Goal: Task Accomplishment & Management: Use online tool/utility

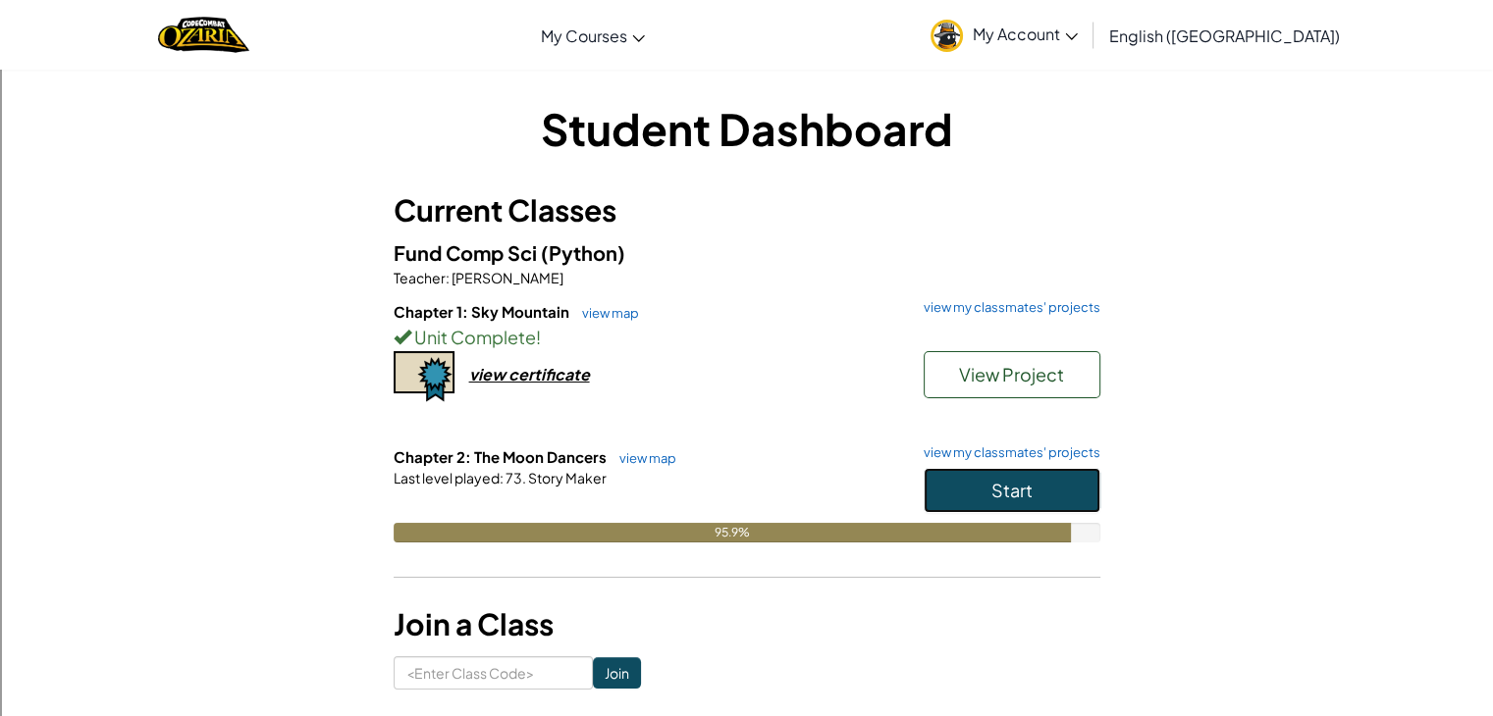
click at [935, 500] on button "Start" at bounding box center [1011, 490] width 177 height 45
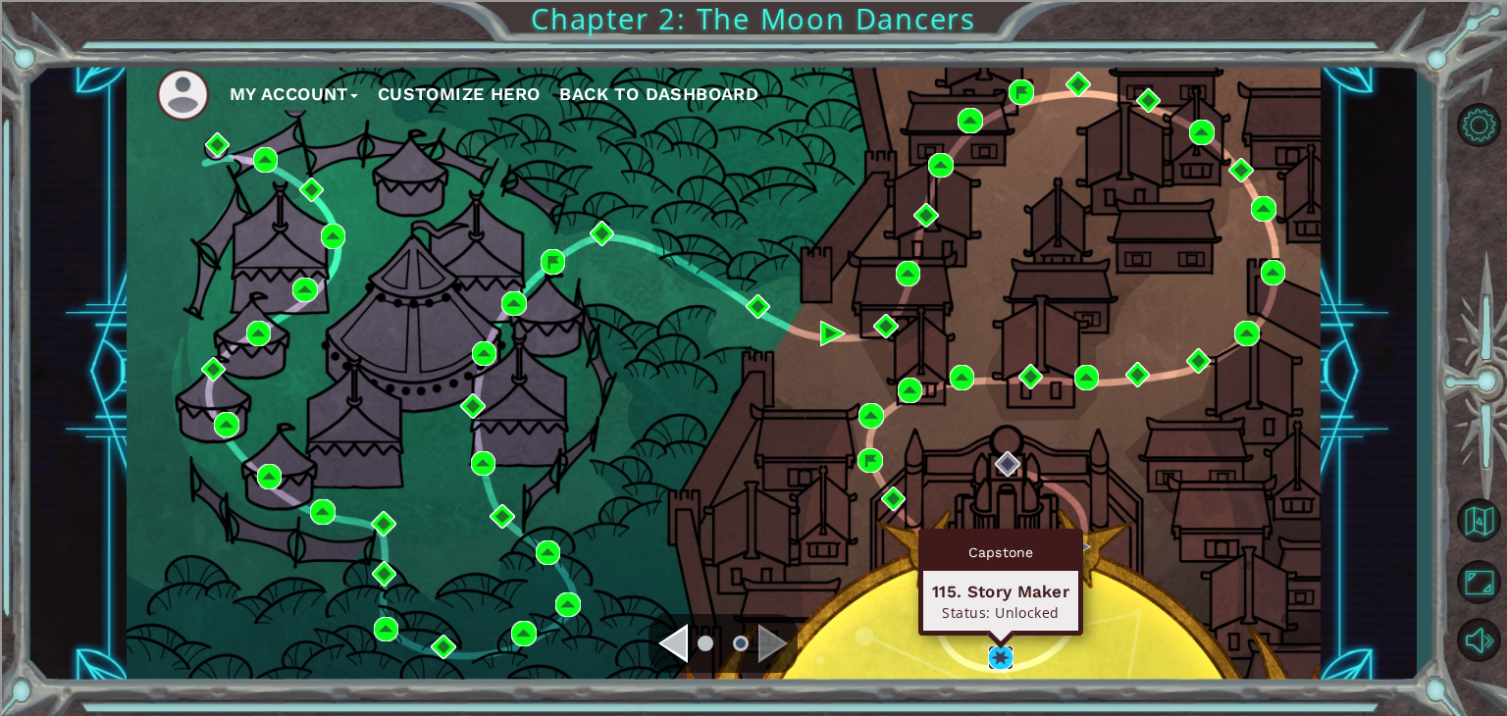
click at [999, 660] on img at bounding box center [1001, 659] width 26 height 26
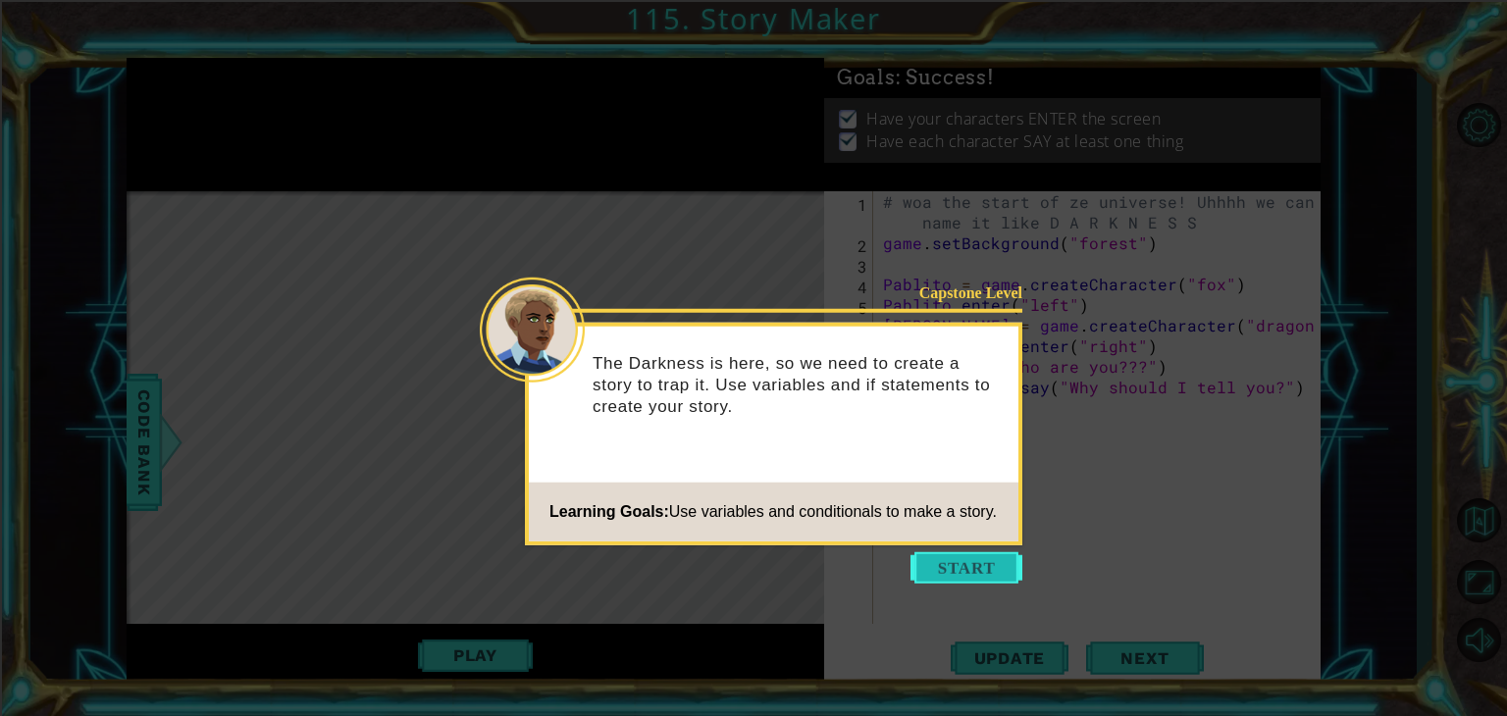
click at [969, 578] on button "Start" at bounding box center [967, 568] width 112 height 31
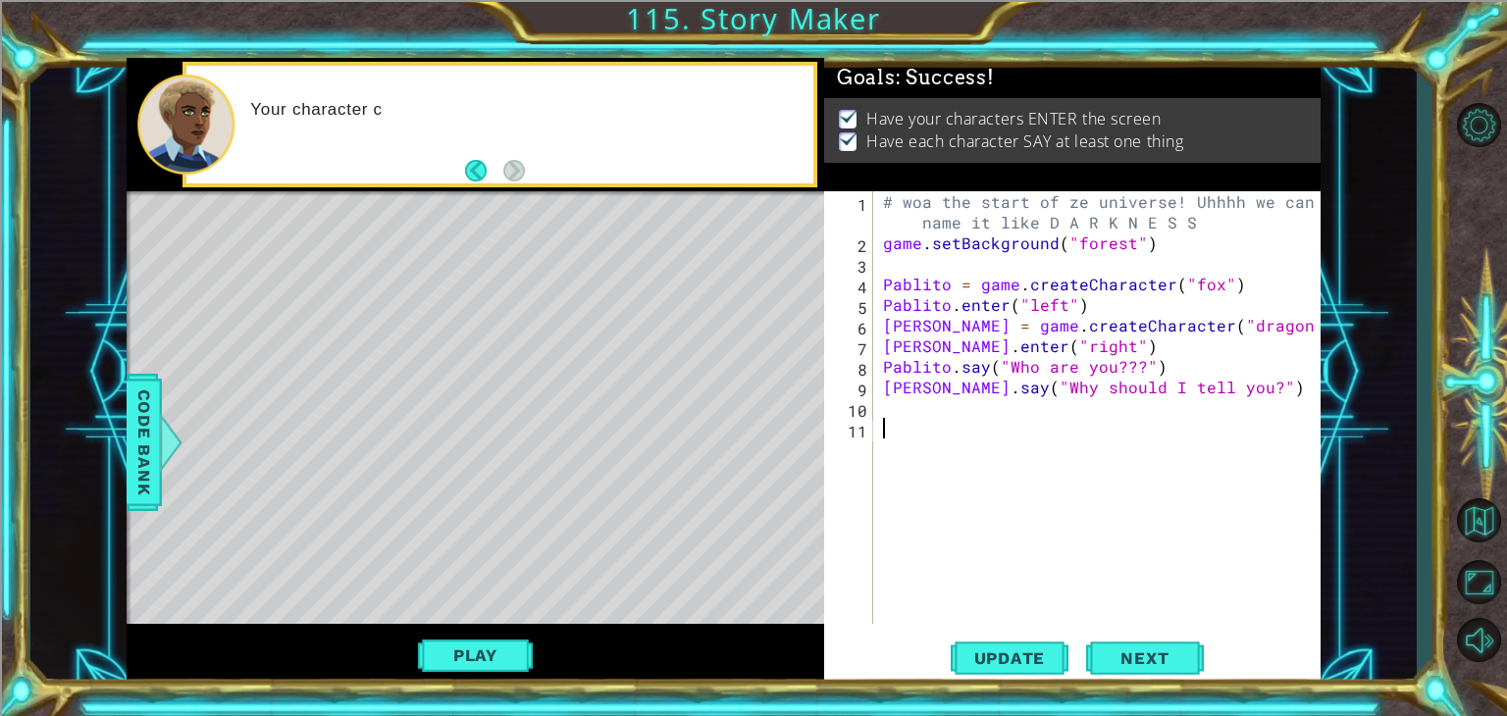
click at [883, 274] on div "# woa the start of ze universe! Uhhhh we can name it like D A R K N E S S game …" at bounding box center [1102, 438] width 447 height 495
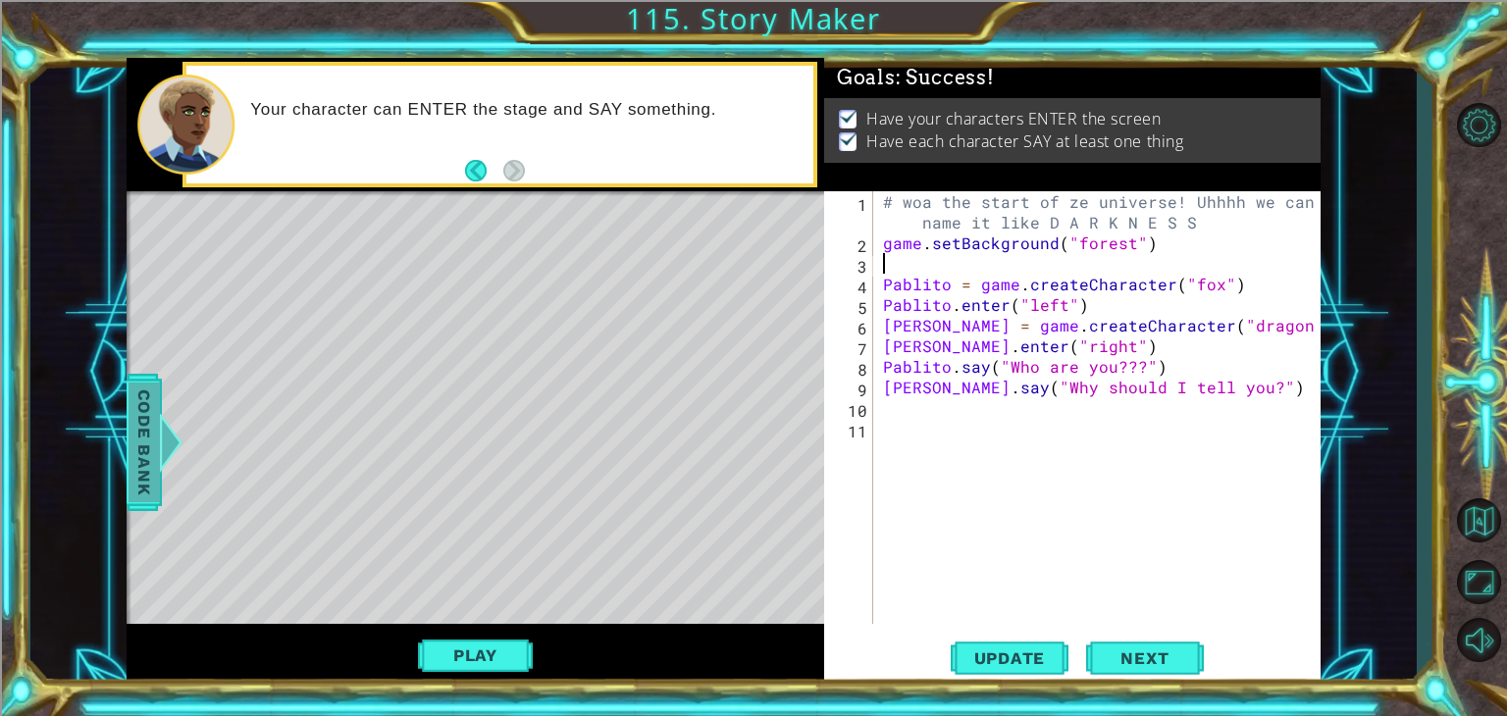
click at [140, 418] on span "Code Bank" at bounding box center [144, 443] width 31 height 120
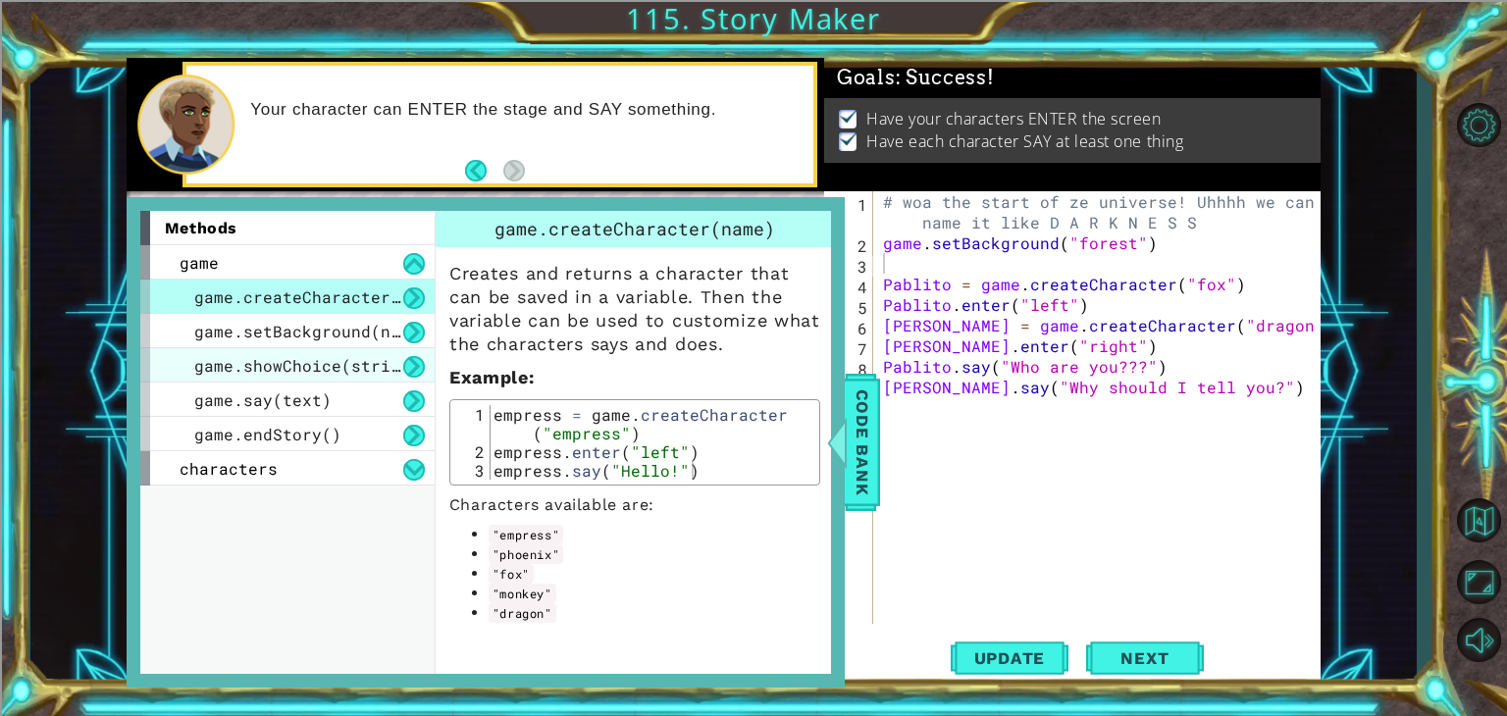
click at [224, 375] on div "game.showChoice(string1, string2)" at bounding box center [287, 365] width 294 height 34
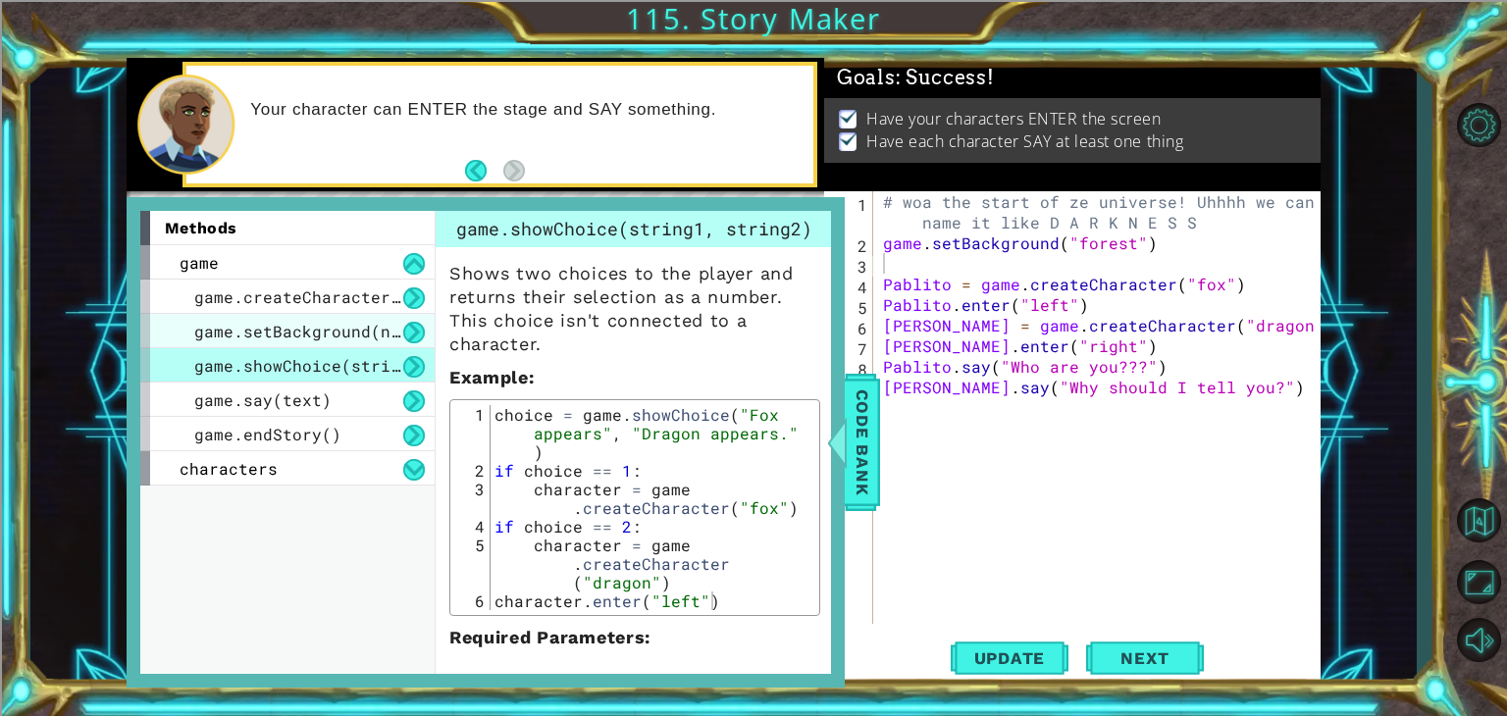
click at [243, 338] on span "game.setBackground(name)" at bounding box center [312, 331] width 236 height 21
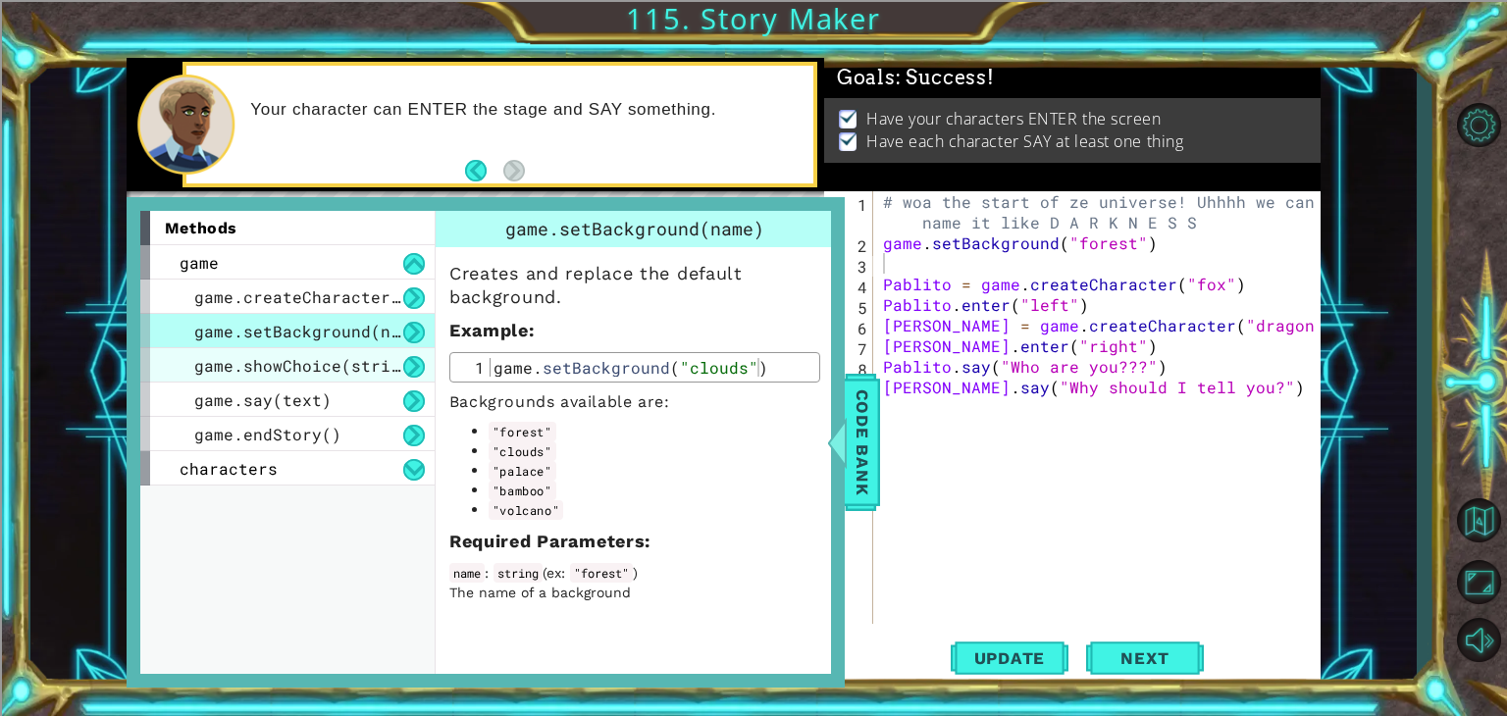
click at [291, 374] on span "game.showChoice(string1, string2)" at bounding box center [356, 365] width 324 height 21
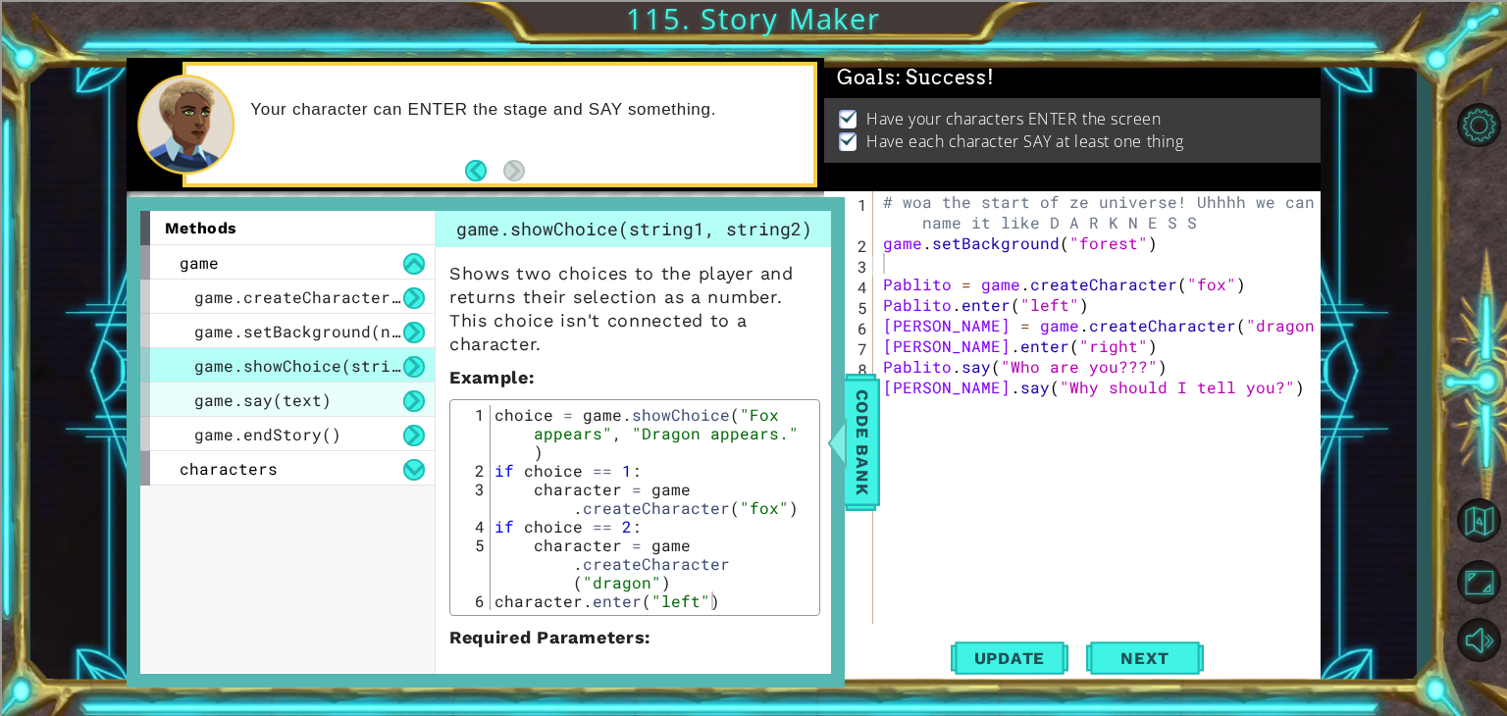
click at [294, 395] on span "game.say(text)" at bounding box center [262, 400] width 137 height 21
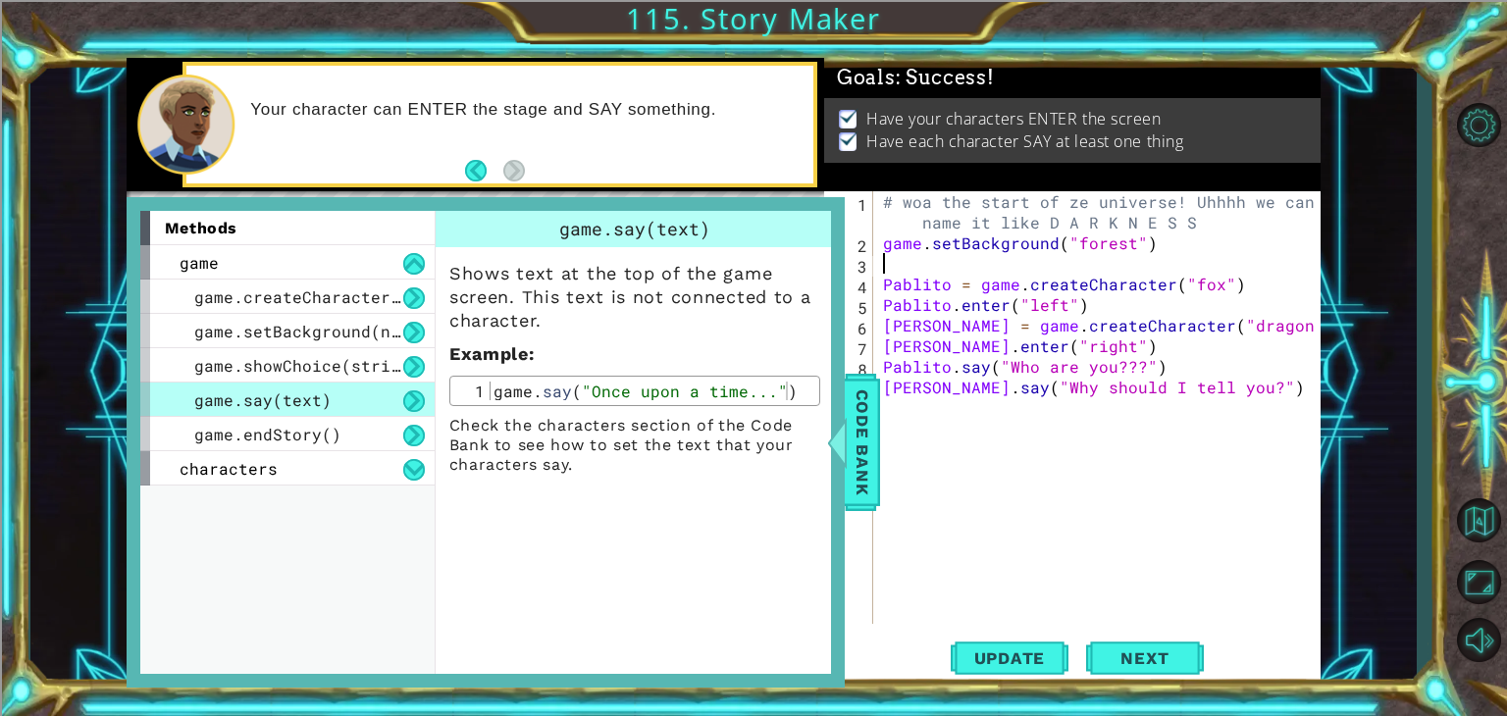
click at [927, 255] on div "# woa the start of ze universe! Uhhhh we can name it like D A R K N E S S game …" at bounding box center [1102, 438] width 447 height 495
click at [855, 432] on span "Code Bank" at bounding box center [862, 443] width 31 height 120
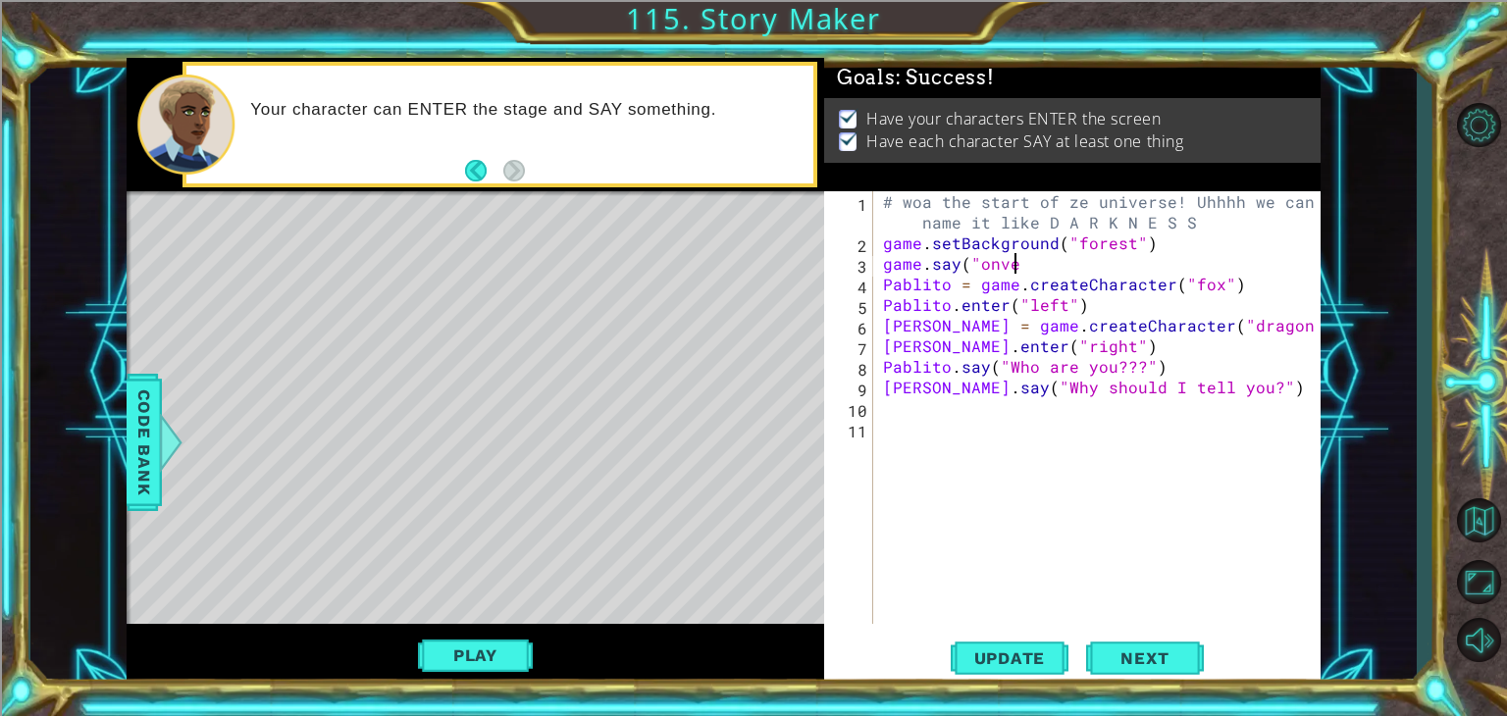
click at [1044, 263] on div "# woa the start of ze universe! Uhhhh we can name it like D A R K N E S S game …" at bounding box center [1102, 438] width 447 height 495
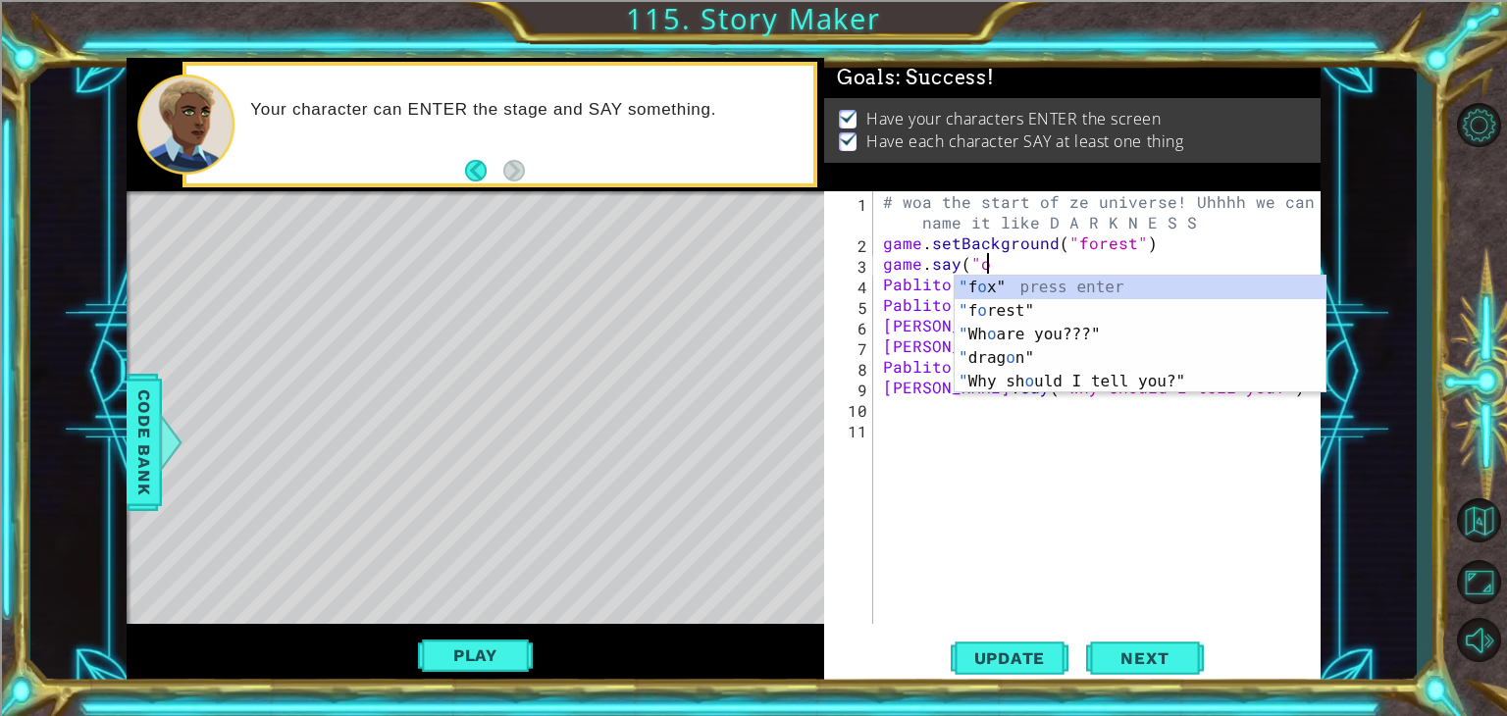
scroll to position [0, 4]
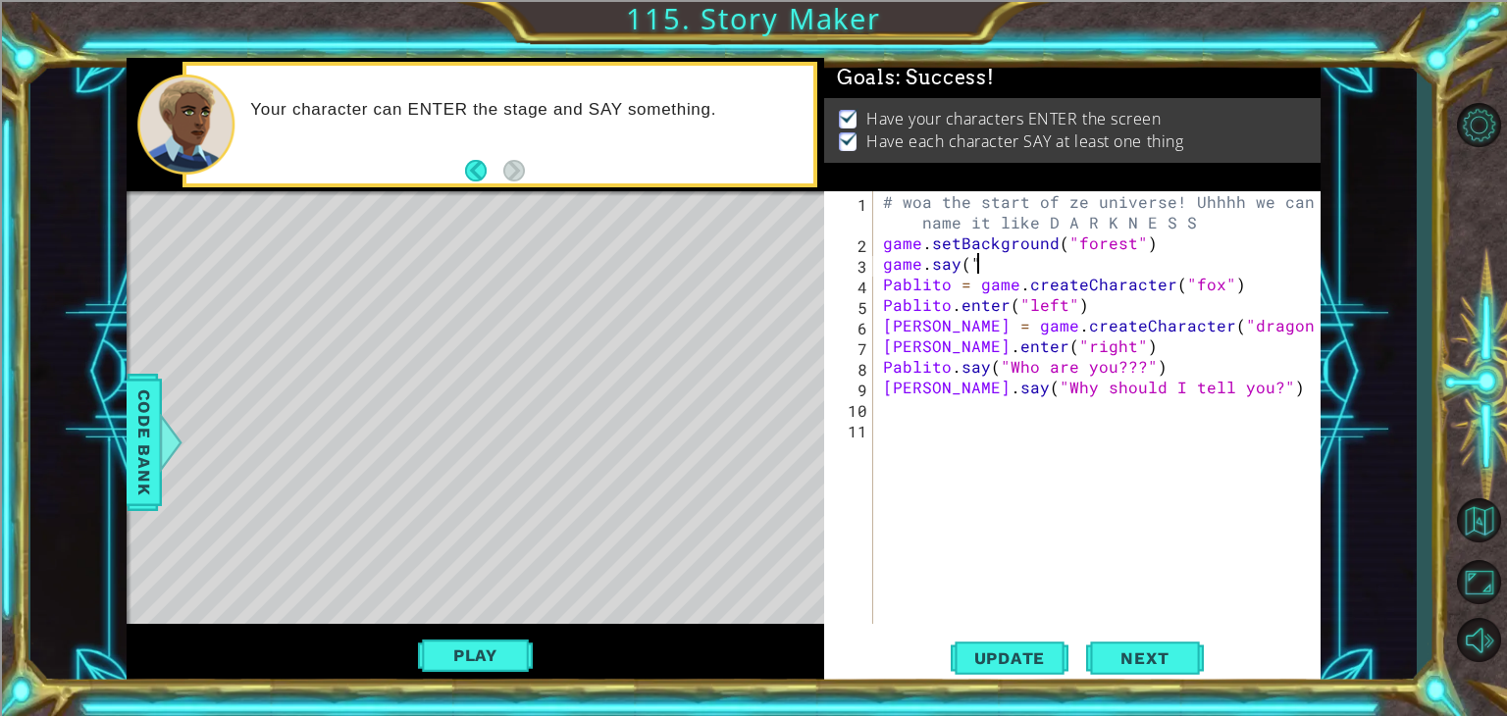
click at [1044, 263] on div "# woa the start of ze universe! Uhhhh we can name it like D A R K N E S S game …" at bounding box center [1102, 438] width 447 height 495
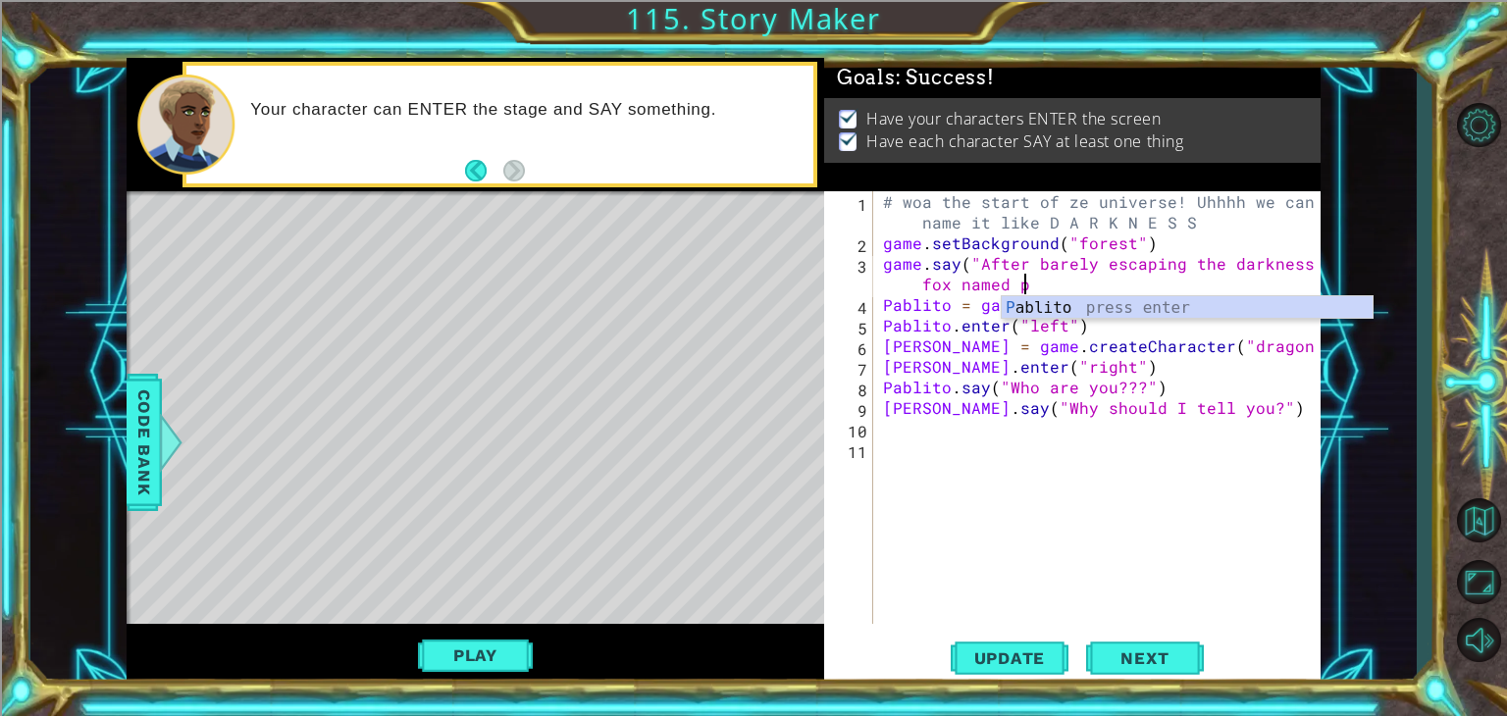
scroll to position [0, 32]
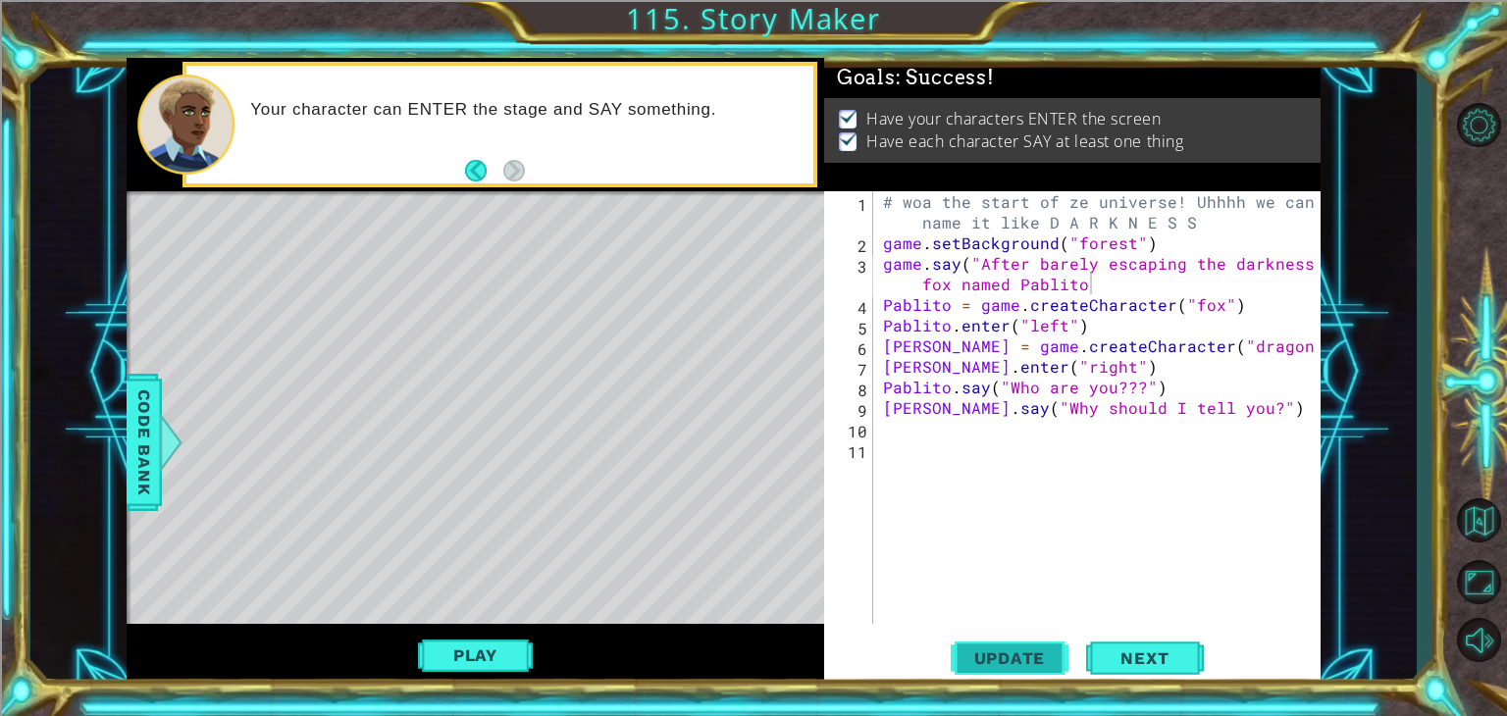
click at [996, 660] on span "Update" at bounding box center [1010, 659] width 111 height 20
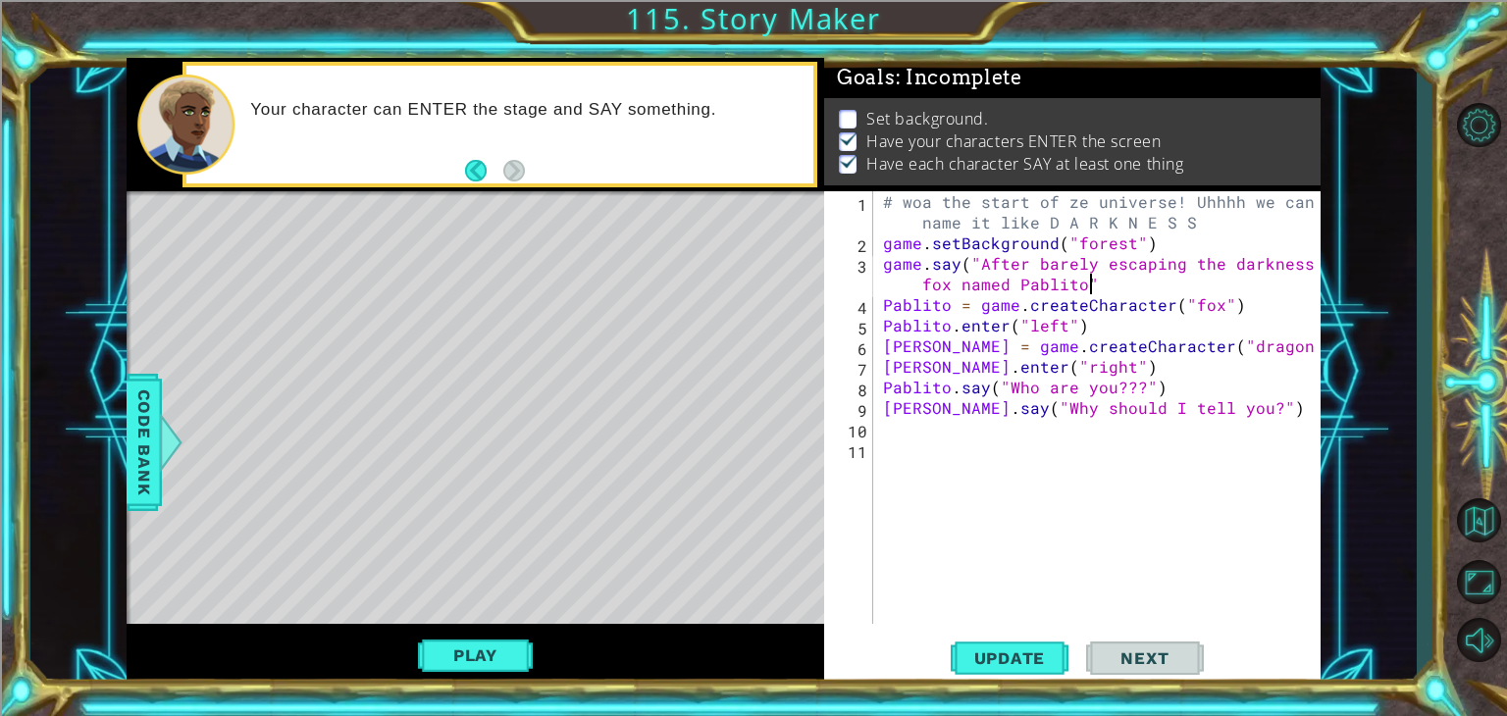
scroll to position [0, 37]
click at [1005, 666] on span "Update" at bounding box center [1010, 659] width 111 height 20
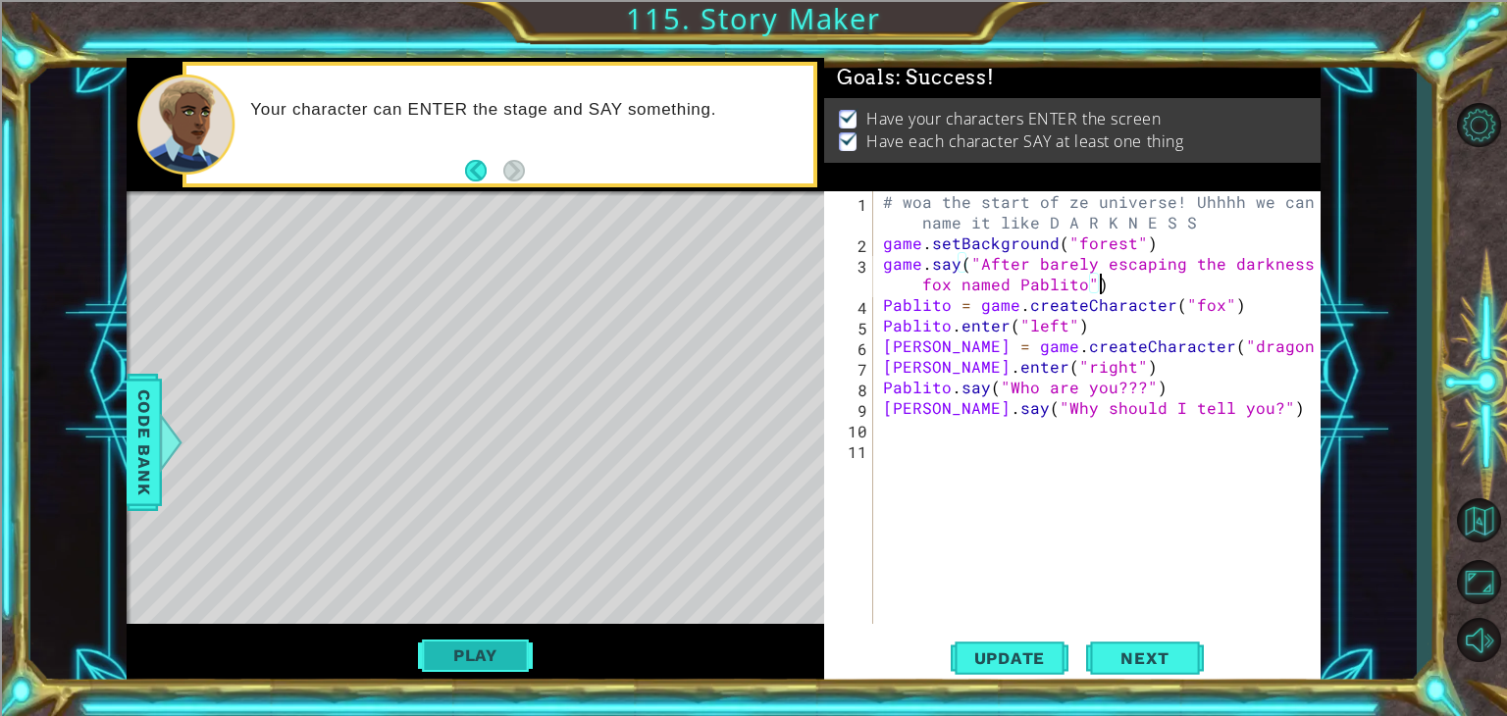
click at [470, 646] on button "Play" at bounding box center [475, 655] width 115 height 37
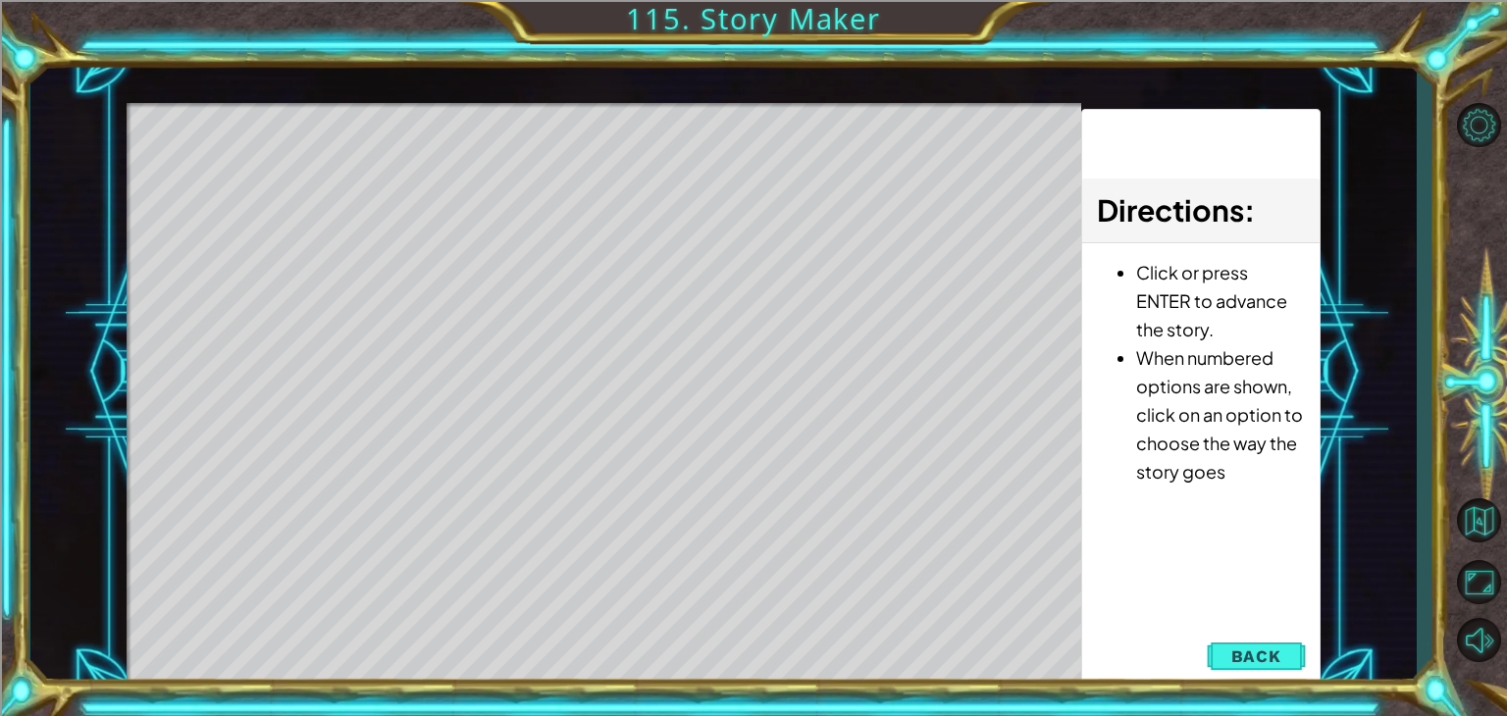
drag, startPoint x: 601, startPoint y: 132, endPoint x: 606, endPoint y: 208, distance: 76.7
click at [606, 208] on div "Level Map" at bounding box center [580, 392] width 907 height 578
click at [1268, 666] on button "Back" at bounding box center [1256, 656] width 99 height 39
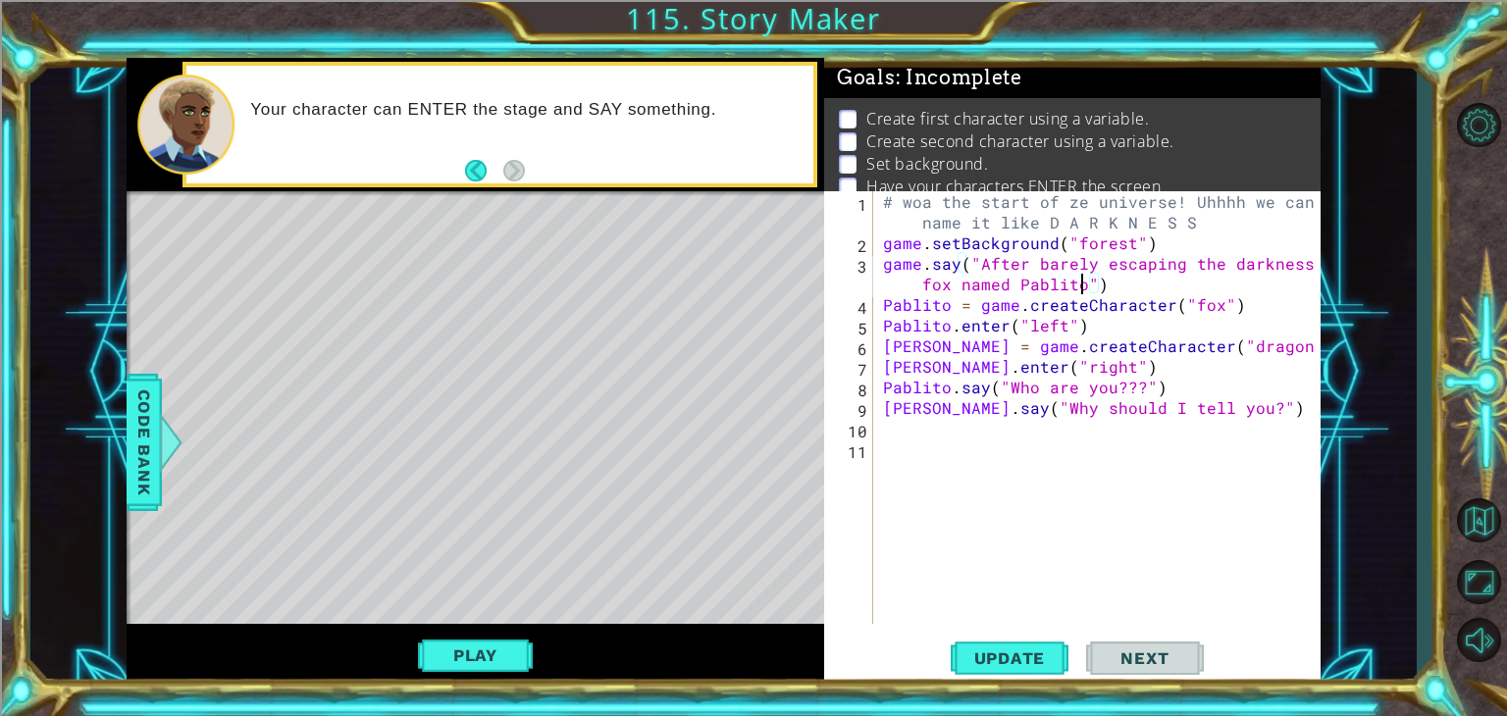
click at [1080, 291] on div "# woa the start of ze universe! Uhhhh we can name it like D A R K N E S S game …" at bounding box center [1102, 438] width 447 height 495
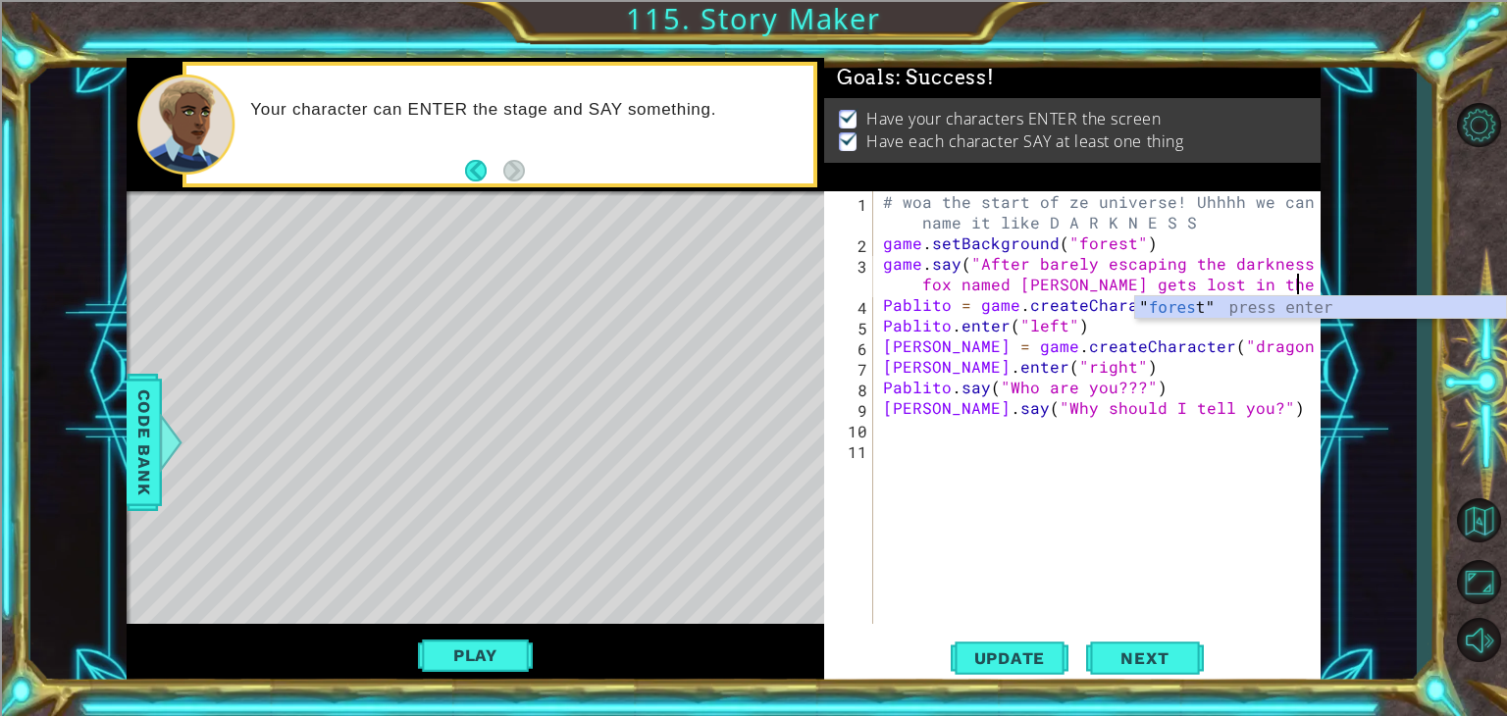
scroll to position [0, 51]
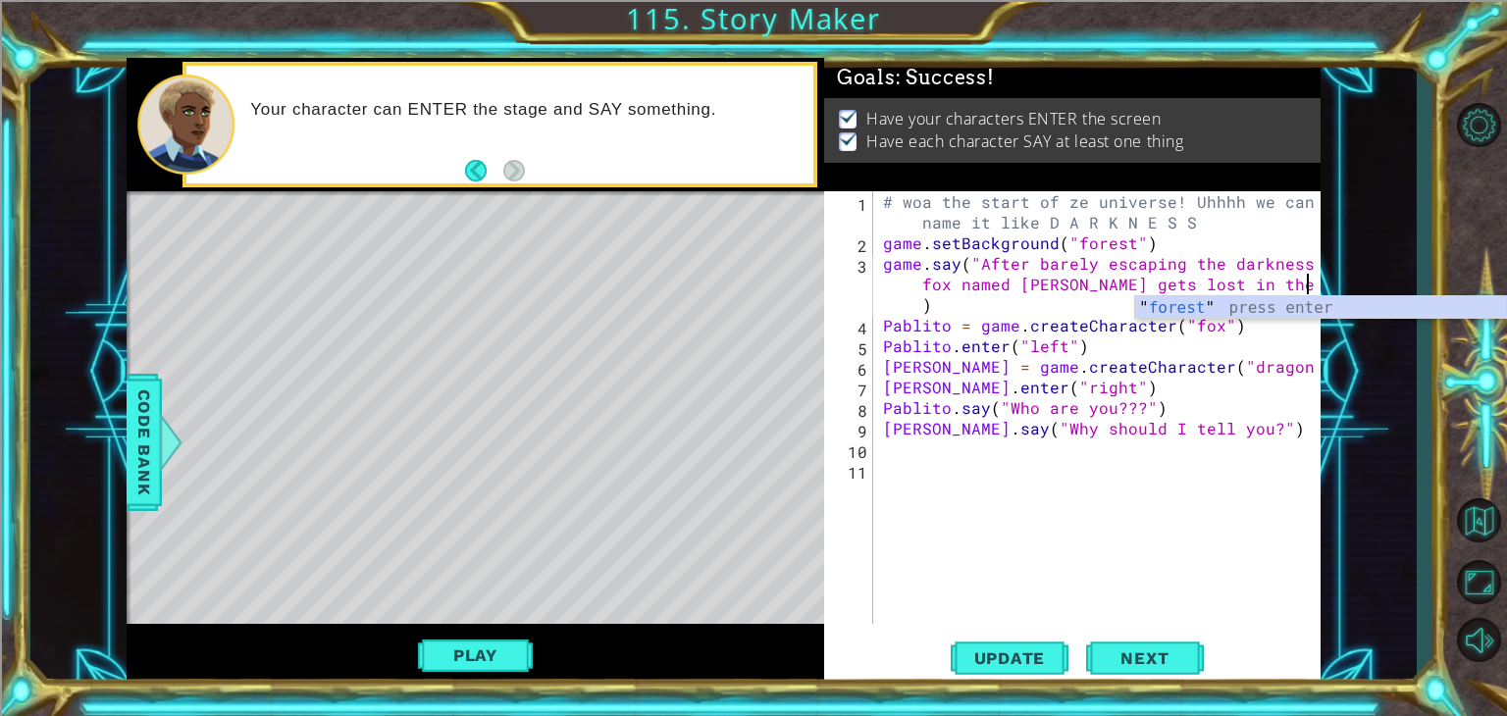
click at [1024, 631] on div "game.say("After barely escaping the darkness a fox named [PERSON_NAME] gets los…" at bounding box center [1072, 439] width 497 height 496
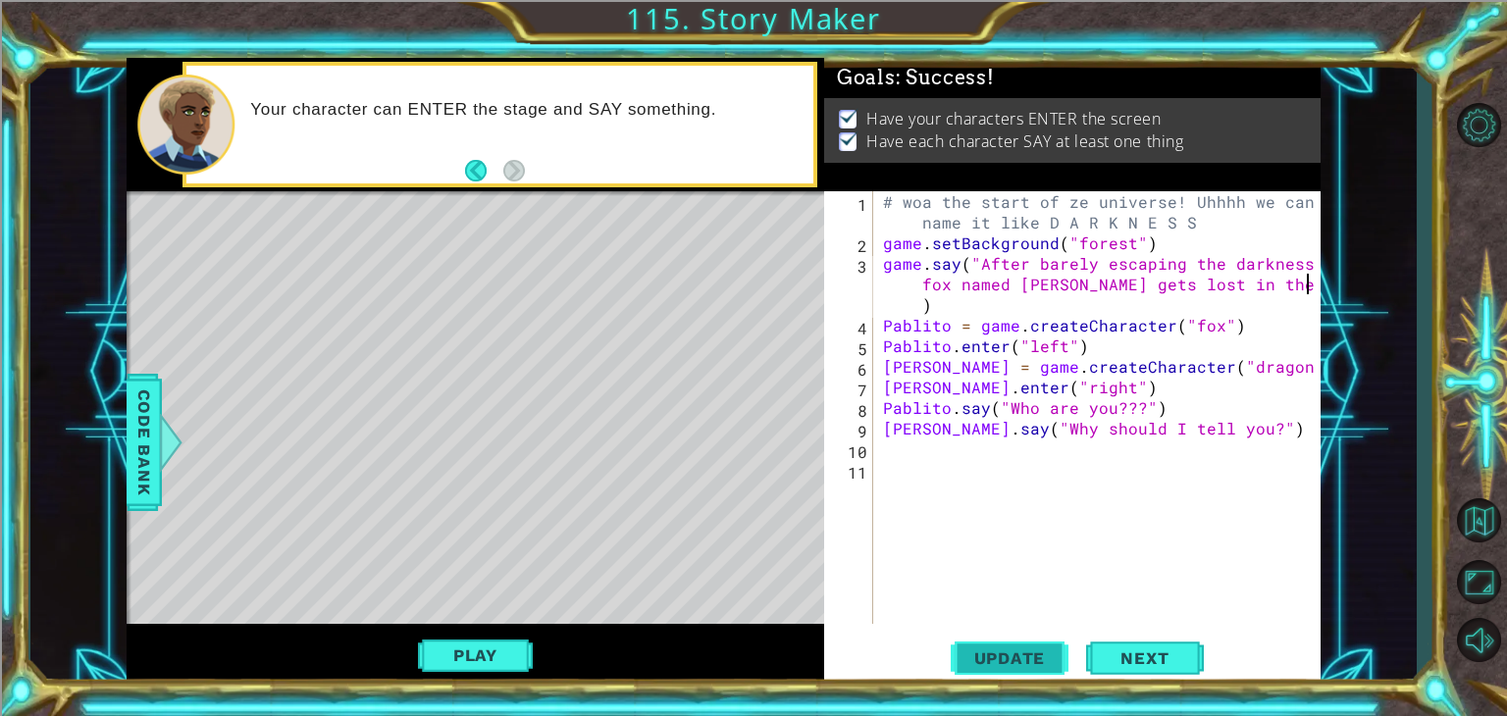
click at [1028, 652] on span "Update" at bounding box center [1010, 659] width 111 height 20
click at [1139, 660] on span "Next" at bounding box center [1144, 659] width 87 height 20
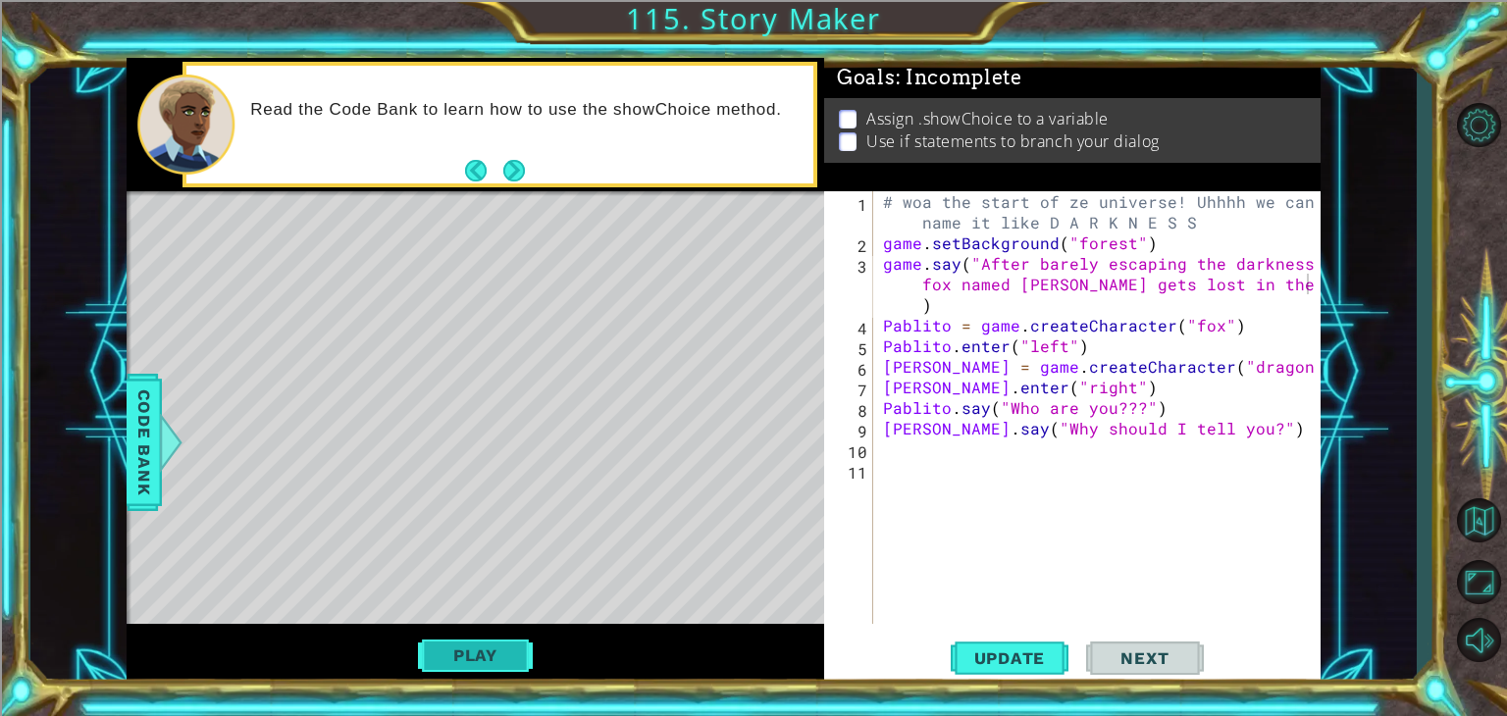
click at [471, 660] on button "Play" at bounding box center [475, 655] width 115 height 37
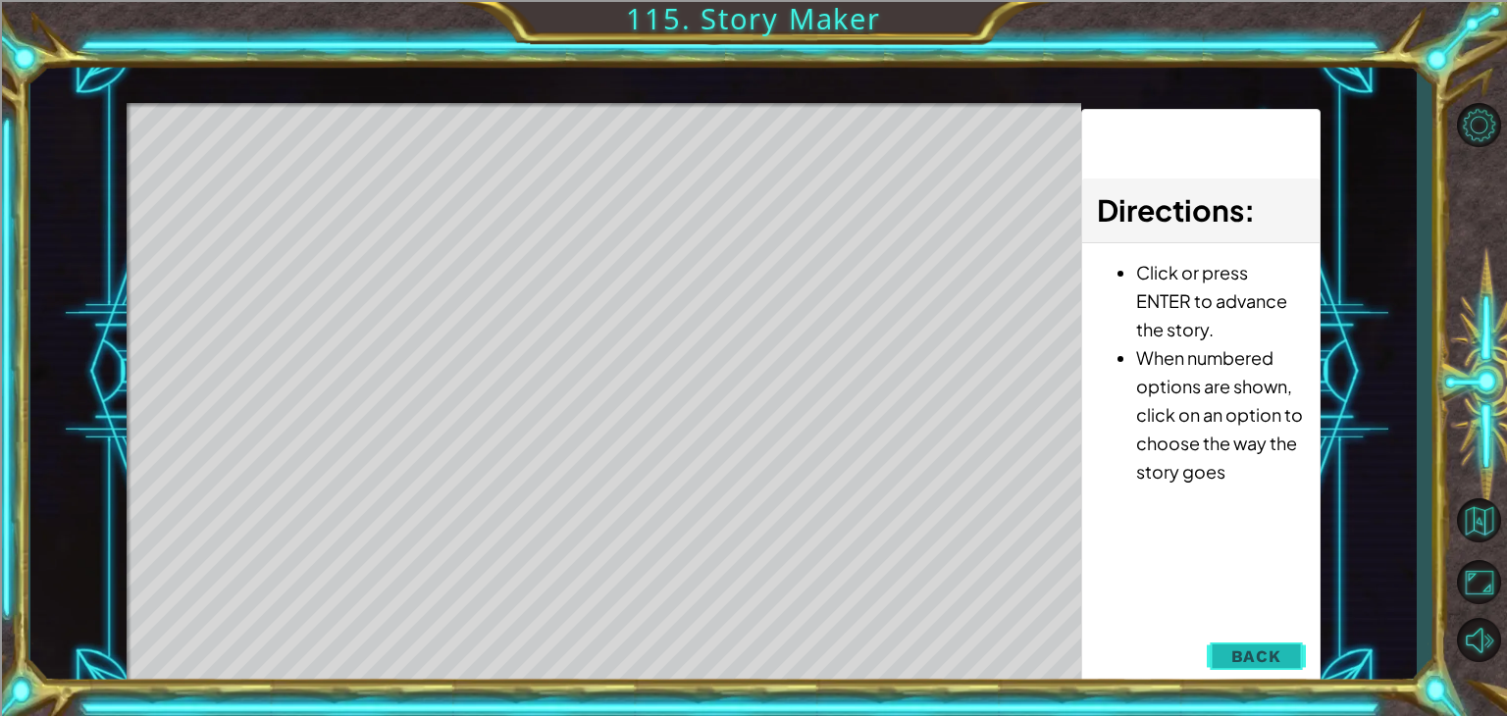
click at [1234, 647] on span "Back" at bounding box center [1257, 657] width 50 height 20
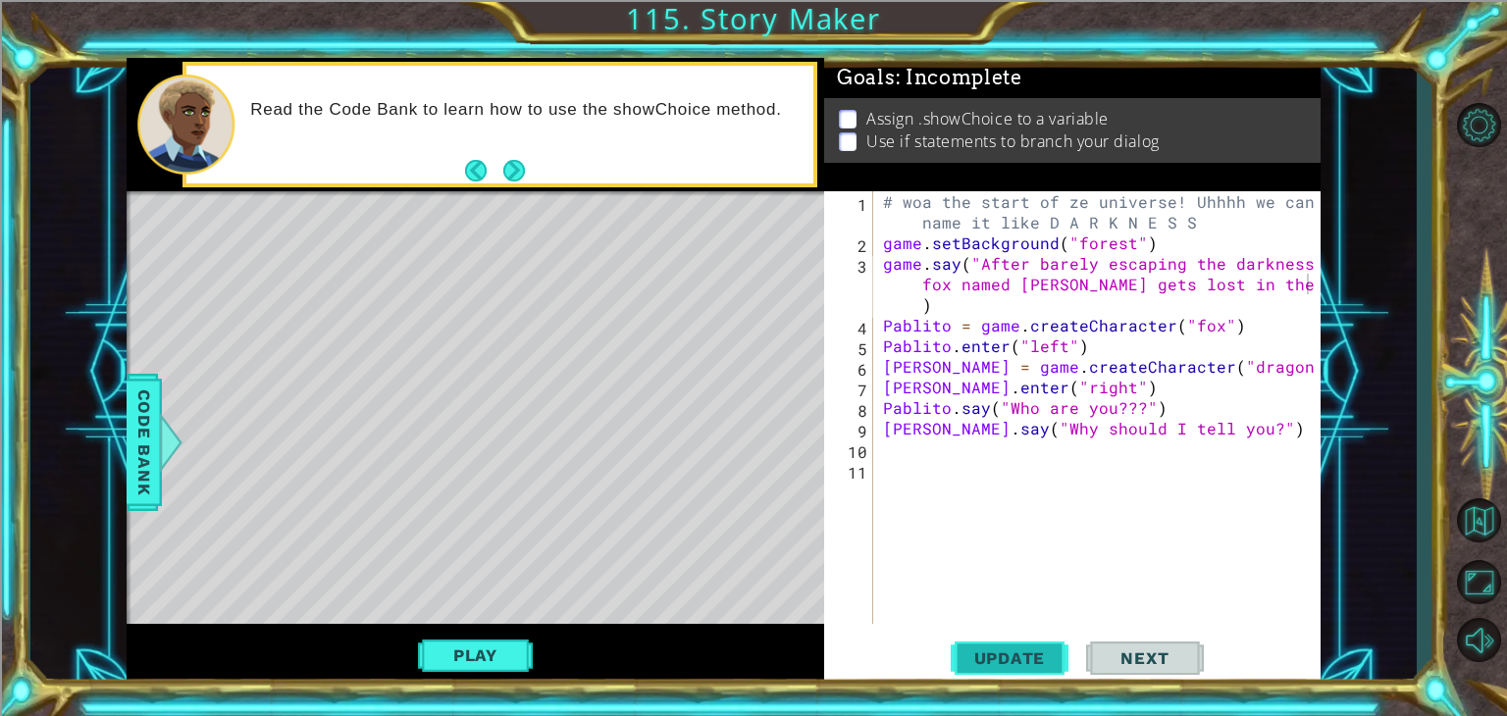
click at [1050, 649] on span "Update" at bounding box center [1010, 659] width 111 height 20
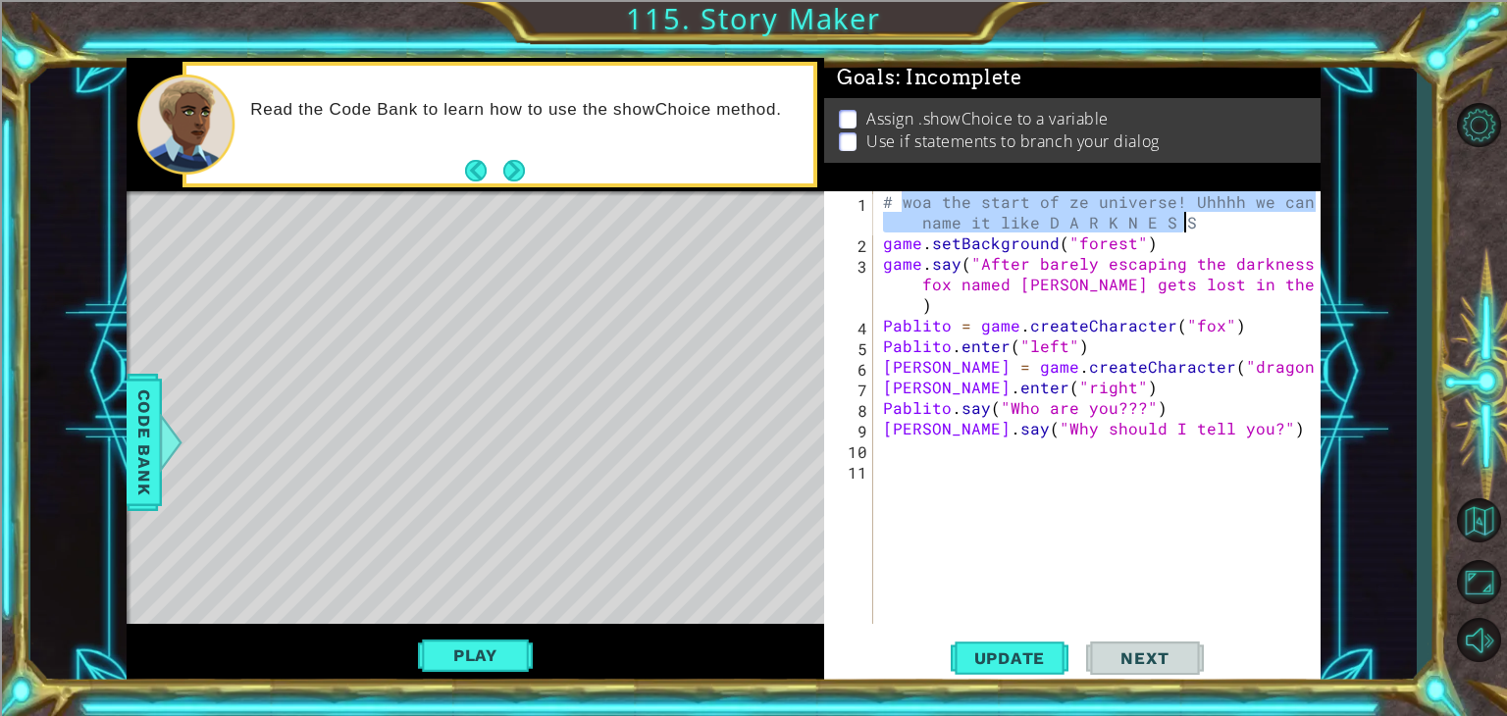
drag, startPoint x: 900, startPoint y: 201, endPoint x: 1234, endPoint y: 211, distance: 333.8
click at [1234, 211] on div "# woa the start of ze universe! Uhhhh we can name it like D A R K N E S S game …" at bounding box center [1102, 438] width 447 height 495
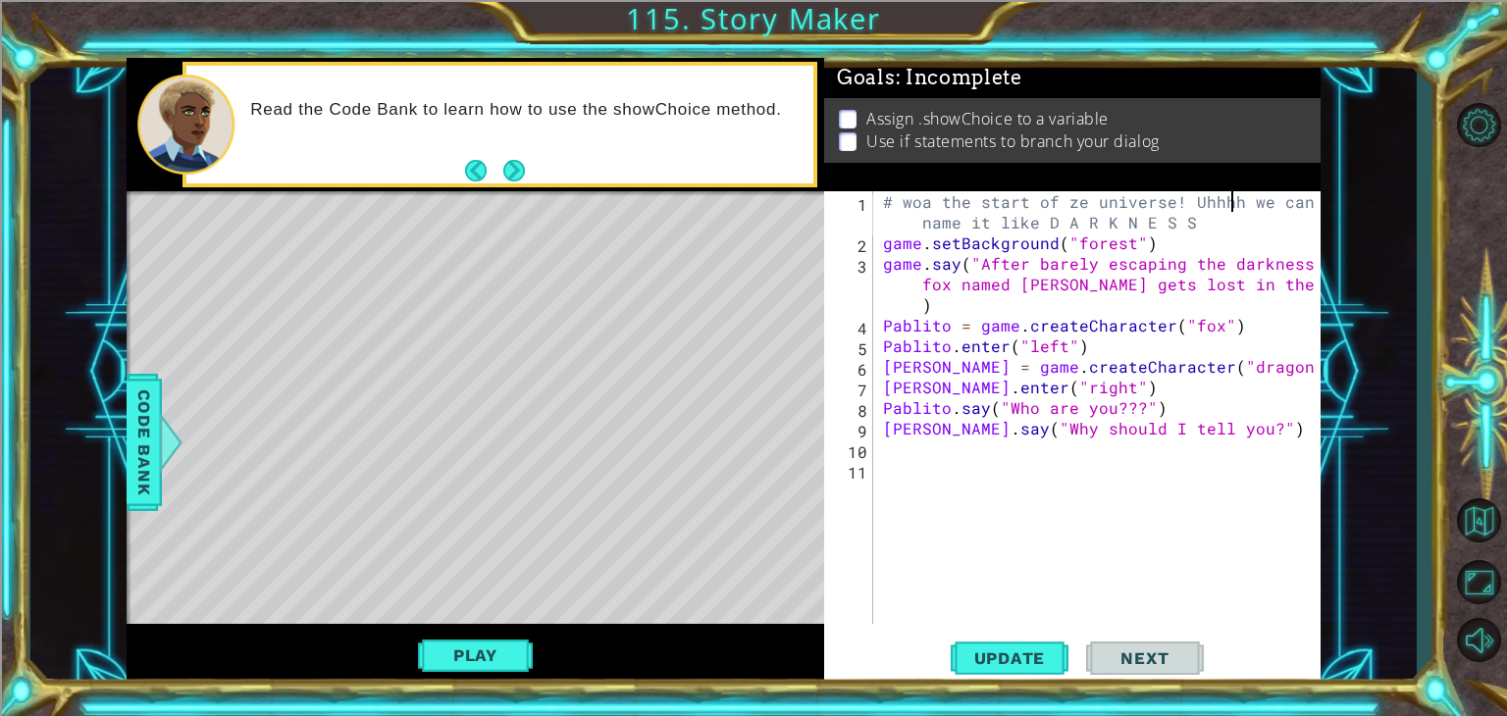
click at [1210, 221] on div "# woa the start of ze universe! Uhhhh we can name it like D A R K N E S S game …" at bounding box center [1102, 438] width 447 height 495
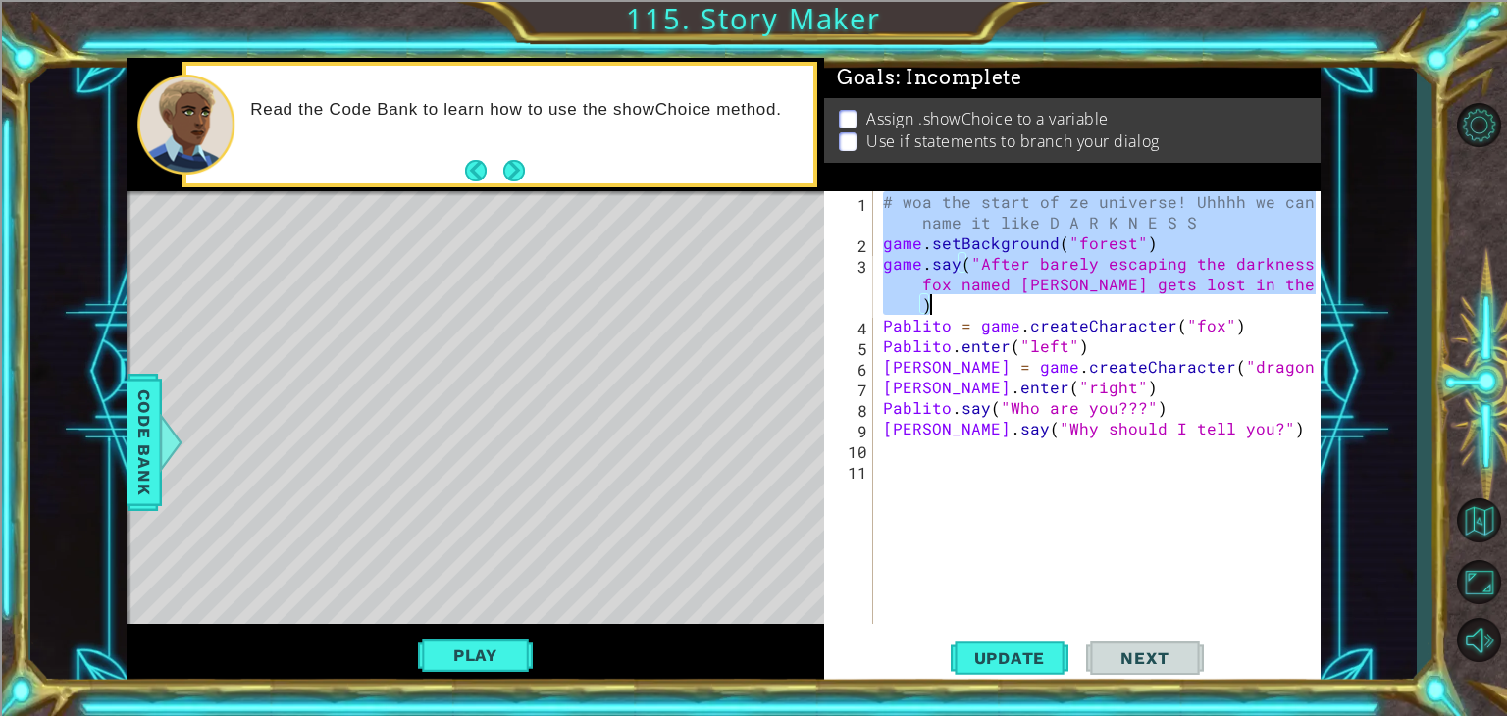
drag, startPoint x: 883, startPoint y: 199, endPoint x: 1315, endPoint y: 338, distance: 453.4
click at [1315, 338] on div "# woa the start of ze universe! Uhhhh we can name it like D A R K N E S S game …" at bounding box center [1102, 438] width 447 height 495
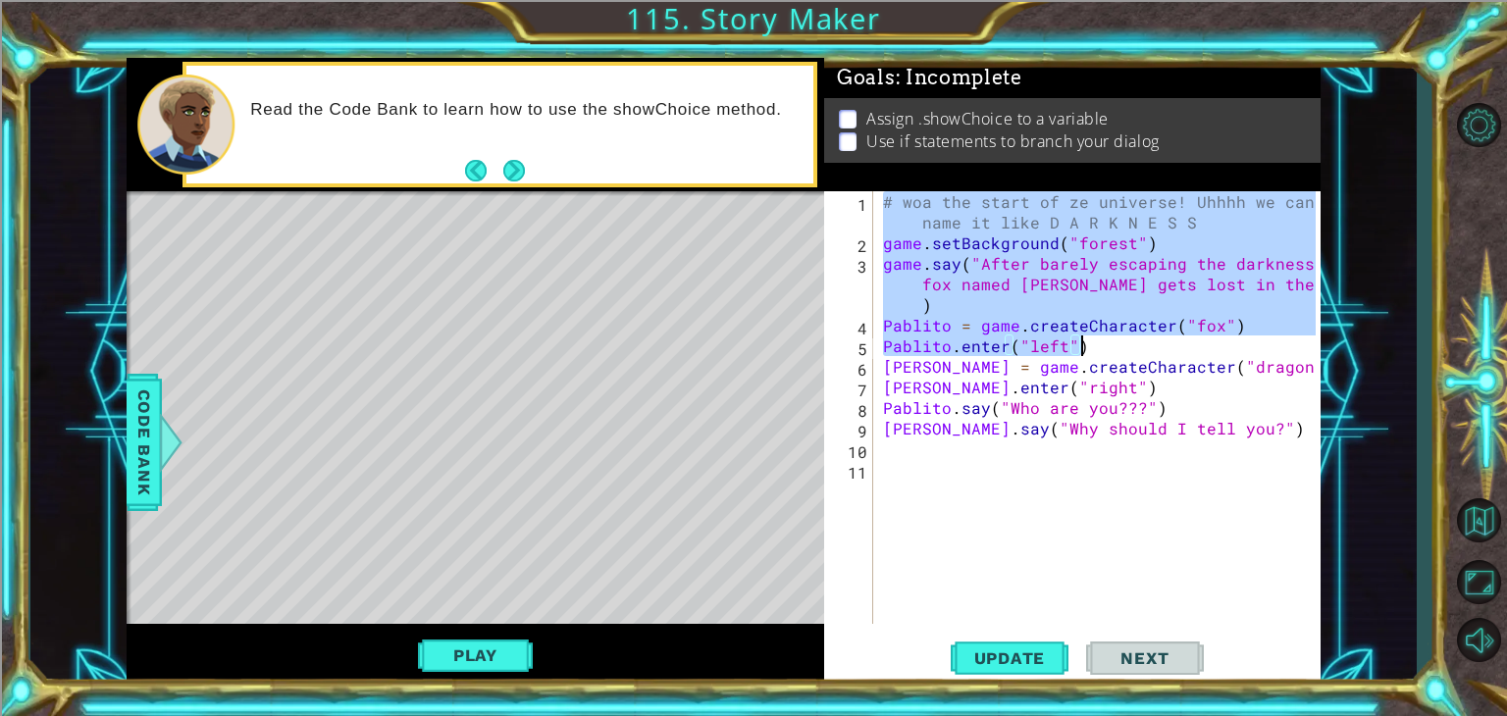
scroll to position [0, 20]
click at [1122, 298] on div "# woa the start of ze universe! Uhhhh we can name it like D A R K N E S S game …" at bounding box center [1102, 438] width 447 height 495
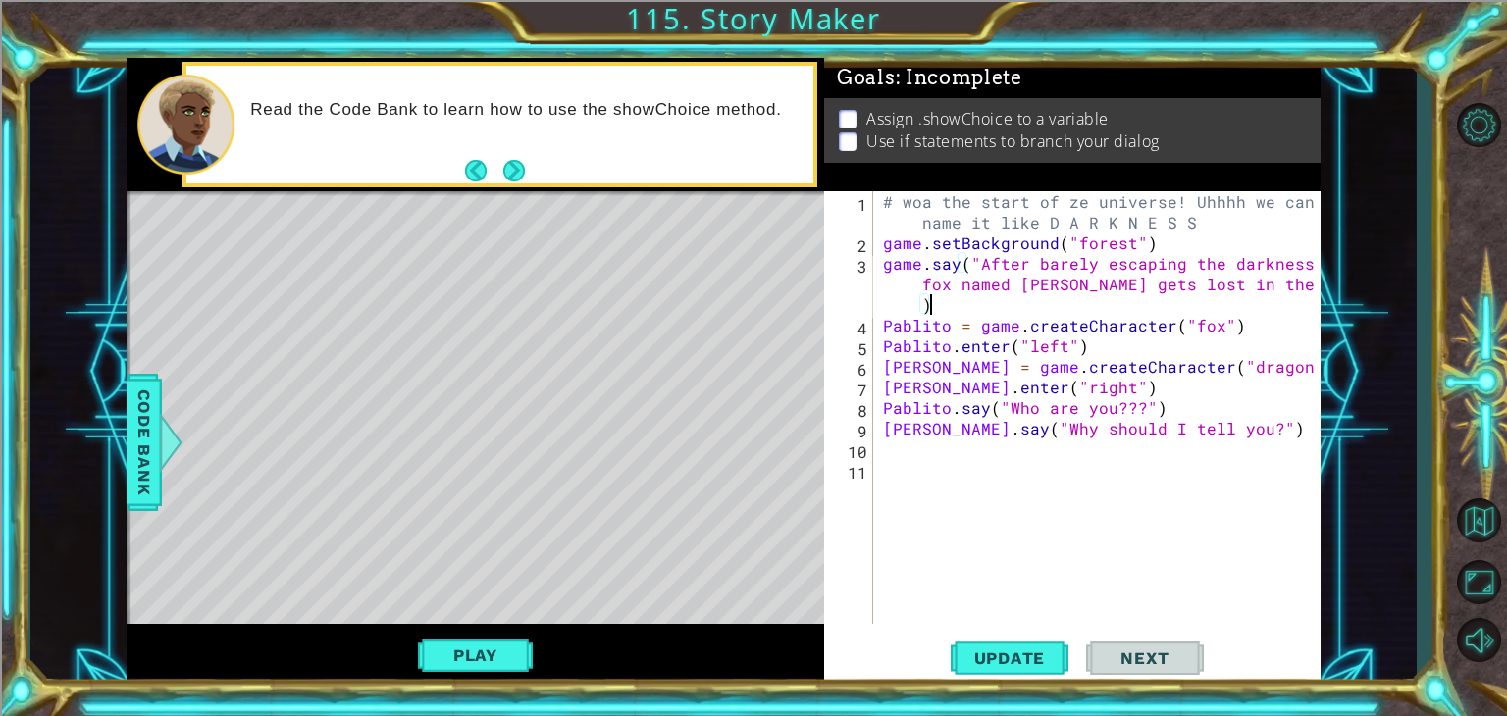
click at [1136, 404] on div "# woa the start of ze universe! Uhhhh we can name it like D A R K N E S S game …" at bounding box center [1102, 438] width 447 height 495
click at [985, 660] on span "Update" at bounding box center [1010, 659] width 111 height 20
click at [459, 651] on button "Play" at bounding box center [475, 655] width 115 height 37
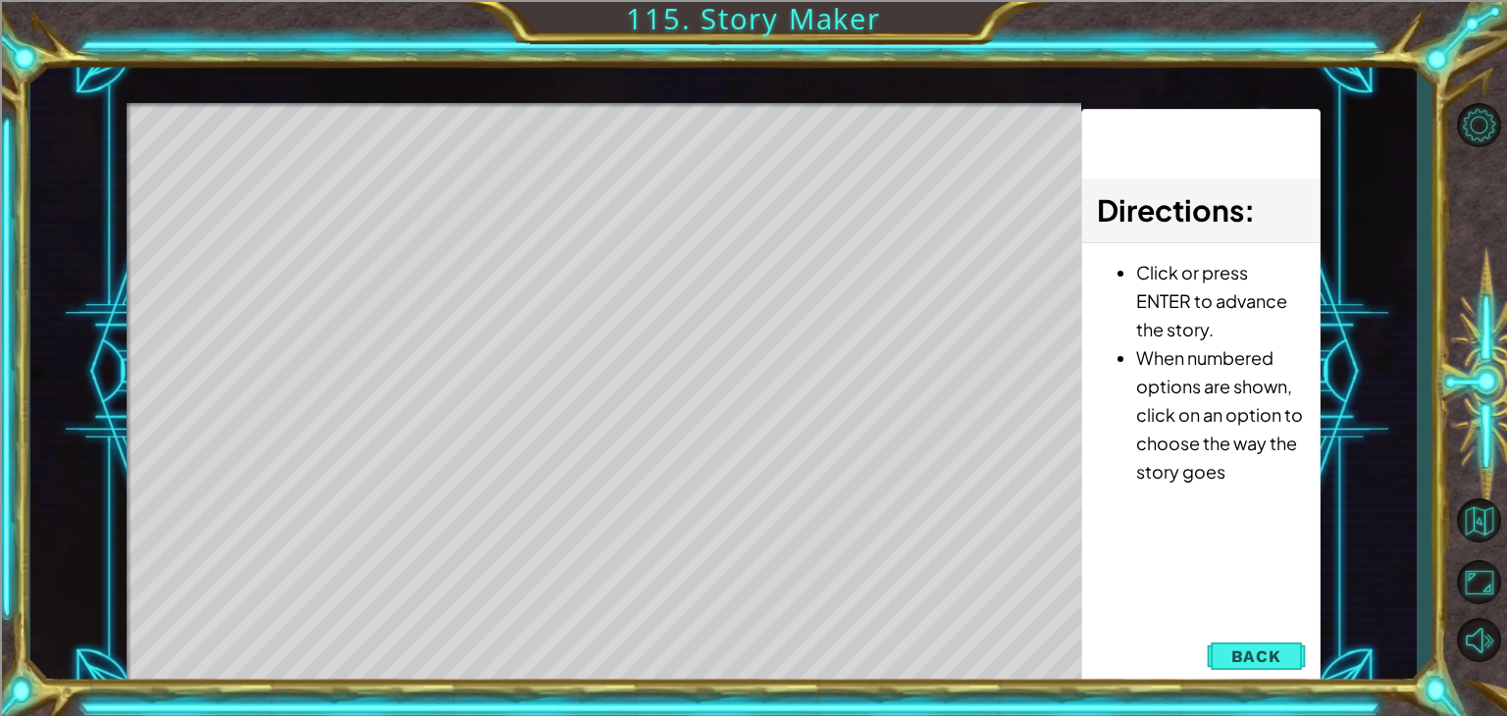
click at [502, 556] on div "Level Map" at bounding box center [580, 392] width 907 height 578
click at [503, 556] on div "Level Map" at bounding box center [580, 392] width 907 height 578
click at [698, 556] on div "Level Map" at bounding box center [580, 392] width 907 height 578
click at [1237, 647] on span "Back" at bounding box center [1257, 657] width 50 height 20
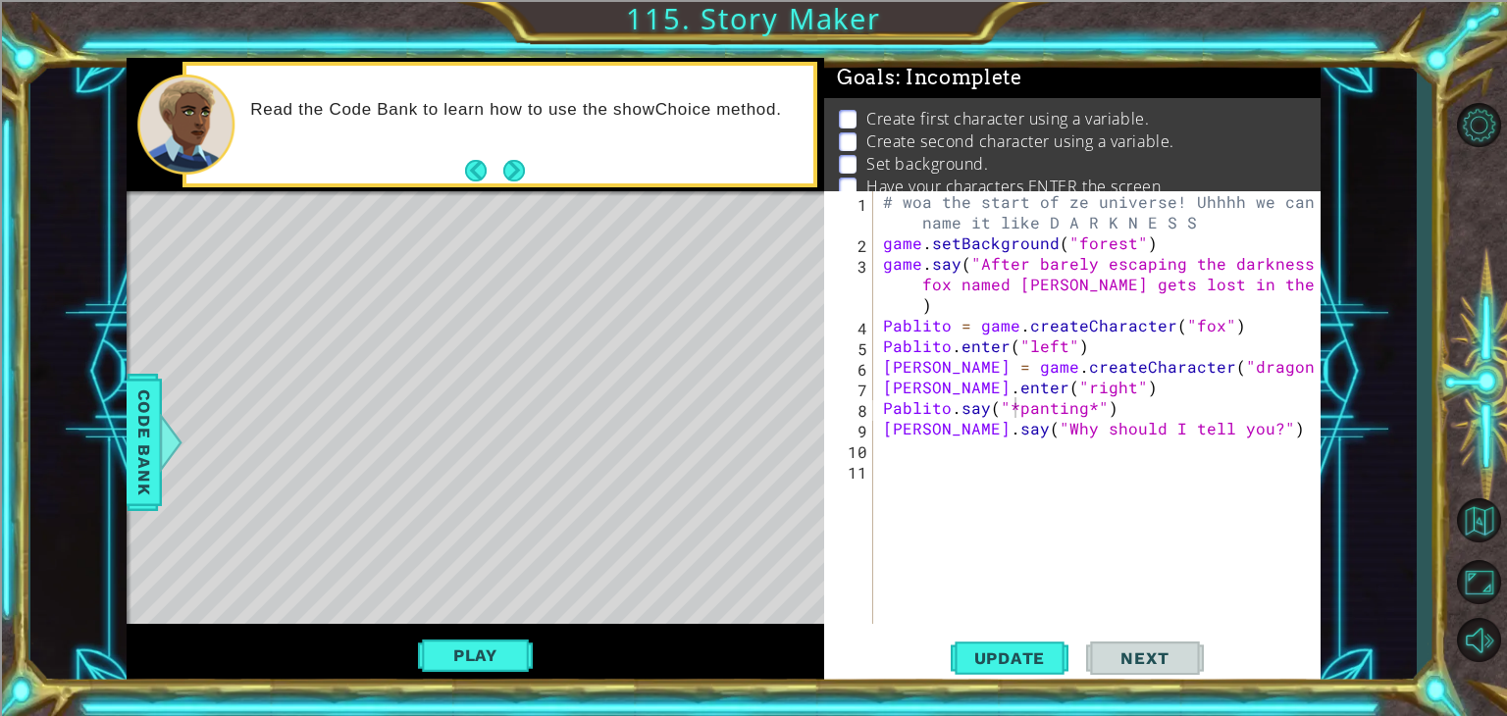
click at [1078, 406] on div "# woa the start of ze universe! Uhhhh we can name it like D A R K N E S S game …" at bounding box center [1102, 438] width 447 height 495
click at [1095, 415] on div "# woa the start of ze universe! Uhhhh we can name it like D A R K N E S S game …" at bounding box center [1102, 438] width 447 height 495
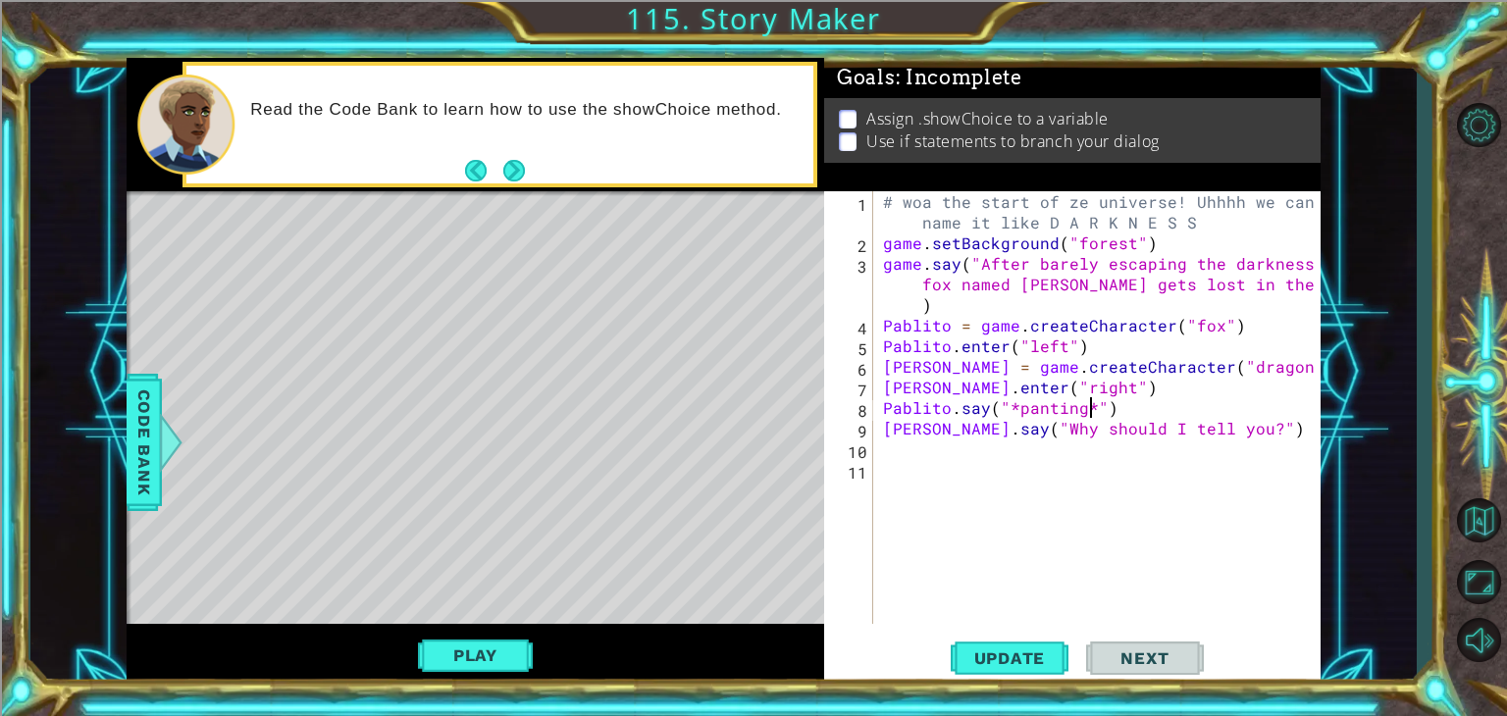
click at [1105, 413] on div "# woa the start of ze universe! Uhhhh we can name it like D A R K N E S S game …" at bounding box center [1102, 438] width 447 height 495
click at [1114, 408] on div "# woa the start of ze universe! Uhhhh we can name it like D A R K N E S S game …" at bounding box center [1102, 438] width 447 height 495
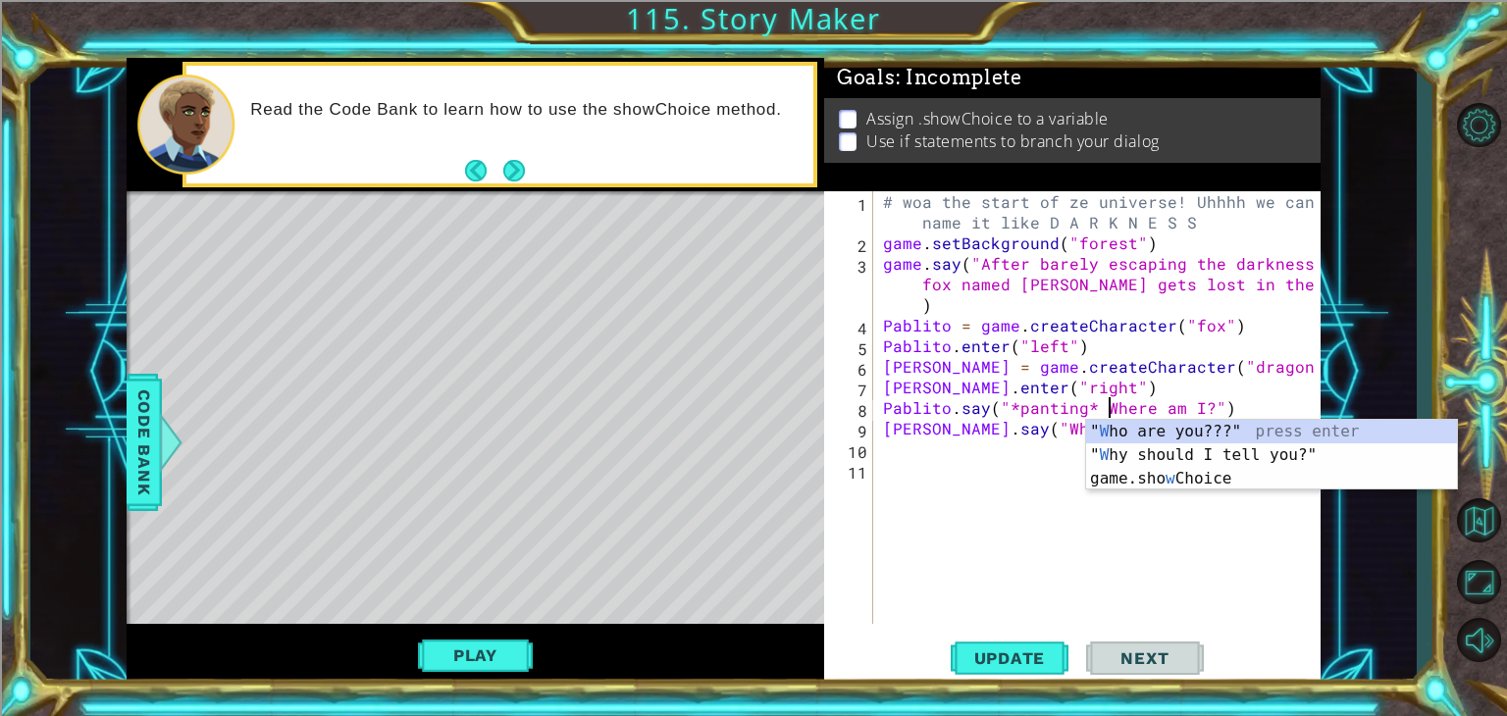
scroll to position [0, 14]
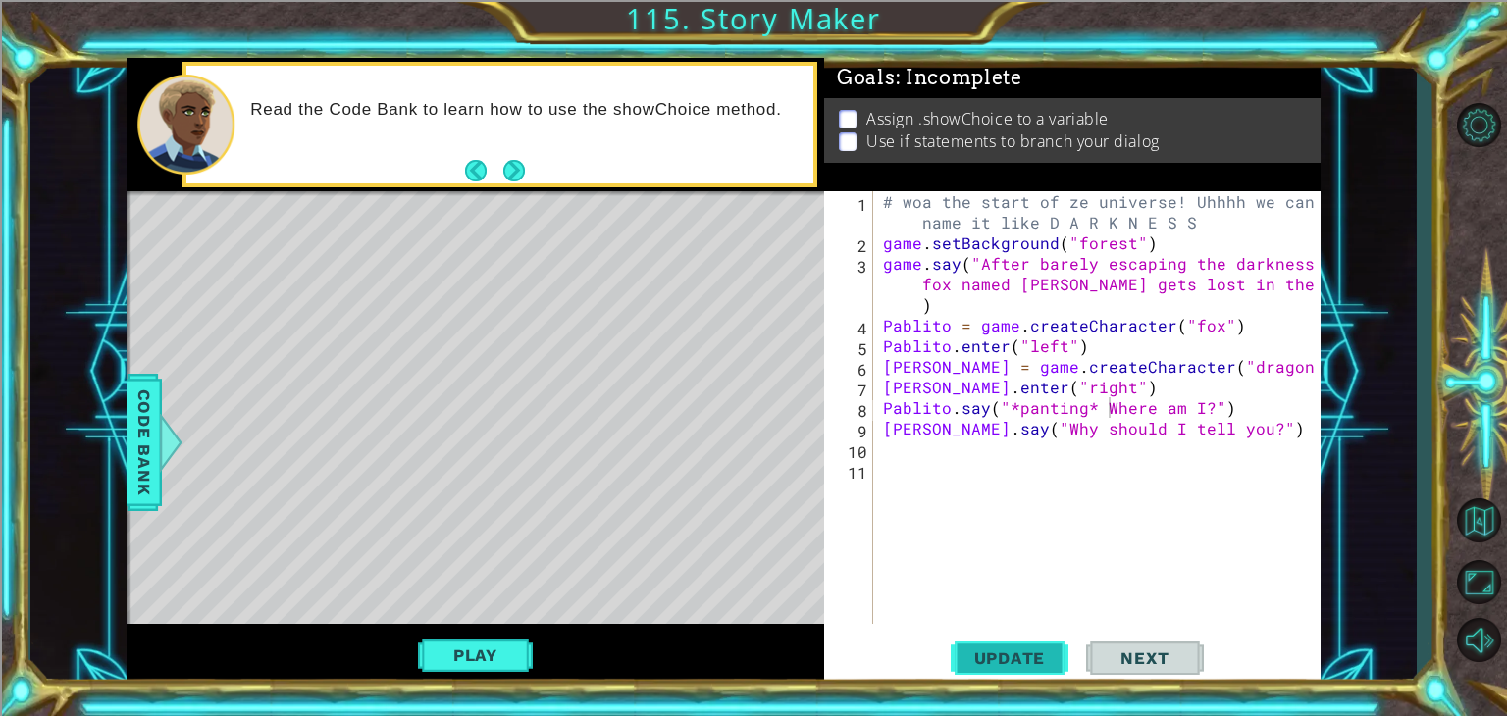
click at [1005, 656] on span "Update" at bounding box center [1010, 659] width 111 height 20
click at [430, 652] on button "Play" at bounding box center [475, 655] width 115 height 37
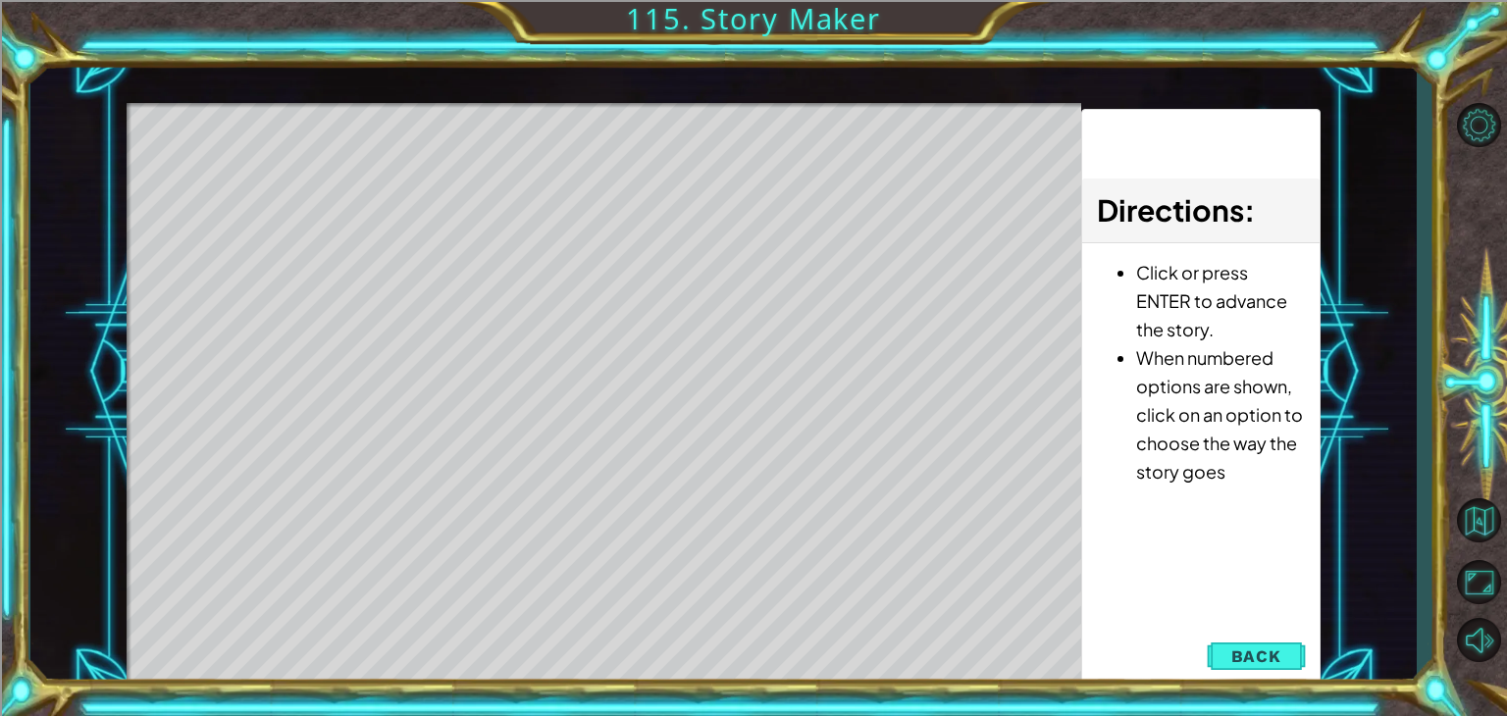
click at [590, 476] on div "Level Map" at bounding box center [580, 392] width 907 height 578
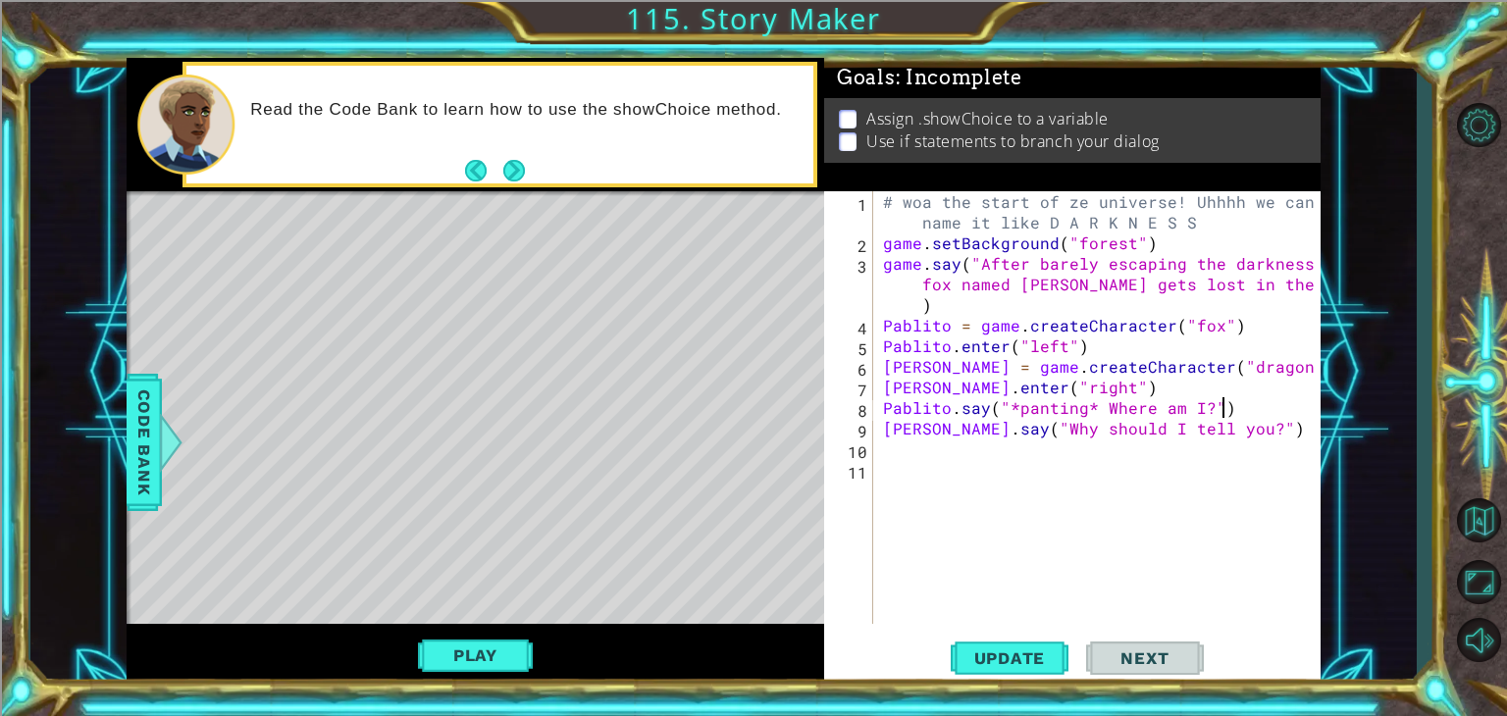
click at [1229, 400] on div "# woa the start of ze universe! Uhhhh we can name it like D A R K N E S S game …" at bounding box center [1102, 438] width 447 height 495
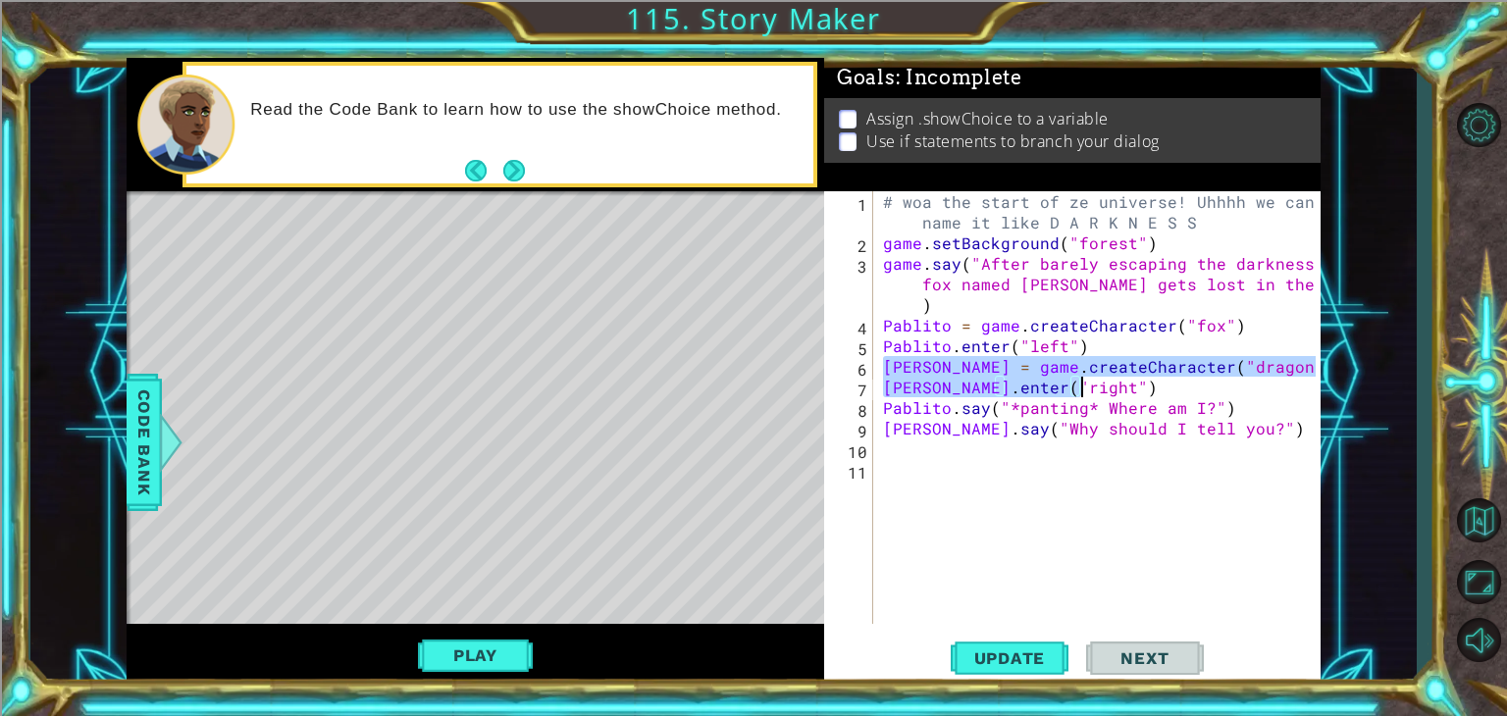
drag, startPoint x: 884, startPoint y: 366, endPoint x: 1132, endPoint y: 382, distance: 248.8
click at [1132, 382] on div "# woa the start of ze universe! Uhhhh we can name it like D A R K N E S S game …" at bounding box center [1102, 438] width 447 height 495
type textarea "Mahito = game.createCharacter("dragon") [PERSON_NAME].enter("right")"
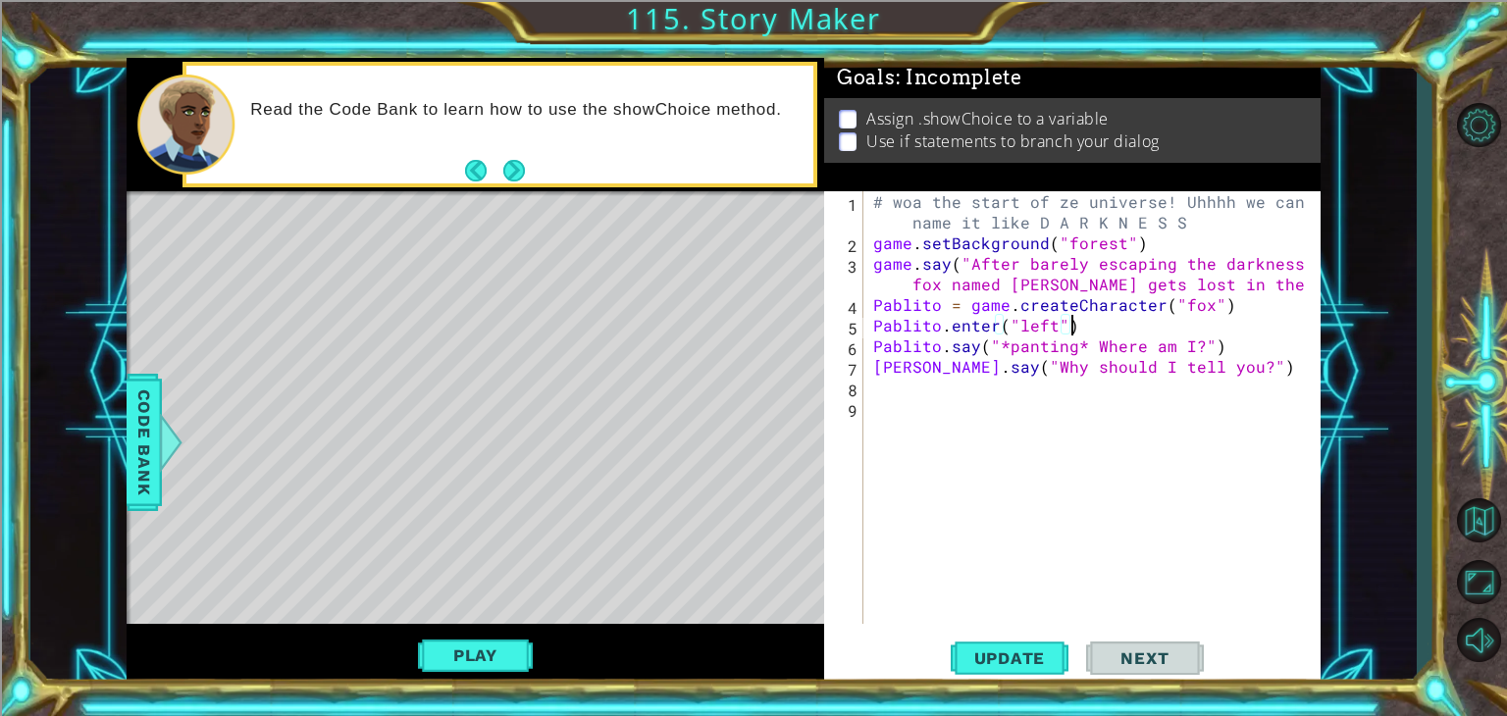
click at [1217, 342] on div "# woa the start of ze universe! Uhhhh we can name it like D A R K N E S S game …" at bounding box center [1097, 438] width 456 height 495
type textarea "Pablito.say("*panting* Where am I?")"
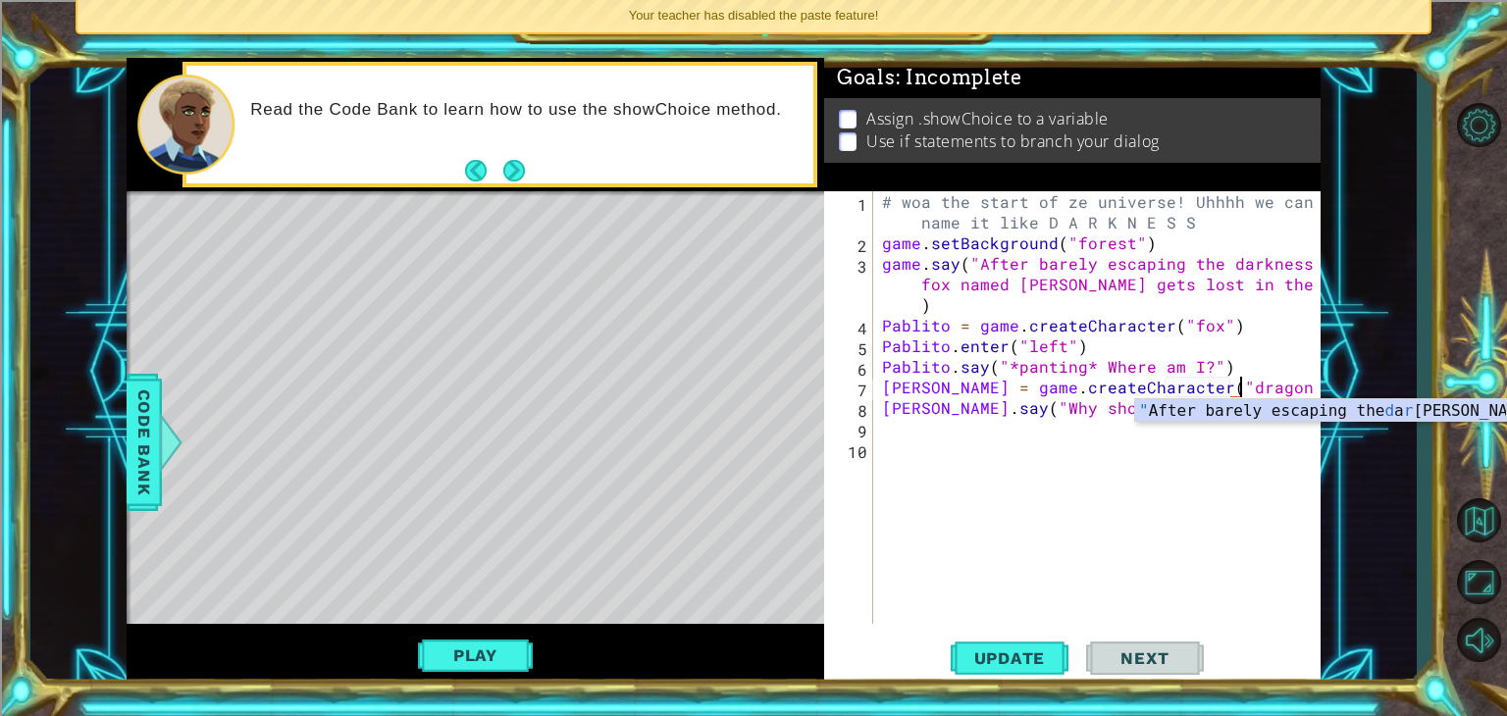
scroll to position [0, 22]
click at [1032, 668] on button "Update" at bounding box center [1010, 659] width 118 height 50
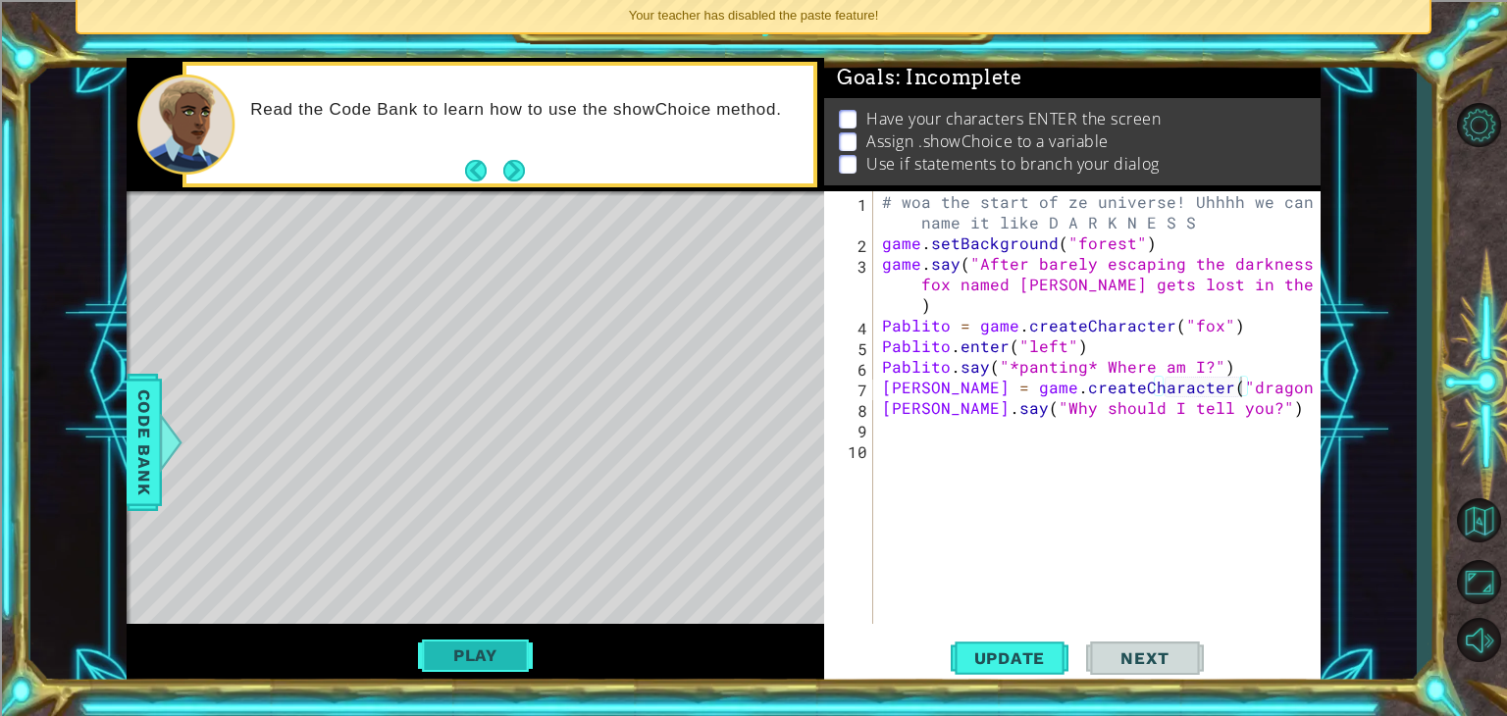
click at [467, 651] on button "Play" at bounding box center [475, 655] width 115 height 37
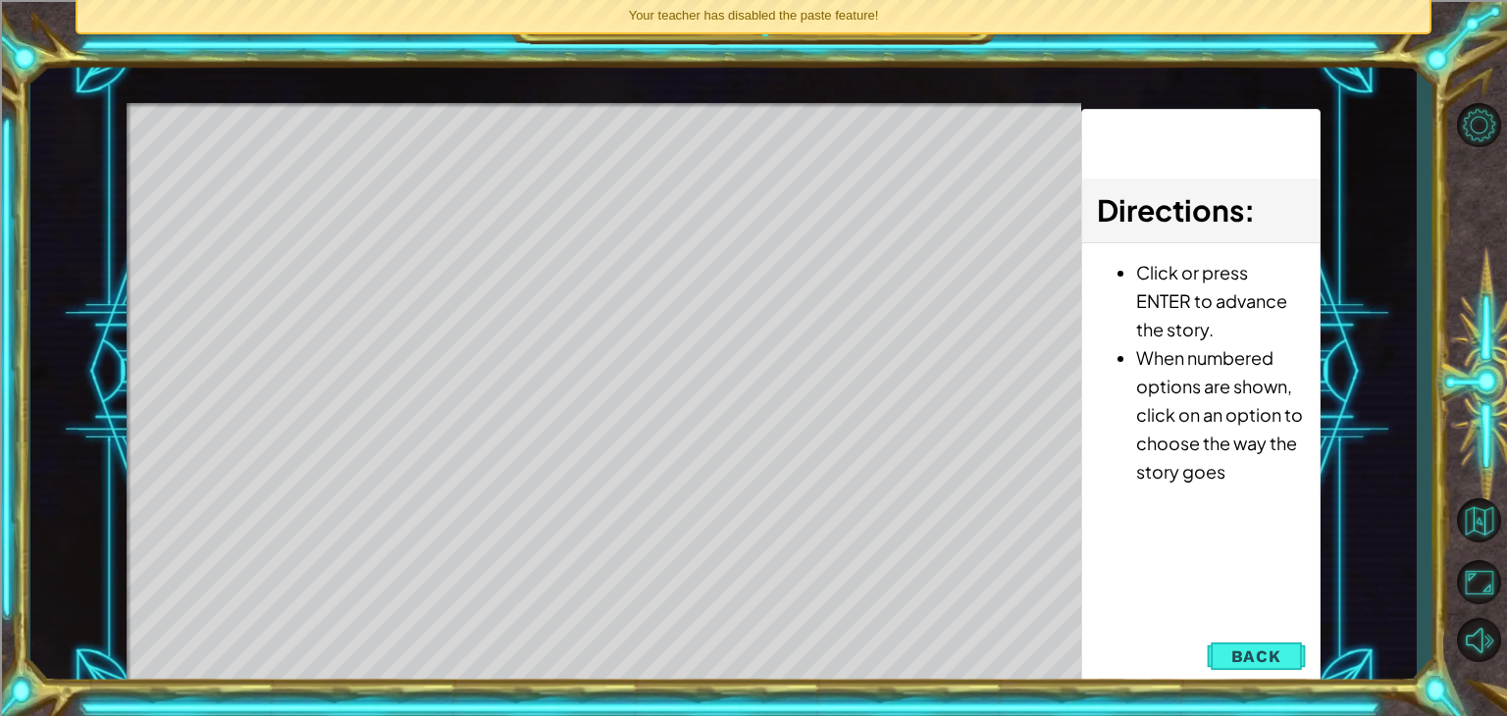
click at [493, 638] on div "Level Map" at bounding box center [580, 392] width 907 height 578
click at [759, 276] on div "Level Map" at bounding box center [580, 392] width 907 height 578
drag, startPoint x: 604, startPoint y: 138, endPoint x: 740, endPoint y: 132, distance: 136.5
click at [740, 132] on div "Level Map" at bounding box center [580, 392] width 907 height 578
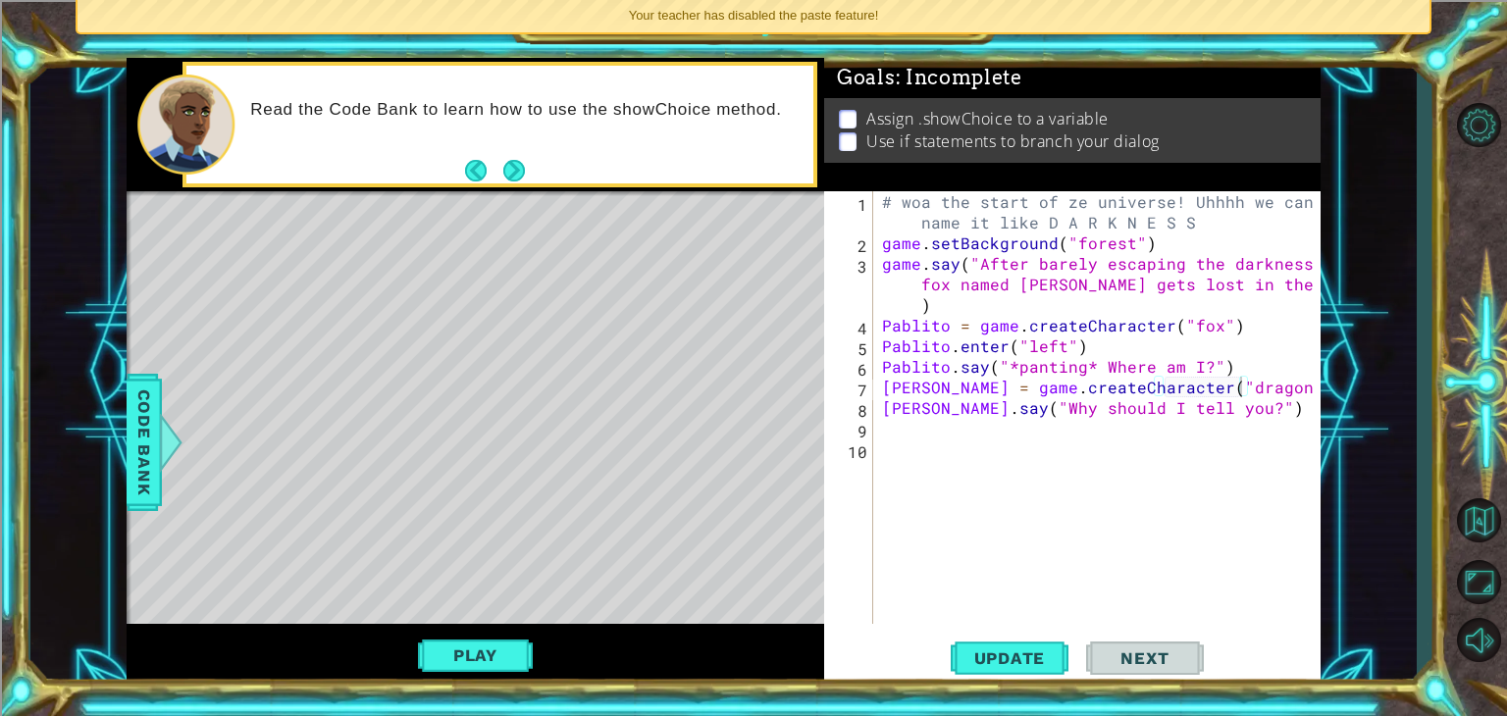
type textarea "Pablito.say("*panting* Where am I?")"
click at [1234, 366] on div "# woa the start of ze universe! Uhhhh we can name it like D A R K N E S S game …" at bounding box center [1102, 438] width 448 height 495
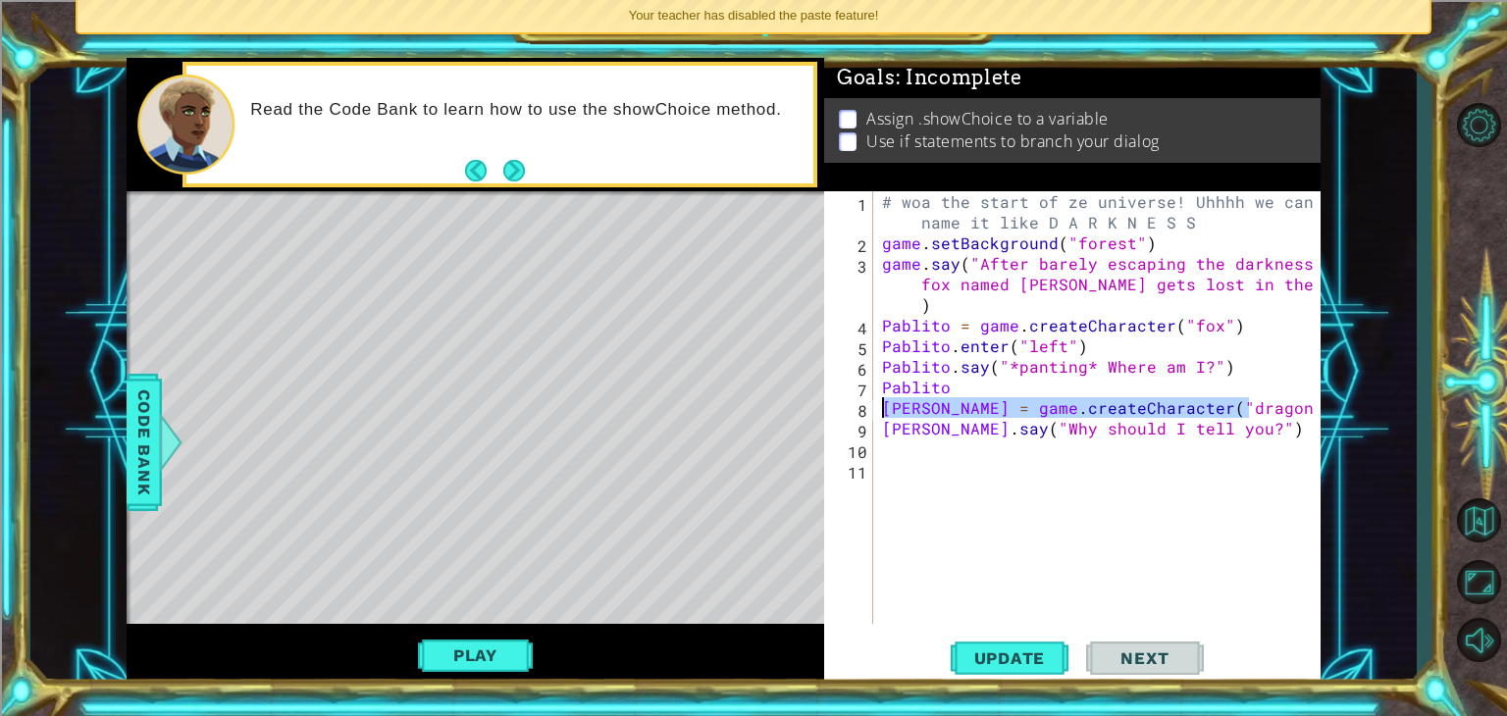
drag, startPoint x: 1256, startPoint y: 403, endPoint x: 873, endPoint y: 401, distance: 382.7
click at [873, 401] on div "Pablito 1 2 3 4 5 6 7 8 9 10 11 # woa the start of ze universe! Uhhhh we can na…" at bounding box center [1070, 407] width 492 height 433
click at [958, 391] on div "# woa the start of ze universe! Uhhhh we can name it like D A R K N E S S game …" at bounding box center [1102, 438] width 448 height 495
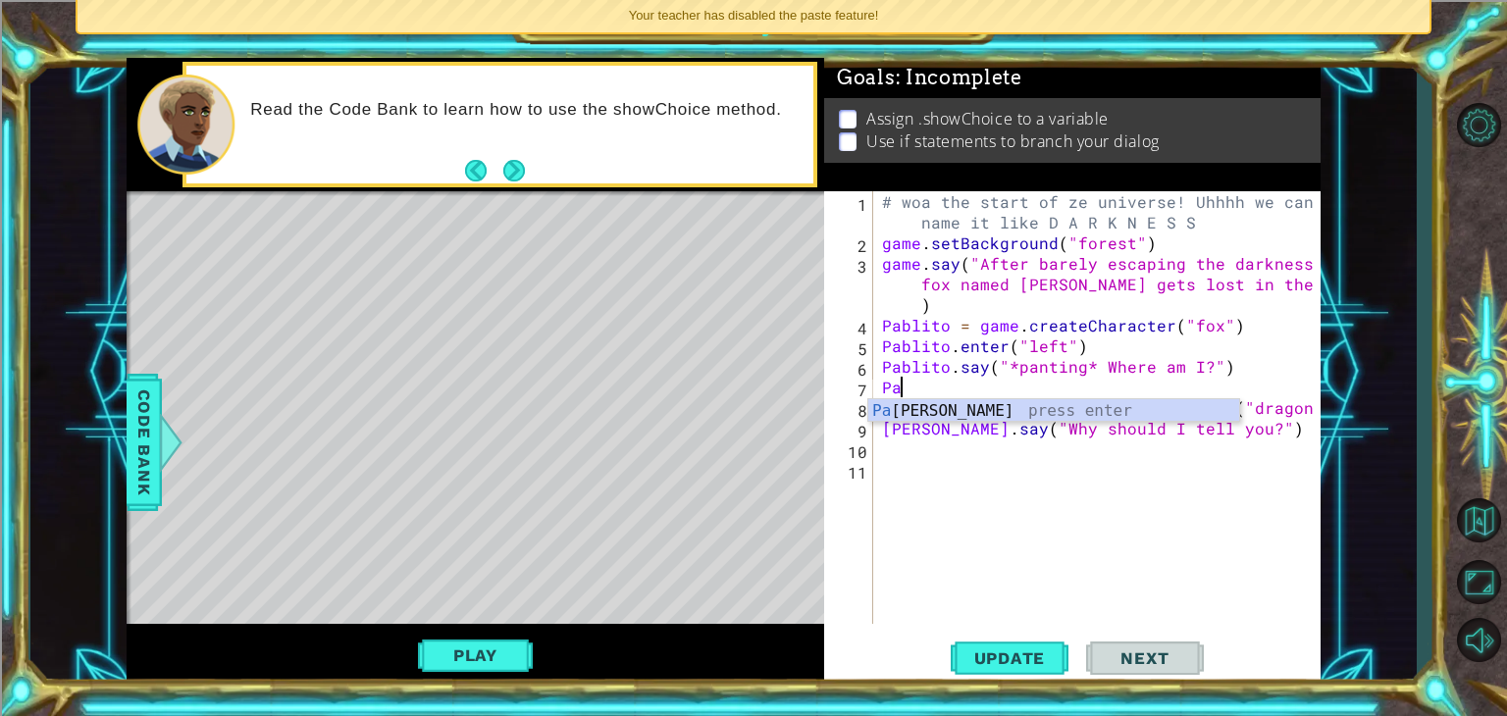
type textarea "P"
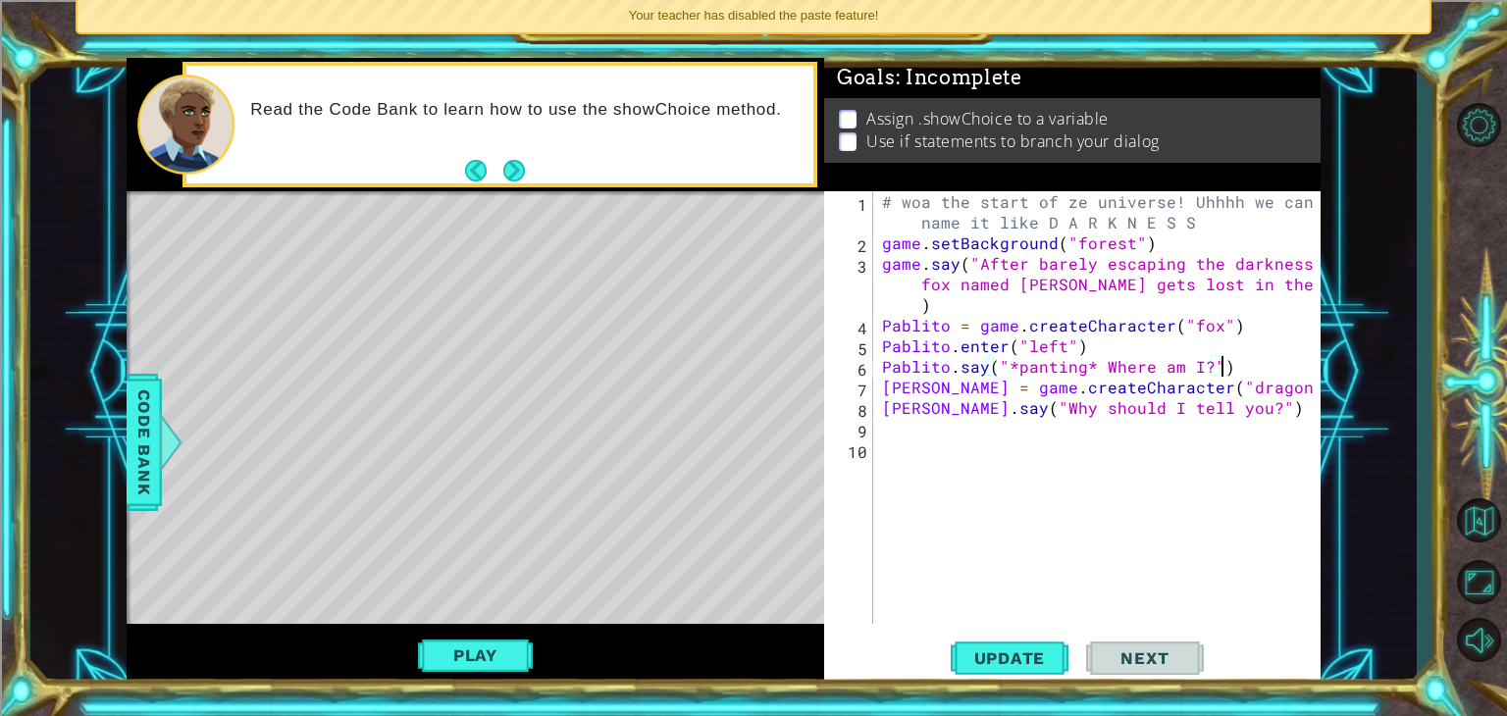
type textarea "Mahito = game.createCharacter("dragon")"
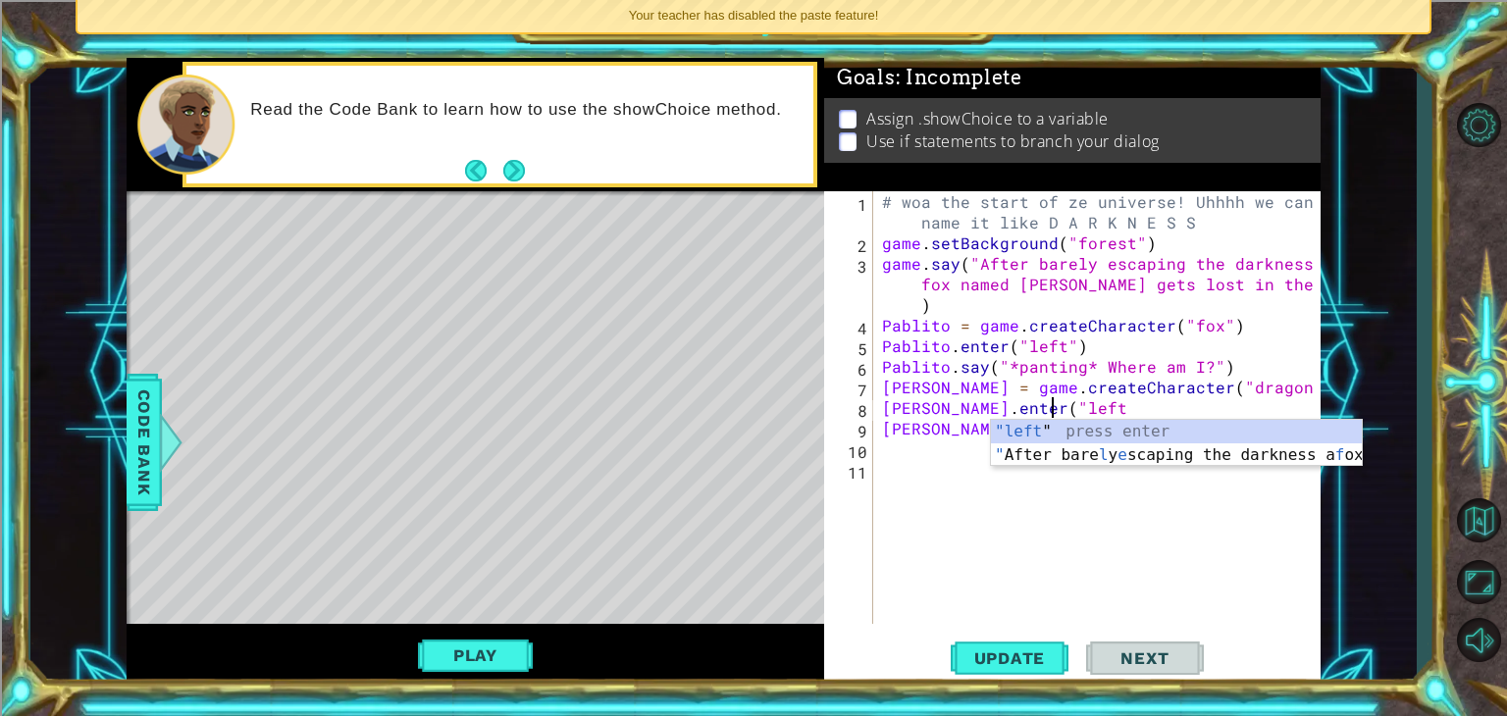
scroll to position [0, 10]
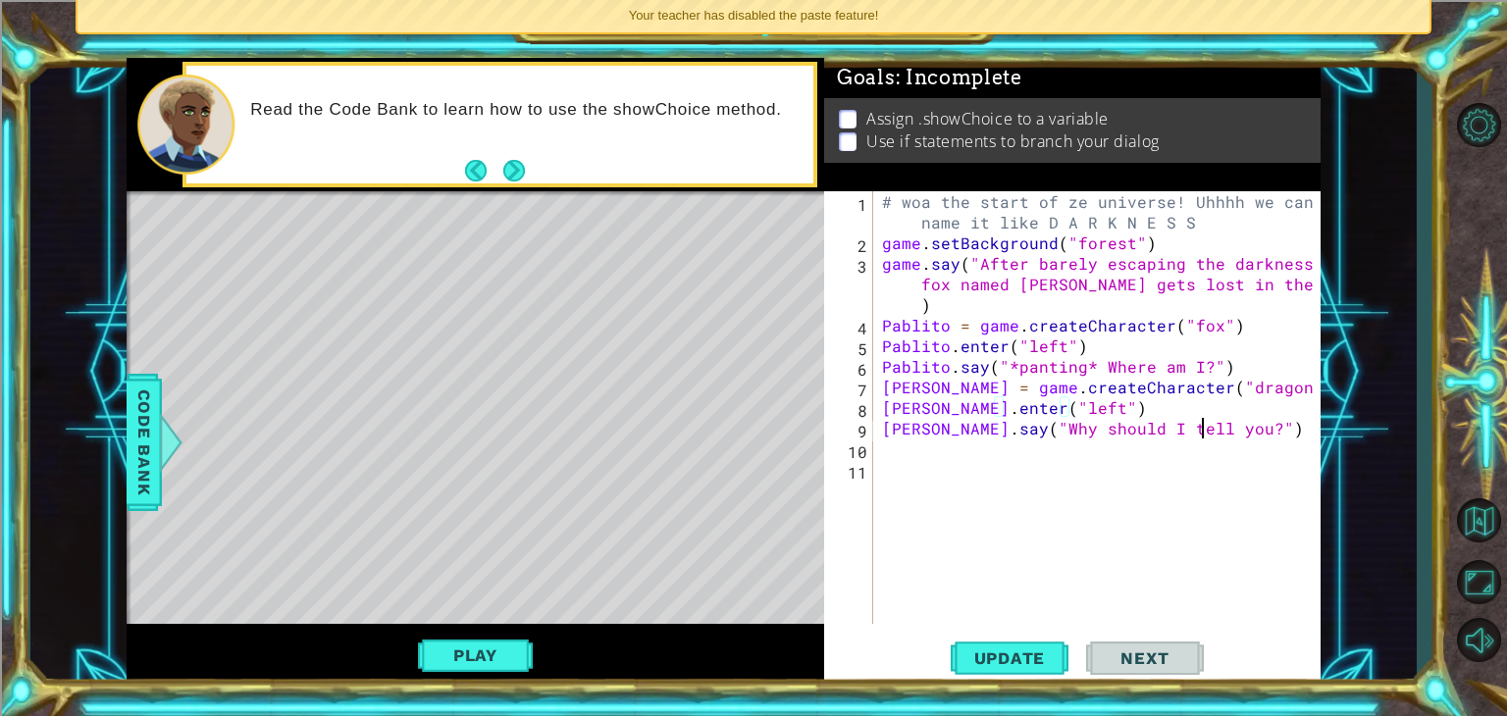
click at [1205, 432] on div "# woa the start of ze universe! Uhhhh we can name it like D A R K N E S S game …" at bounding box center [1102, 438] width 448 height 495
click at [1173, 403] on div "# woa the start of ze universe! Uhhhh we can name it like D A R K N E S S game …" at bounding box center [1102, 438] width 448 height 495
type textarea "[PERSON_NAME].enter("left")"
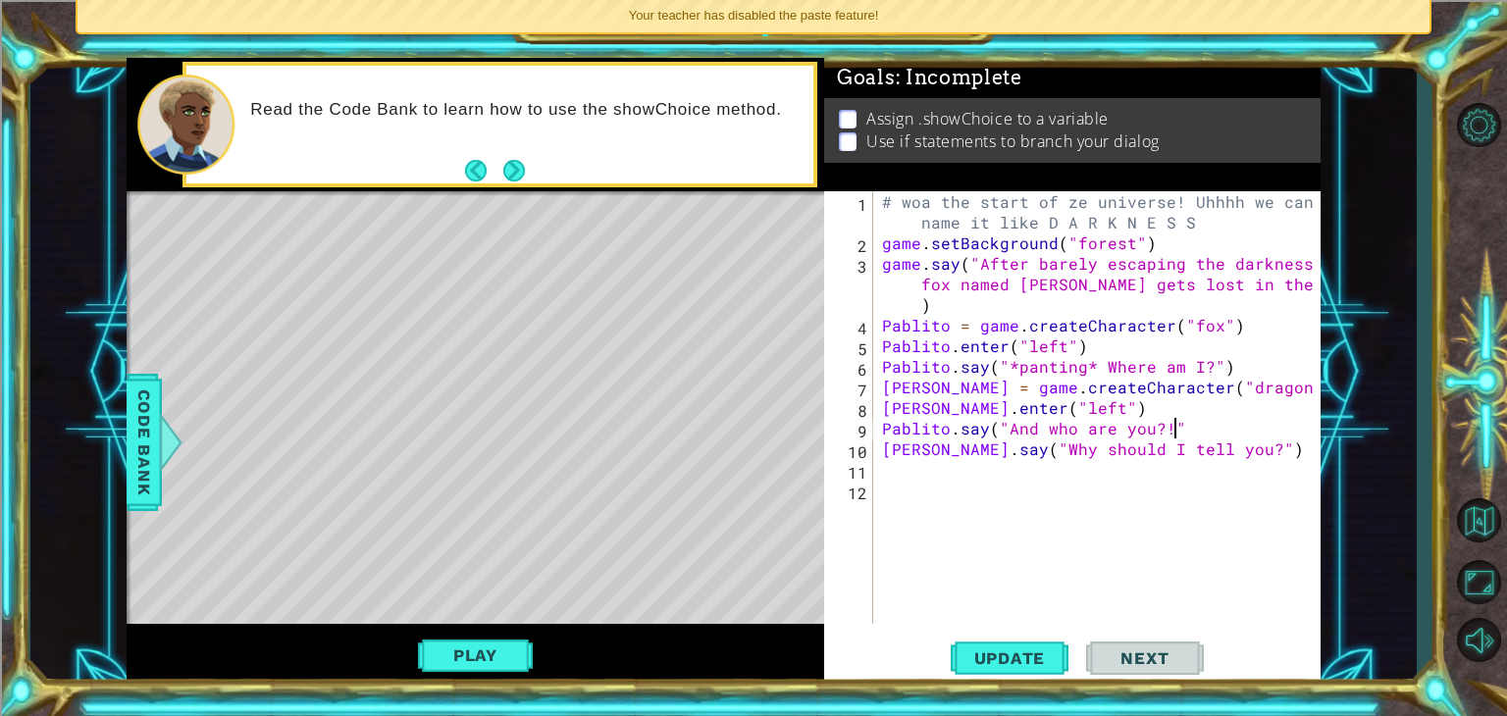
scroll to position [0, 17]
click at [1025, 644] on button "Update" at bounding box center [1010, 659] width 118 height 50
click at [408, 651] on div "Play" at bounding box center [476, 655] width 698 height 63
click at [445, 645] on button "Play" at bounding box center [475, 655] width 115 height 37
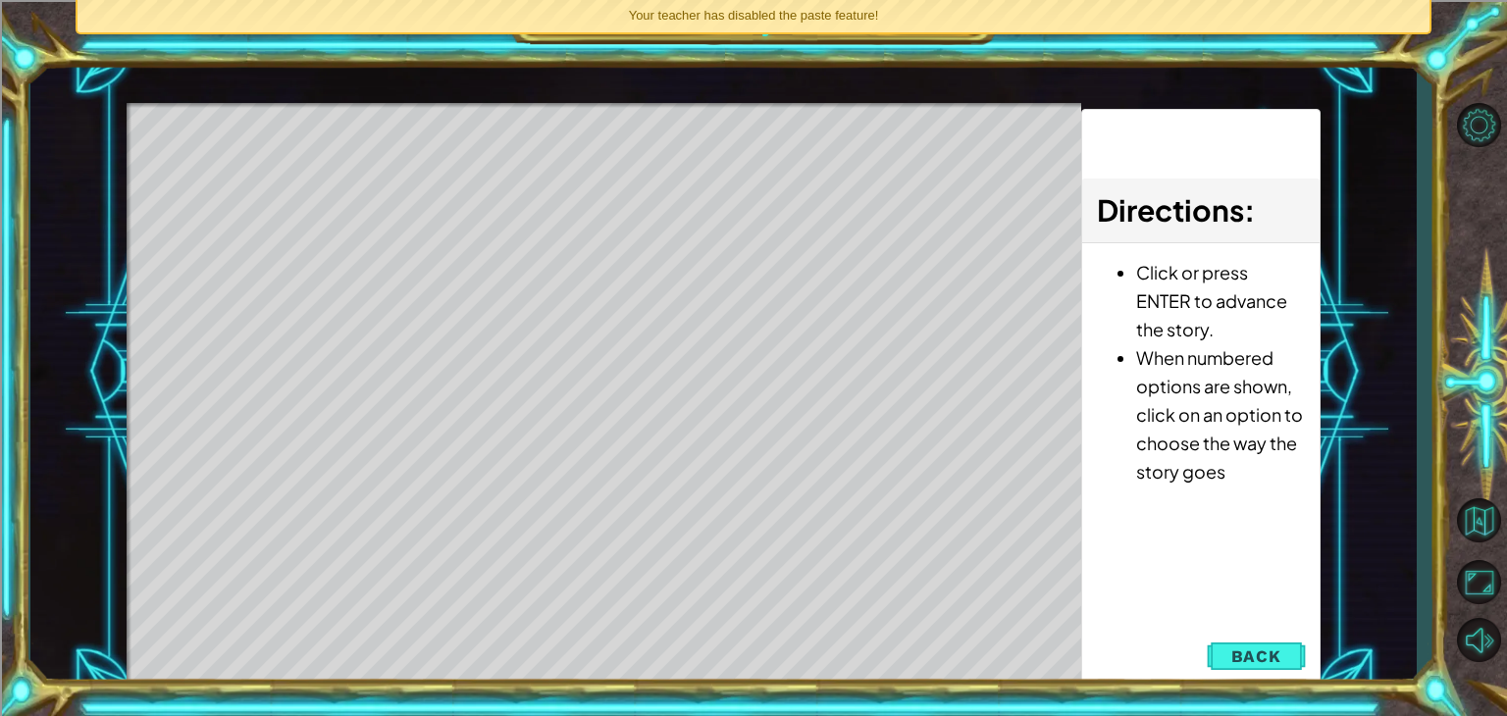
click at [521, 479] on div "Level Map" at bounding box center [580, 392] width 907 height 578
click at [661, 553] on div "Level Map" at bounding box center [580, 392] width 907 height 578
click at [1260, 647] on span "Back" at bounding box center [1257, 657] width 50 height 20
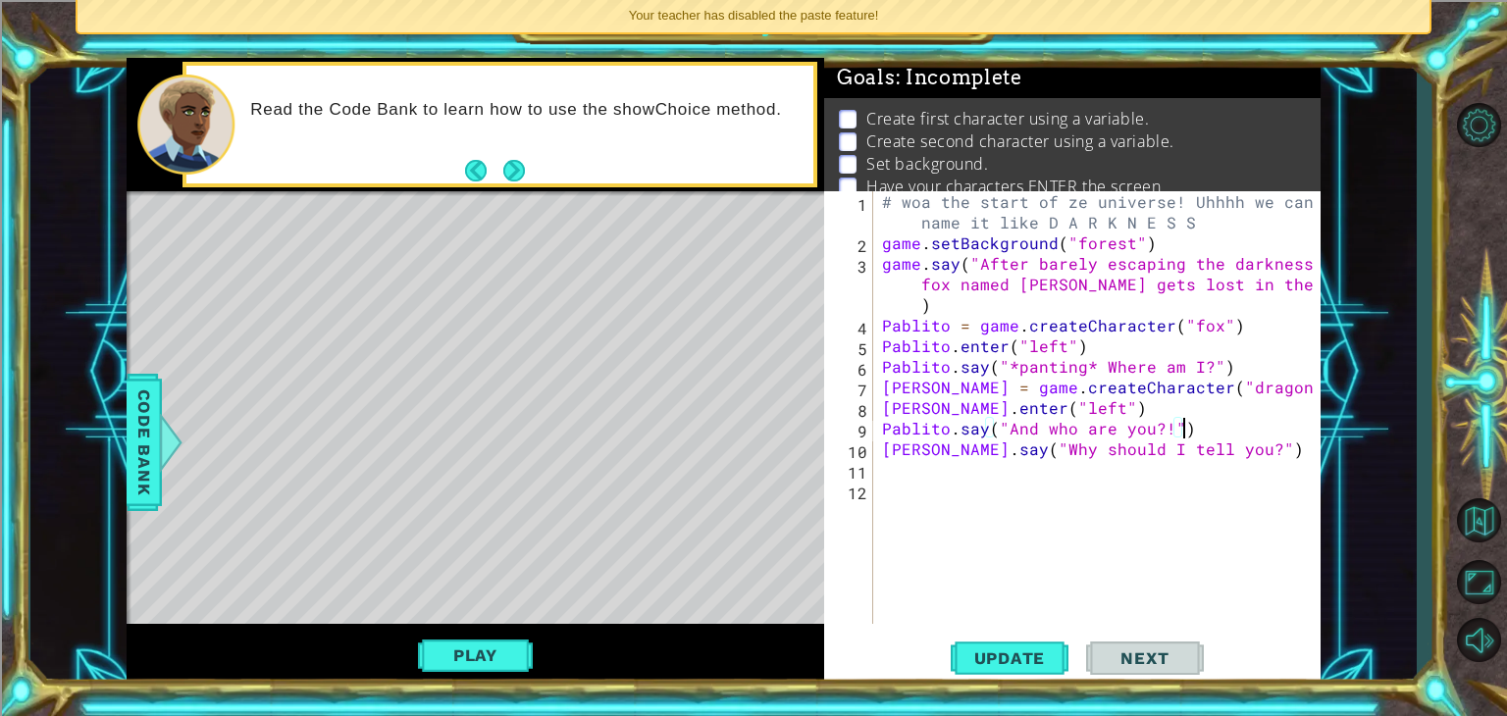
click at [1180, 430] on div "# woa the start of ze universe! Uhhhh we can name it like D A R K N E S S game …" at bounding box center [1102, 438] width 448 height 495
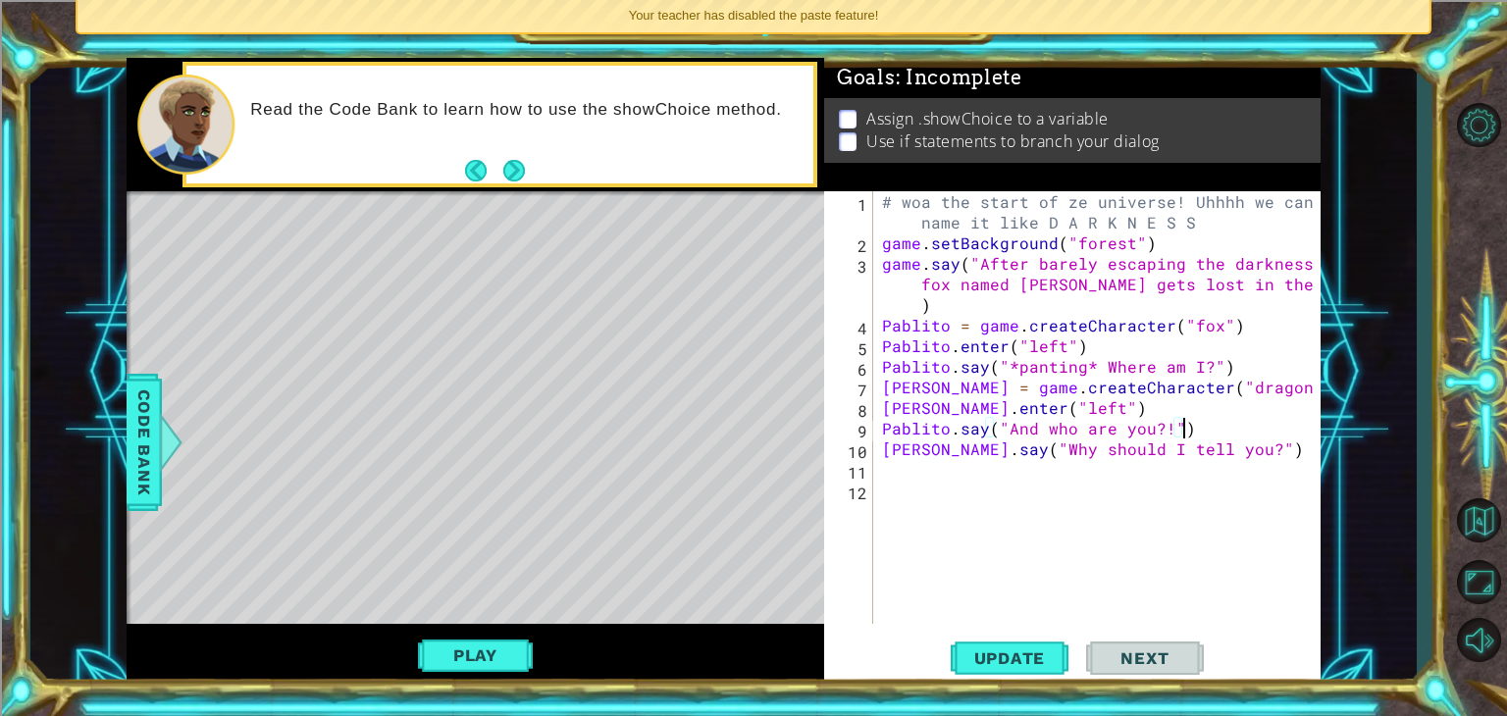
click at [1052, 404] on div "# woa the start of ze universe! Uhhhh we can name it like D A R K N E S S game …" at bounding box center [1102, 438] width 448 height 495
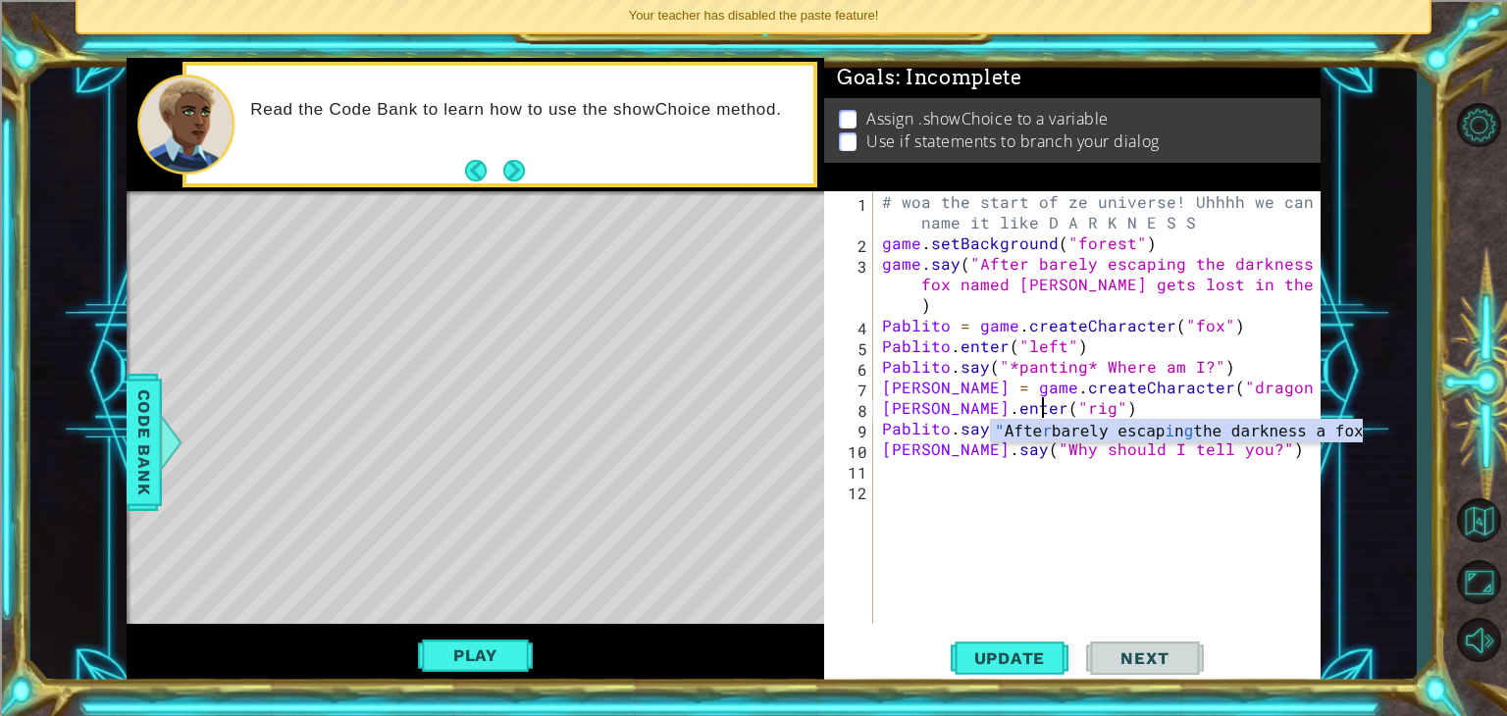
scroll to position [0, 11]
type textarea "[PERSON_NAME].enter("right")"
click at [1238, 496] on div "# woa the start of ze universe! Uhhhh we can name it like D A R K N E S S game …" at bounding box center [1102, 438] width 448 height 495
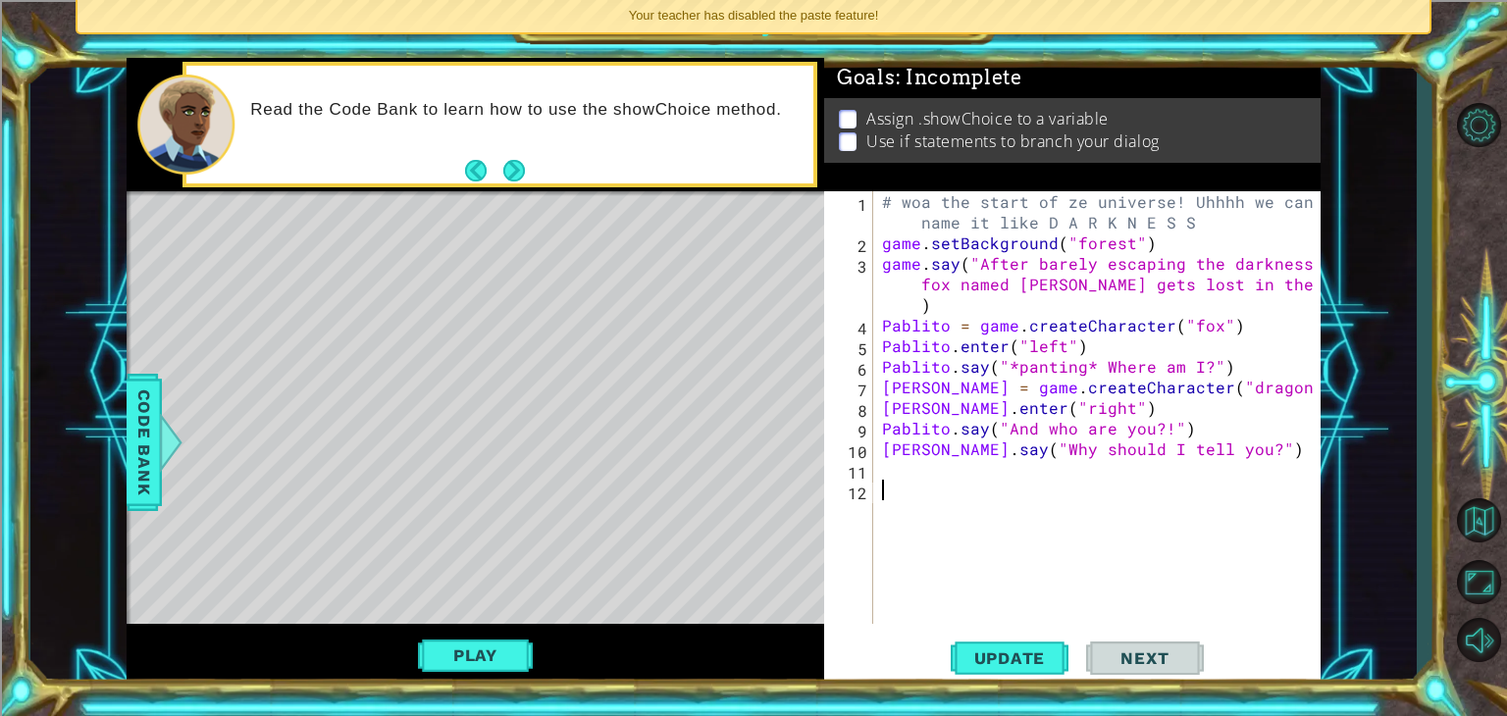
scroll to position [0, 0]
click at [1242, 459] on div "# woa the start of ze universe! Uhhhh we can name it like D A R K N E S S game …" at bounding box center [1102, 438] width 448 height 495
type textarea "[PERSON_NAME].say("Why should I tell you?")"
click at [1005, 654] on span "Update" at bounding box center [1010, 659] width 111 height 20
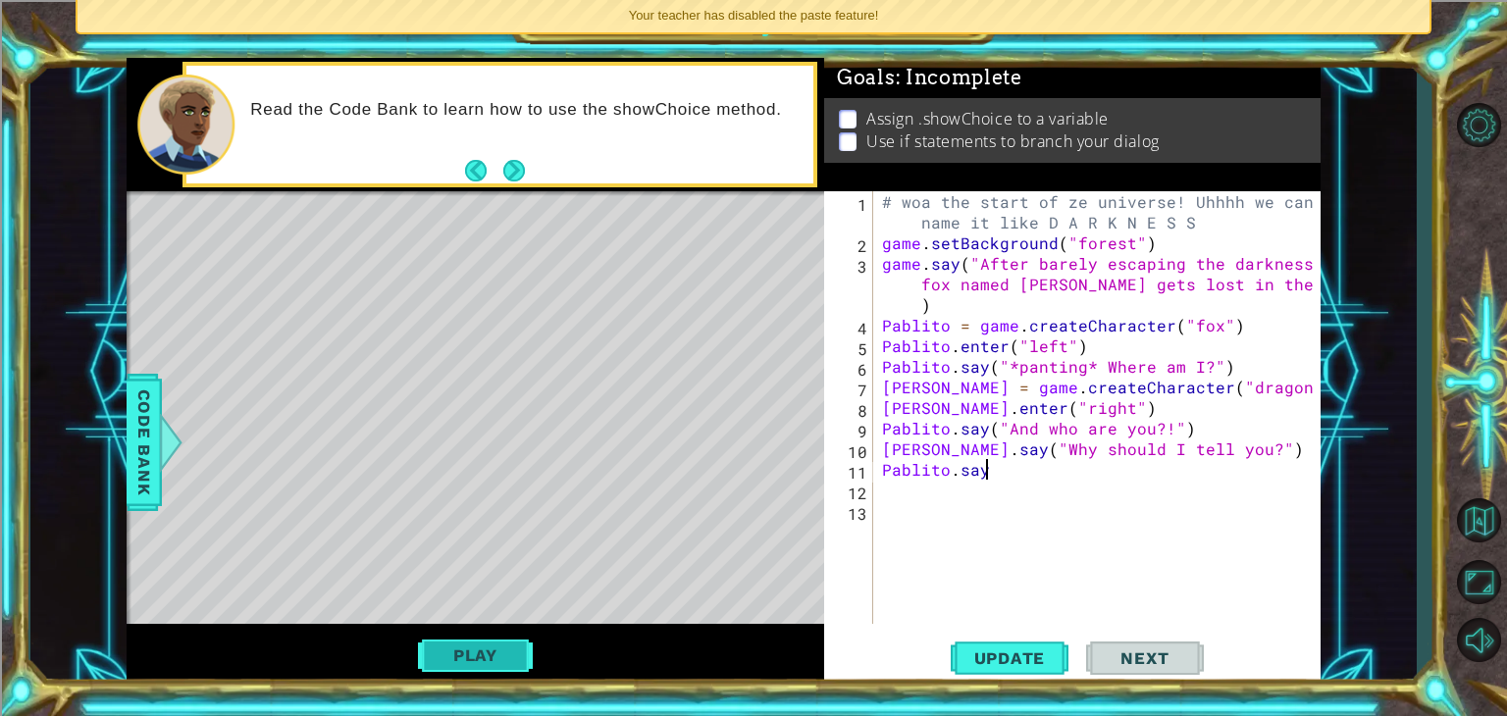
click at [501, 639] on button "Play" at bounding box center [475, 655] width 115 height 37
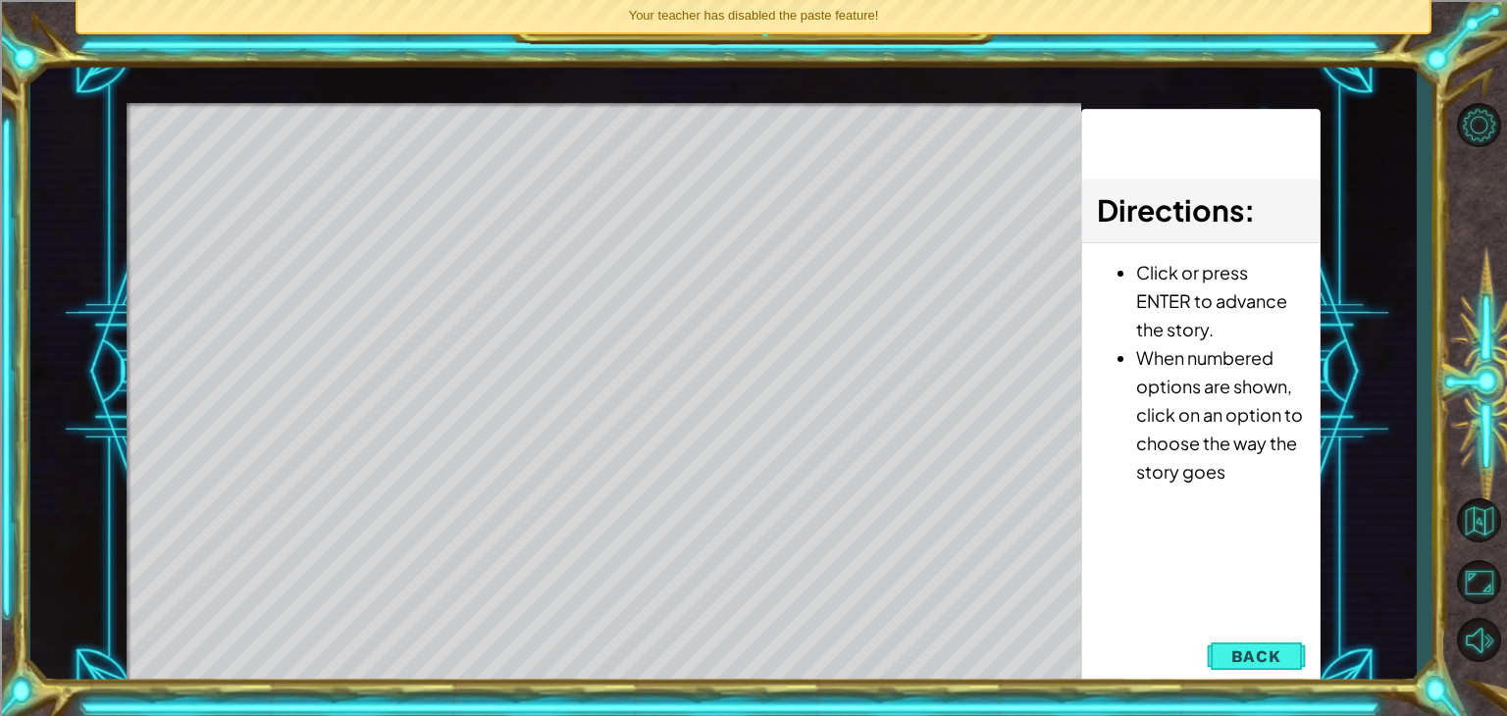
click at [501, 639] on div "Level Map" at bounding box center [580, 392] width 907 height 578
click at [773, 451] on div "Level Map" at bounding box center [580, 392] width 907 height 578
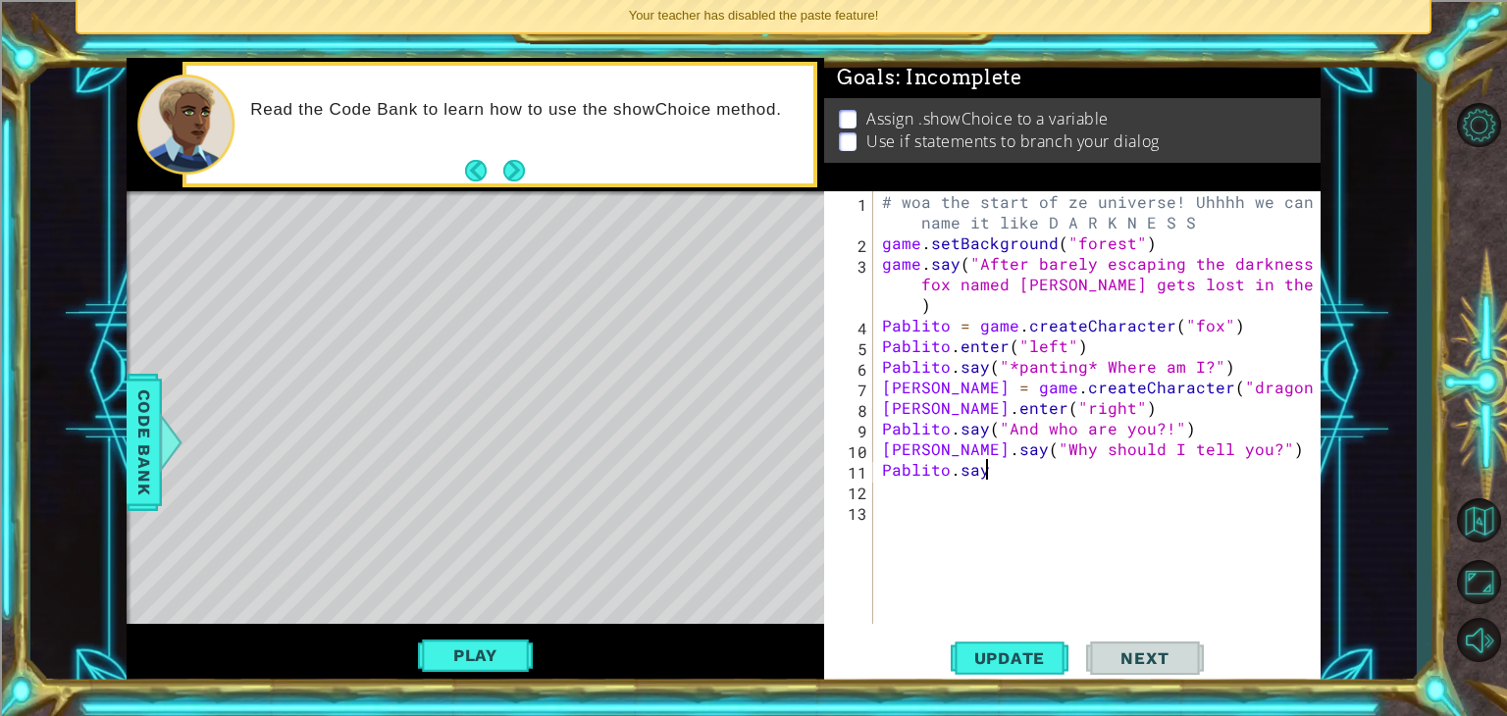
click at [1036, 480] on div "# woa the start of ze universe! Uhhhh we can name it like D A R K N E S S game …" at bounding box center [1102, 438] width 448 height 495
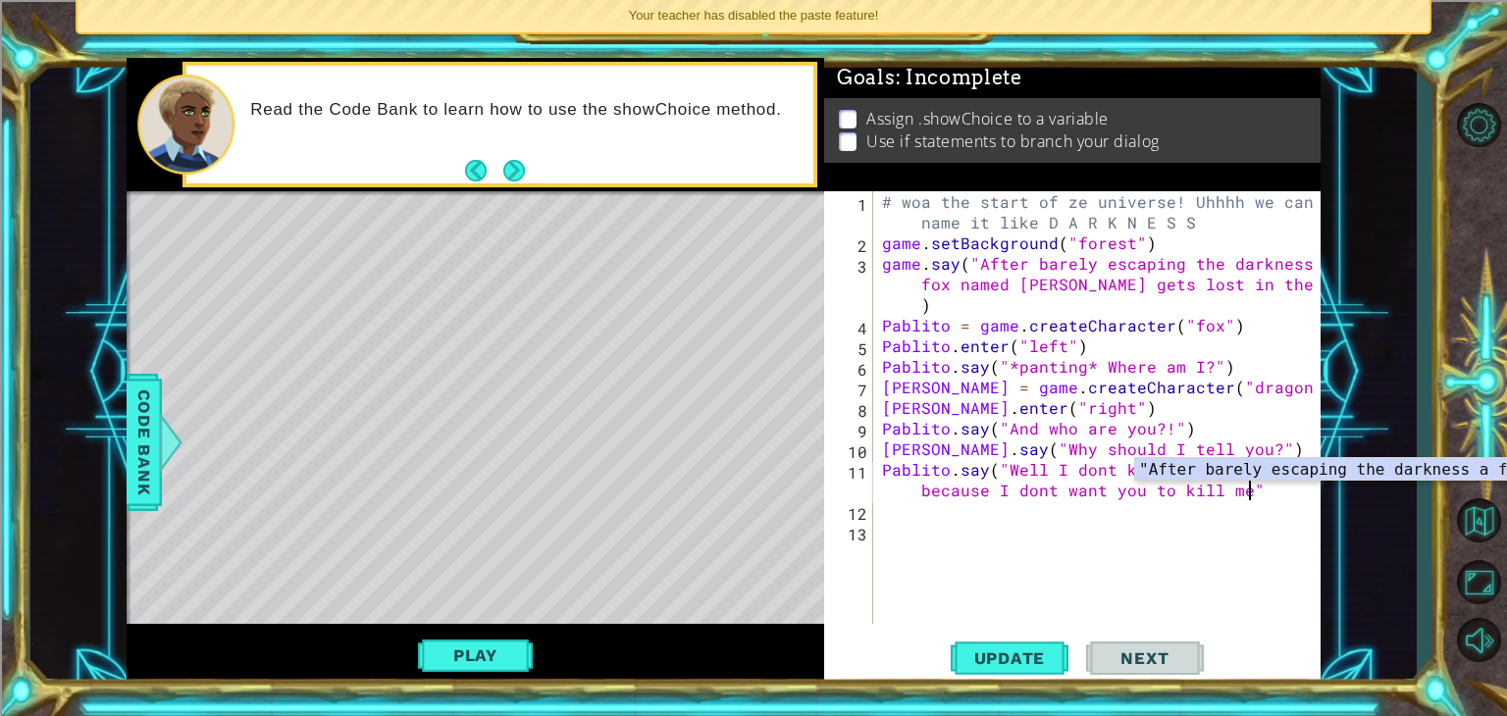
scroll to position [0, 43]
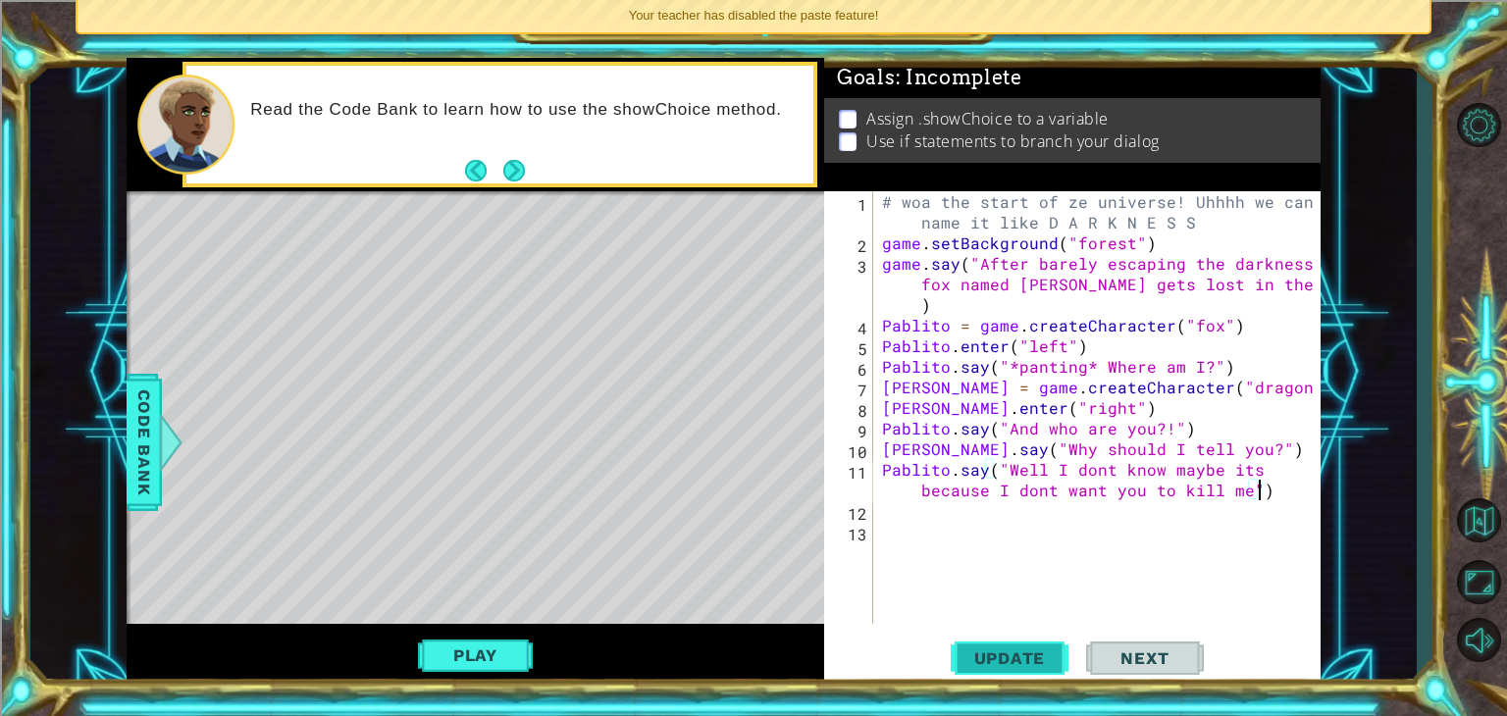
type textarea "Pablito.say("Well I dont know maybe its because I dont want you to kill me")"
click at [1001, 664] on span "Update" at bounding box center [1010, 659] width 111 height 20
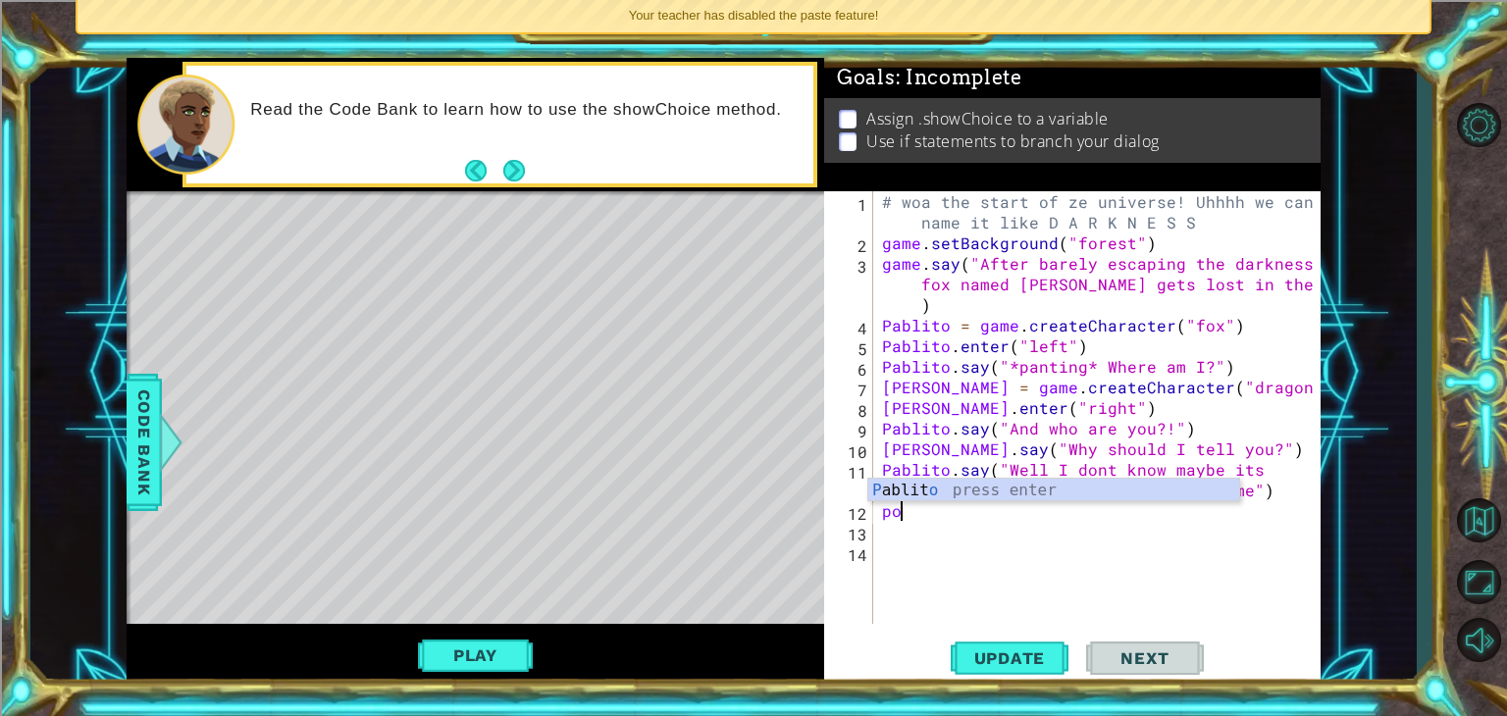
type textarea "p"
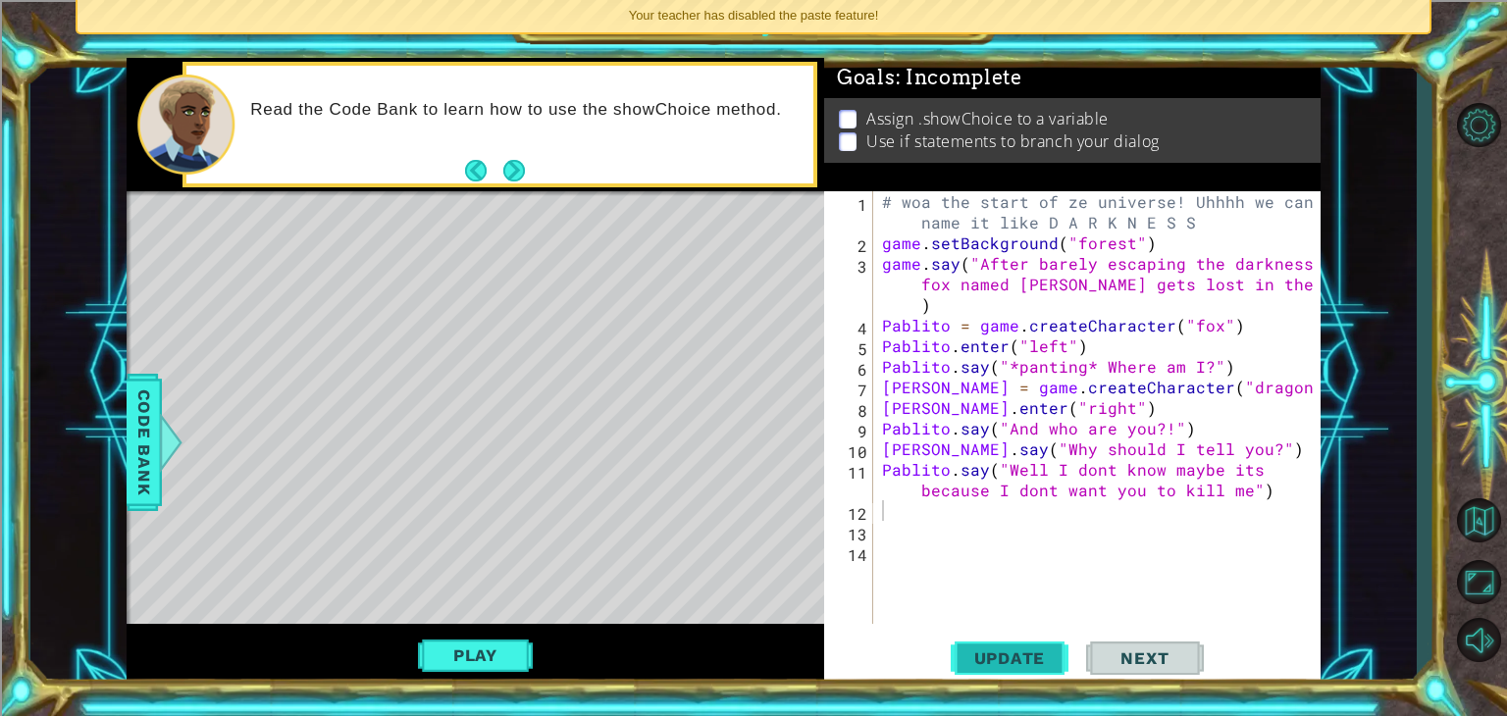
click at [1028, 656] on span "Update" at bounding box center [1010, 659] width 111 height 20
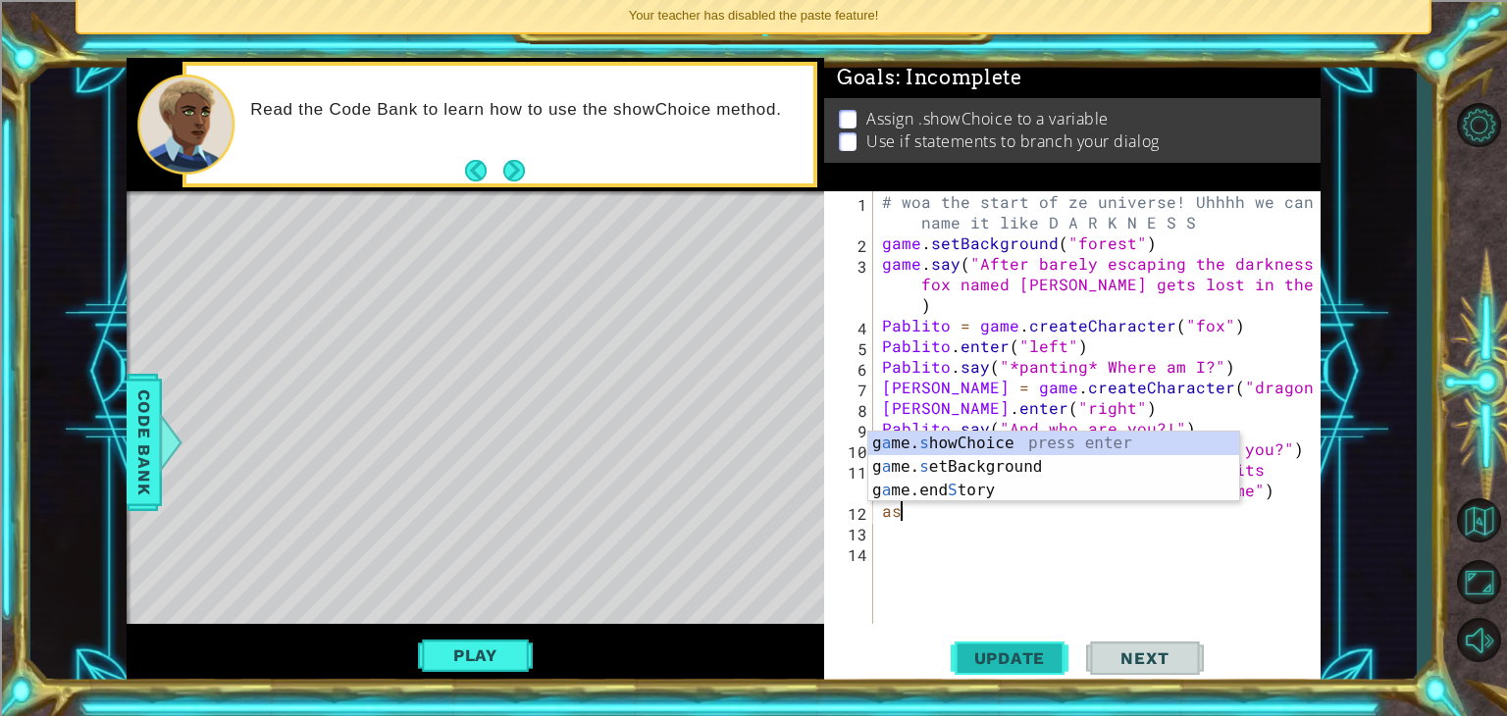
type textarea "a"
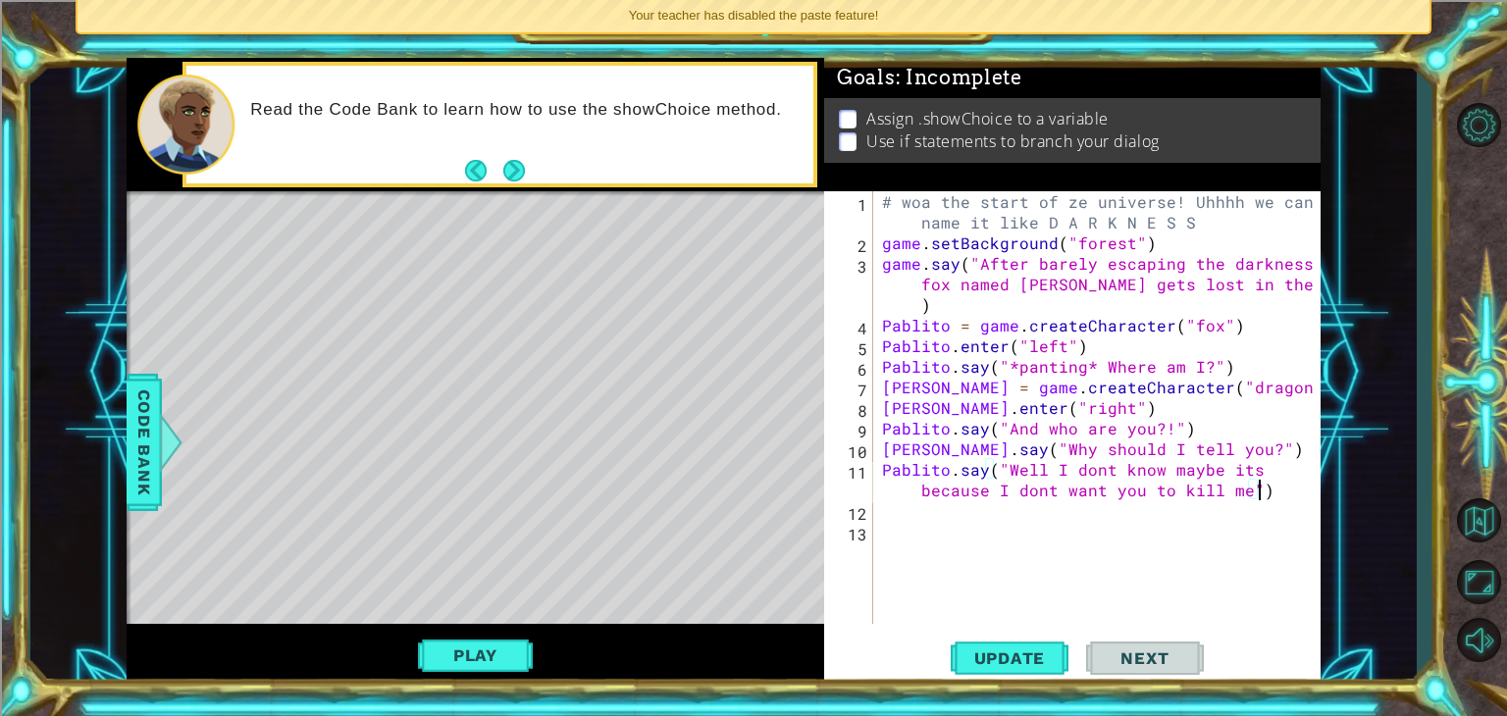
click at [734, 530] on div "Level Map" at bounding box center [580, 480] width 907 height 578
click at [484, 643] on button "Play" at bounding box center [475, 655] width 115 height 37
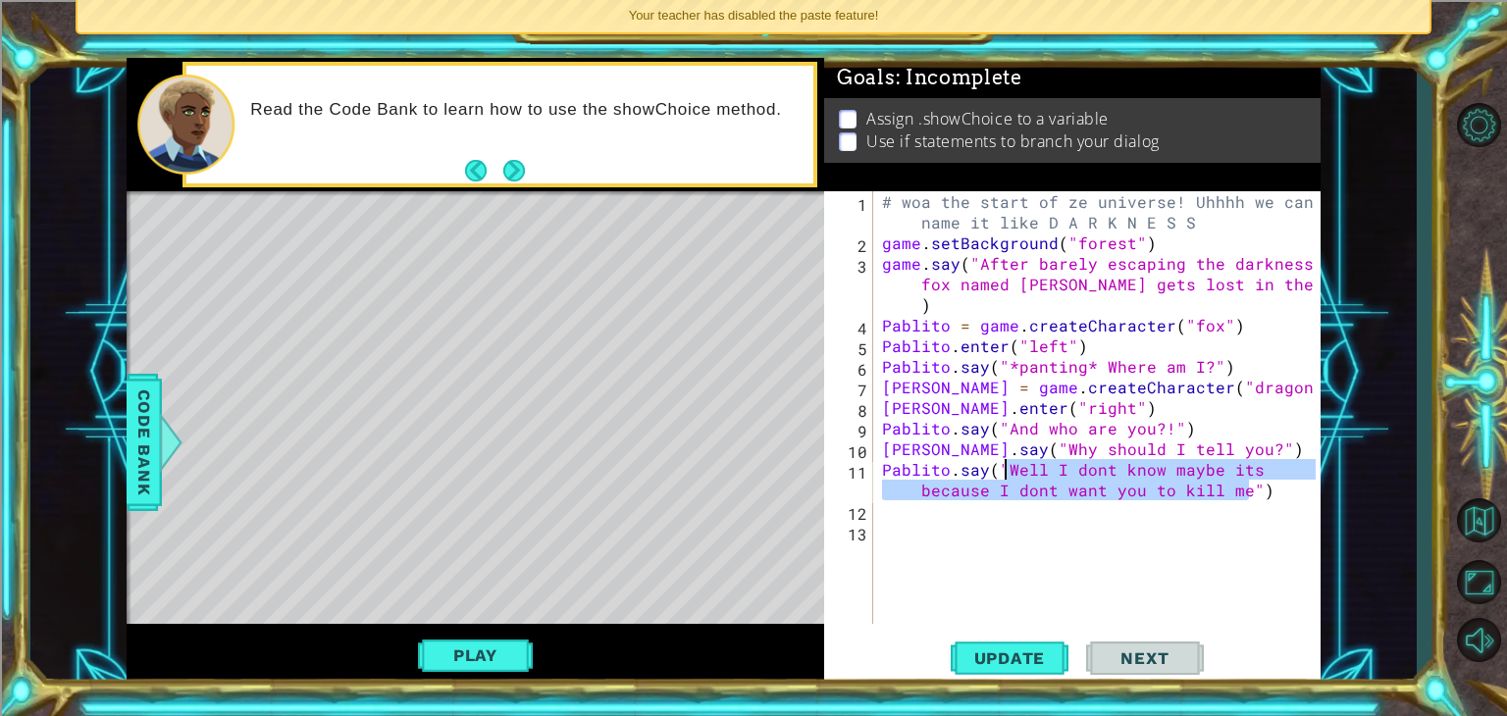
drag, startPoint x: 1245, startPoint y: 491, endPoint x: 1001, endPoint y: 468, distance: 245.4
click at [1001, 468] on div "# woa the start of ze universe! Uhhhh we can name it like D A R K N E S S game …" at bounding box center [1102, 438] width 448 height 495
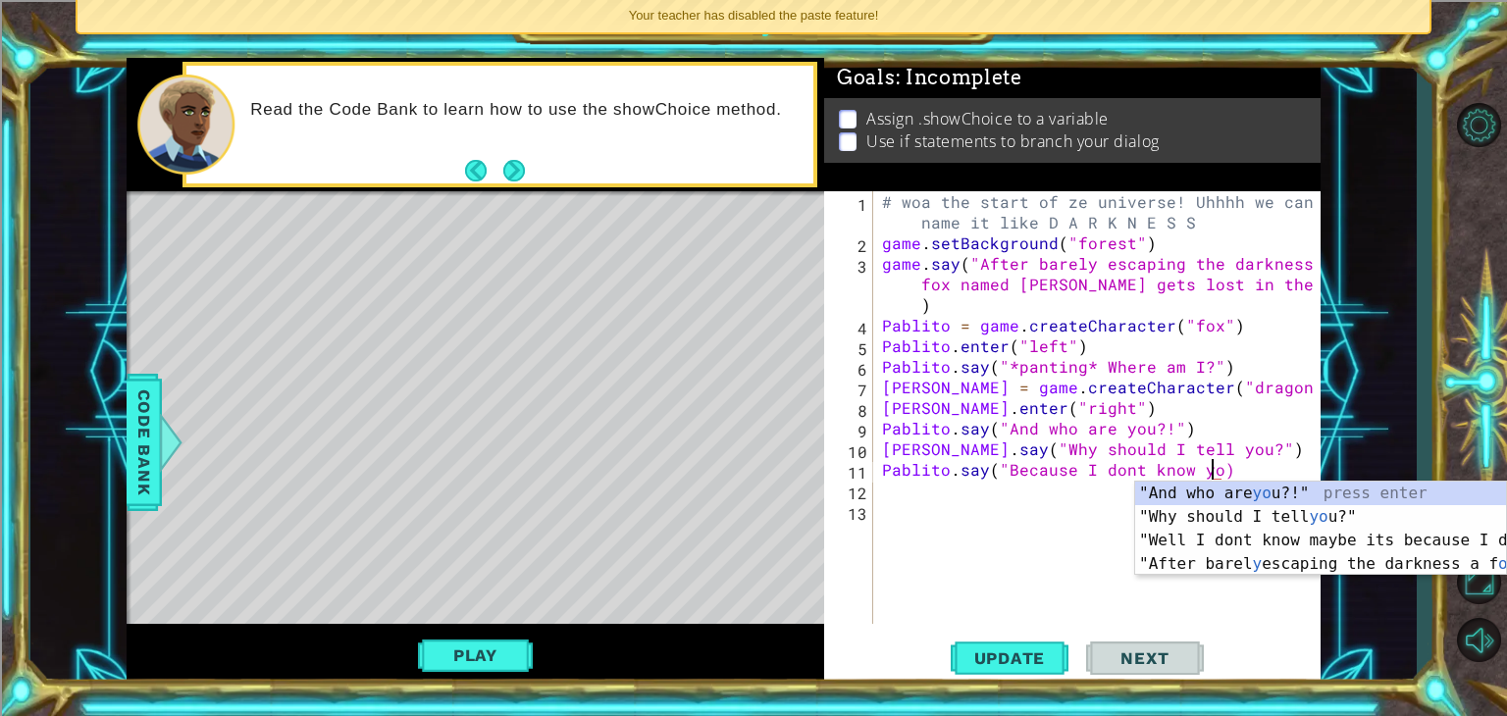
scroll to position [0, 20]
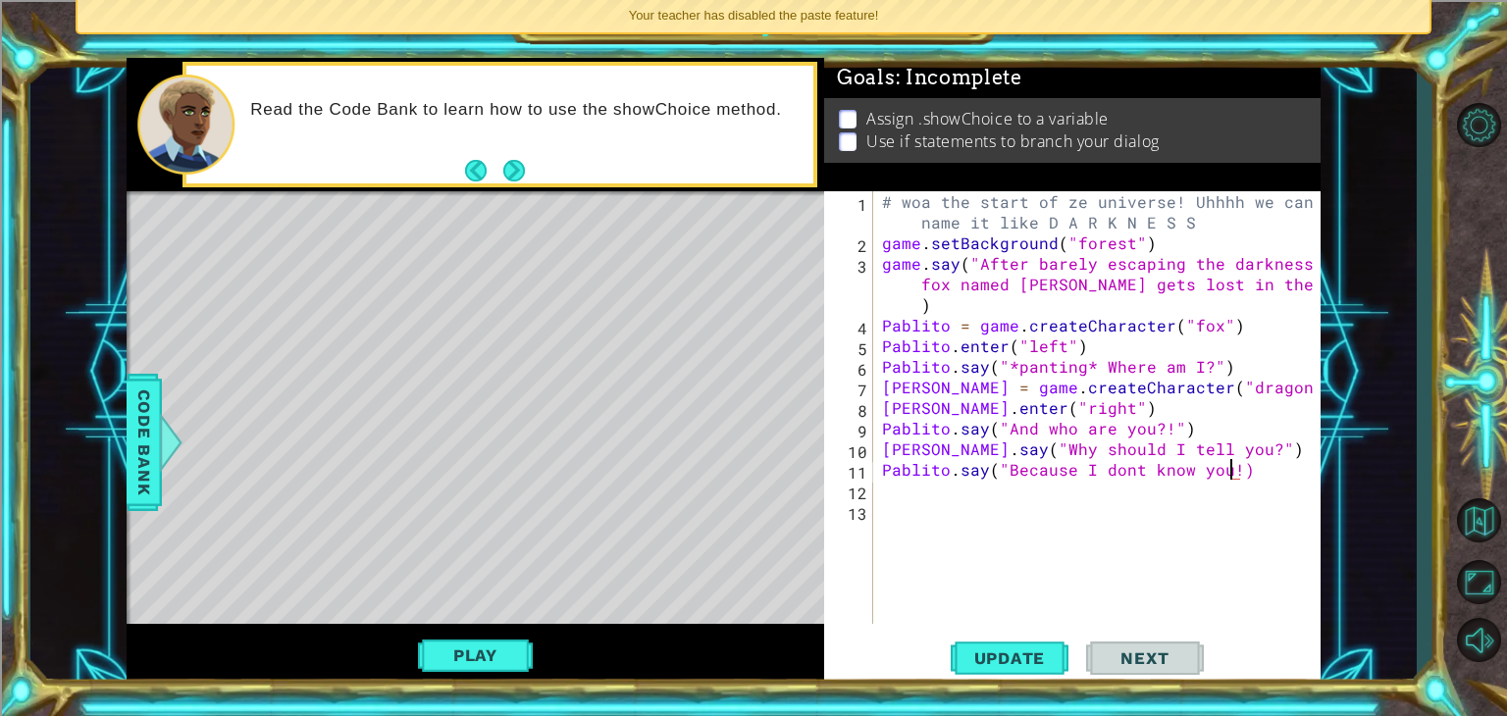
type textarea "Pablito.say("Because I dont know you!")"
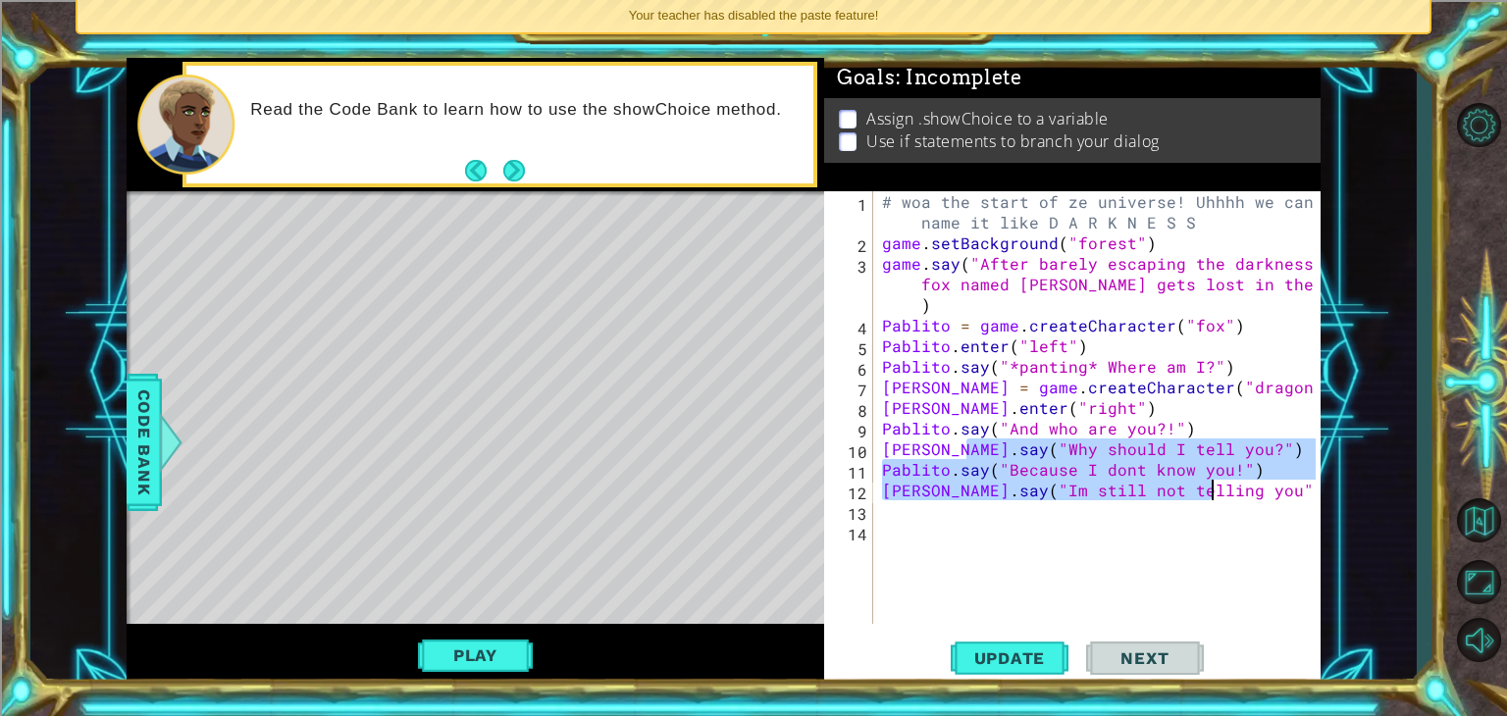
drag, startPoint x: 971, startPoint y: 448, endPoint x: 1232, endPoint y: 487, distance: 264.0
click at [1232, 487] on div "# woa the start of ze universe! Uhhhh we can name it like D A R K N E S S game …" at bounding box center [1102, 438] width 448 height 495
click at [1252, 488] on div "# woa the start of ze universe! Uhhhh we can name it like D A R K N E S S game …" at bounding box center [1102, 438] width 448 height 495
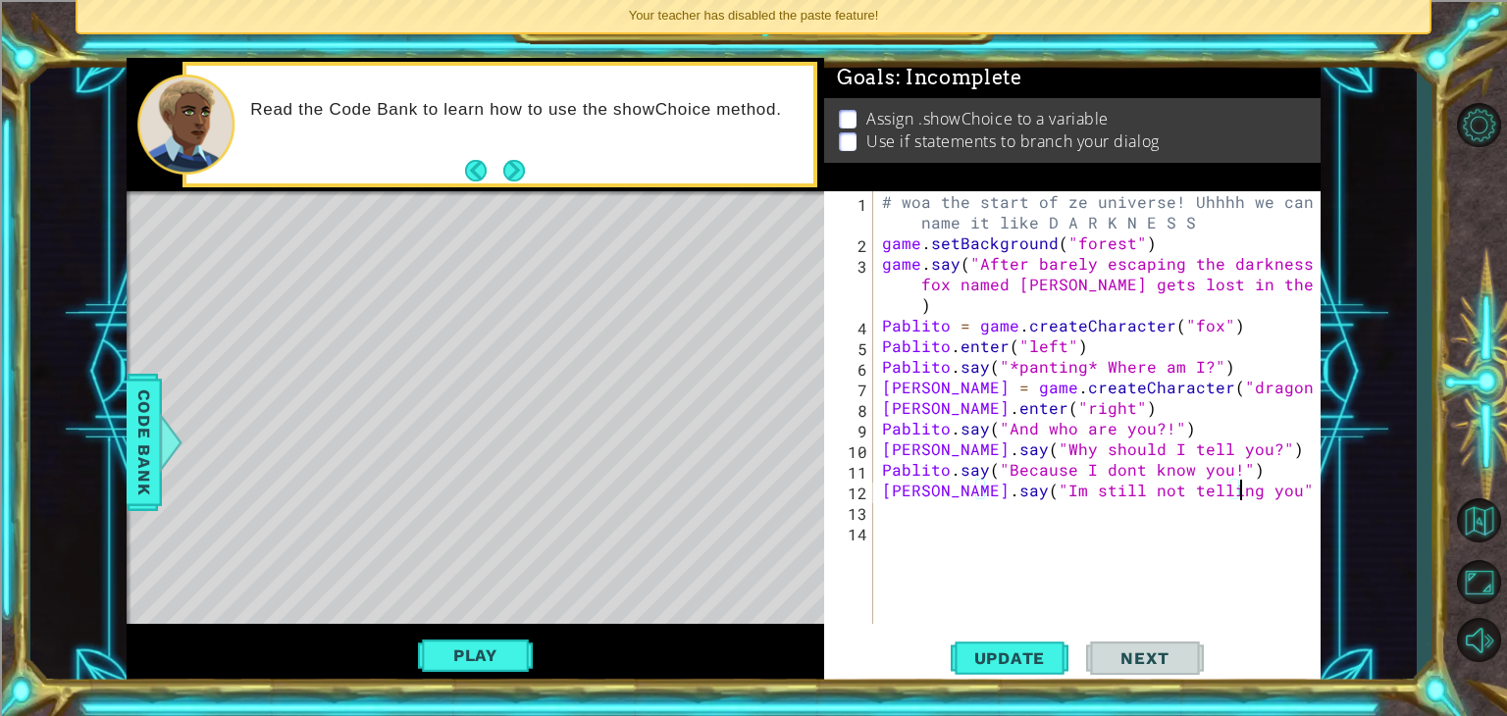
click at [921, 257] on div "# woa the start of ze universe! Uhhhh we can name it like D A R K N E S S game …" at bounding box center [1102, 438] width 448 height 495
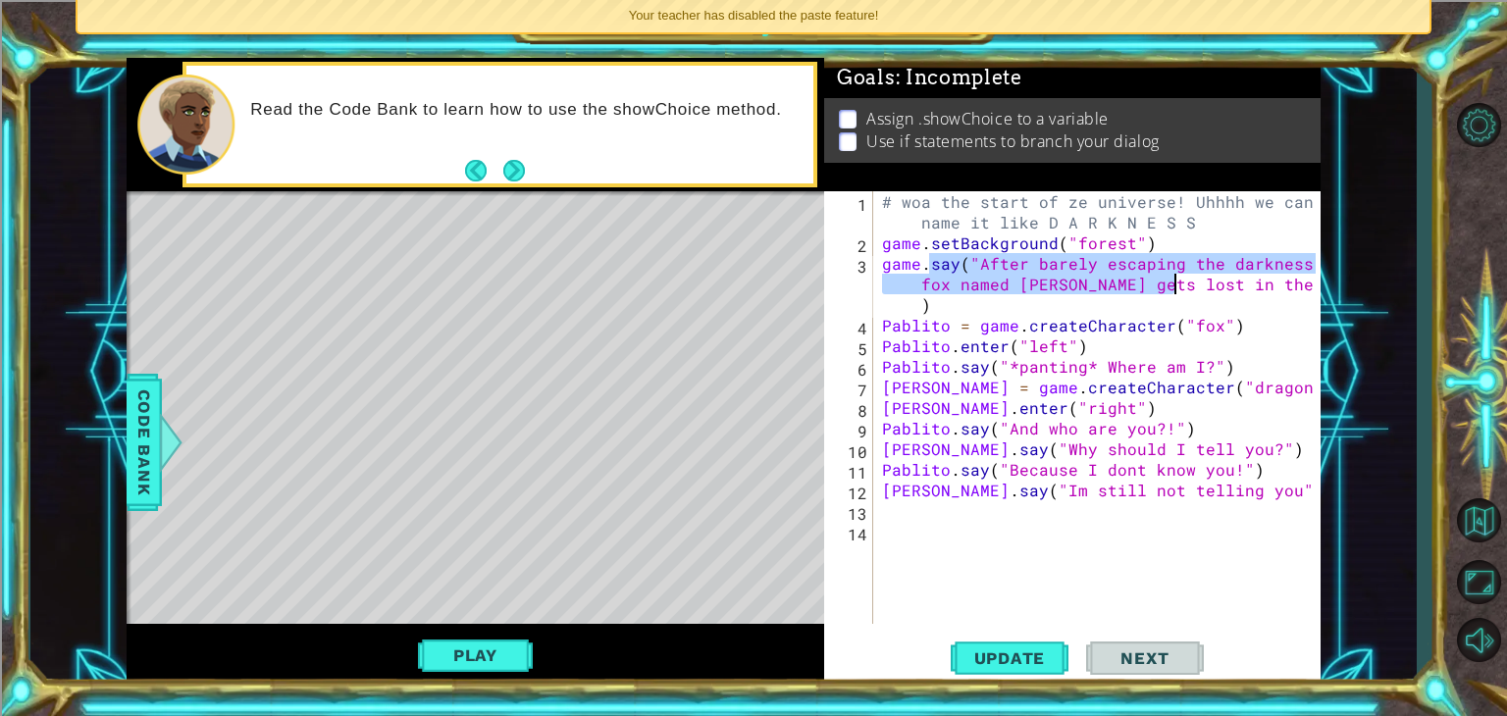
drag, startPoint x: 934, startPoint y: 262, endPoint x: 1177, endPoint y: 295, distance: 244.7
click at [1177, 295] on div "# woa the start of ze universe! Uhhhh we can name it like D A R K N E S S game …" at bounding box center [1102, 438] width 448 height 495
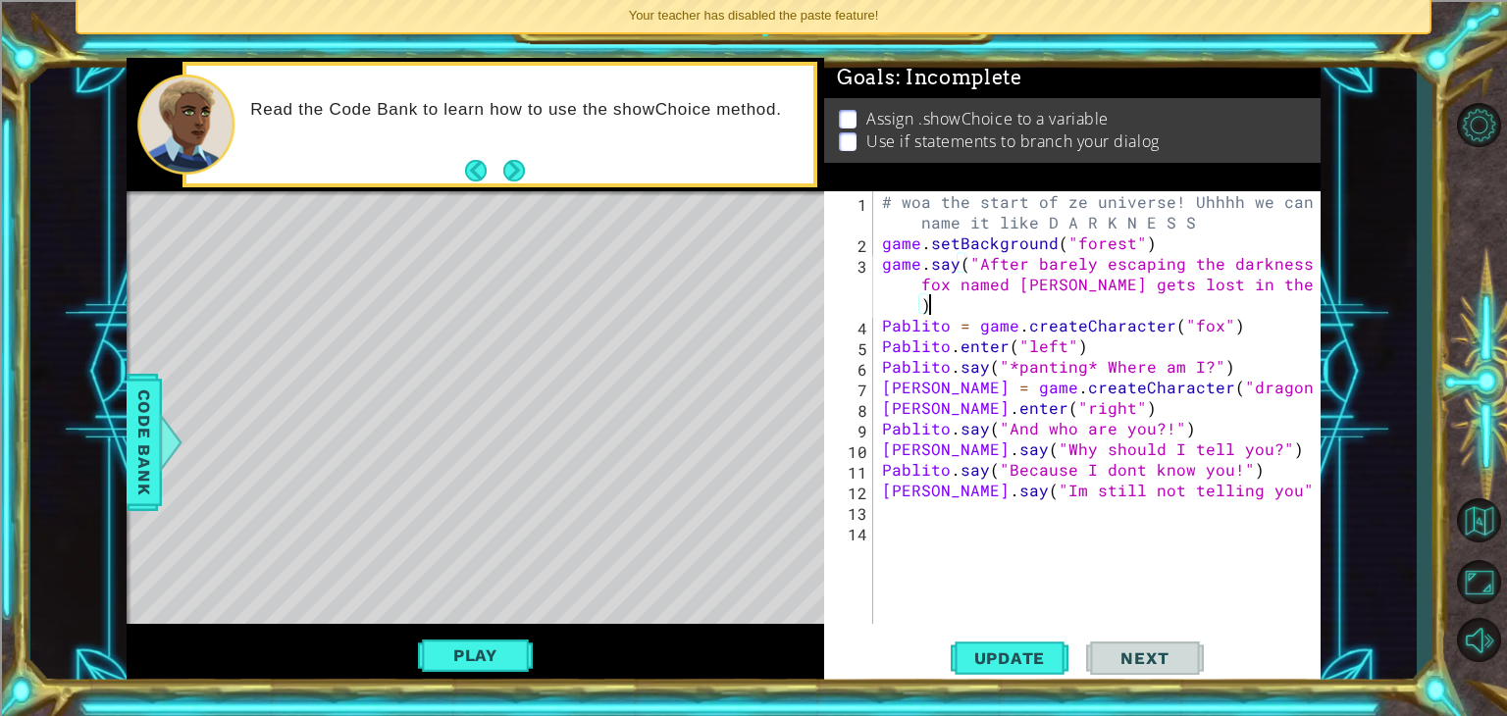
click at [977, 266] on div "# woa the start of ze universe! Uhhhh we can name it like D A R K N E S S game …" at bounding box center [1102, 438] width 448 height 495
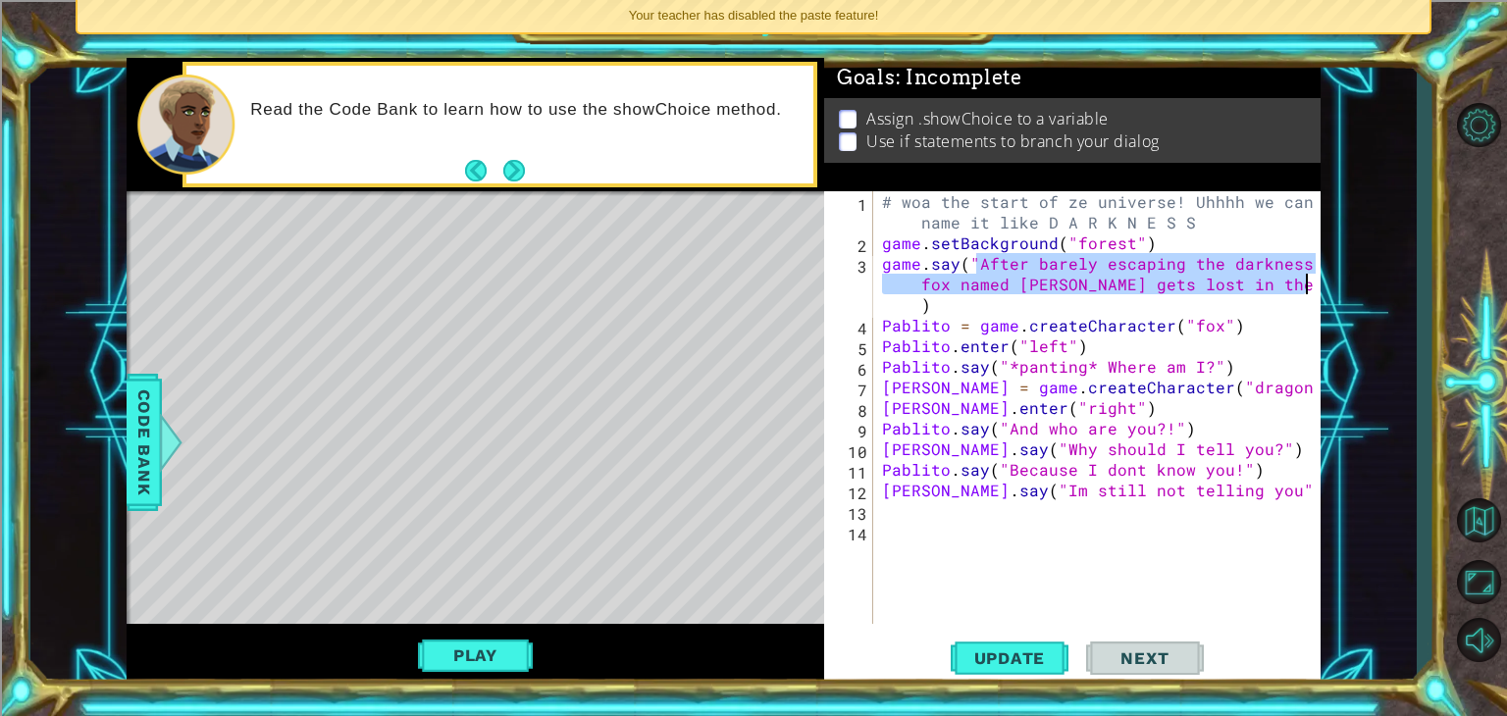
drag, startPoint x: 976, startPoint y: 262, endPoint x: 1304, endPoint y: 290, distance: 329.0
click at [1304, 290] on div "# woa the start of ze universe! Uhhhh we can name it like D A R K N E S S game …" at bounding box center [1102, 438] width 448 height 495
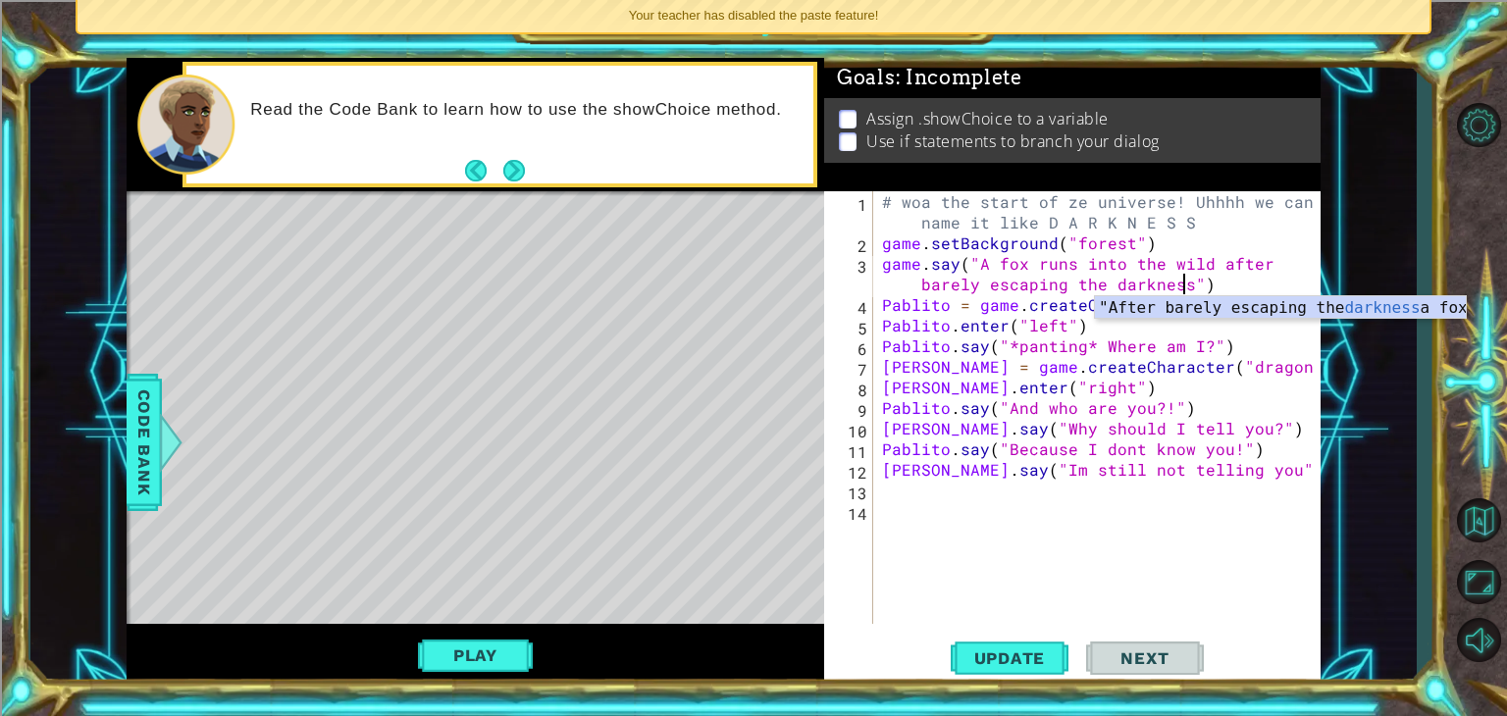
scroll to position [0, 39]
click at [984, 666] on span "Update" at bounding box center [1010, 659] width 111 height 20
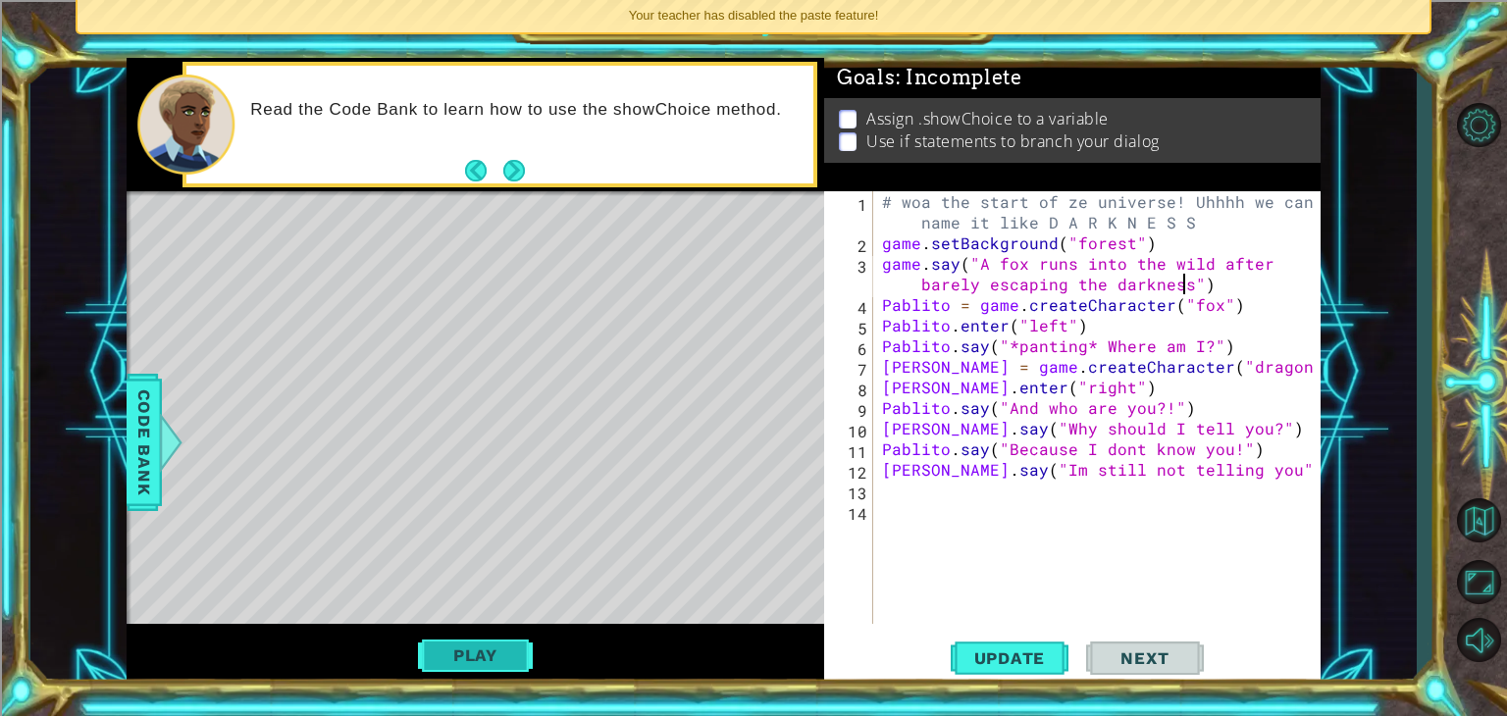
click at [455, 645] on button "Play" at bounding box center [475, 655] width 115 height 37
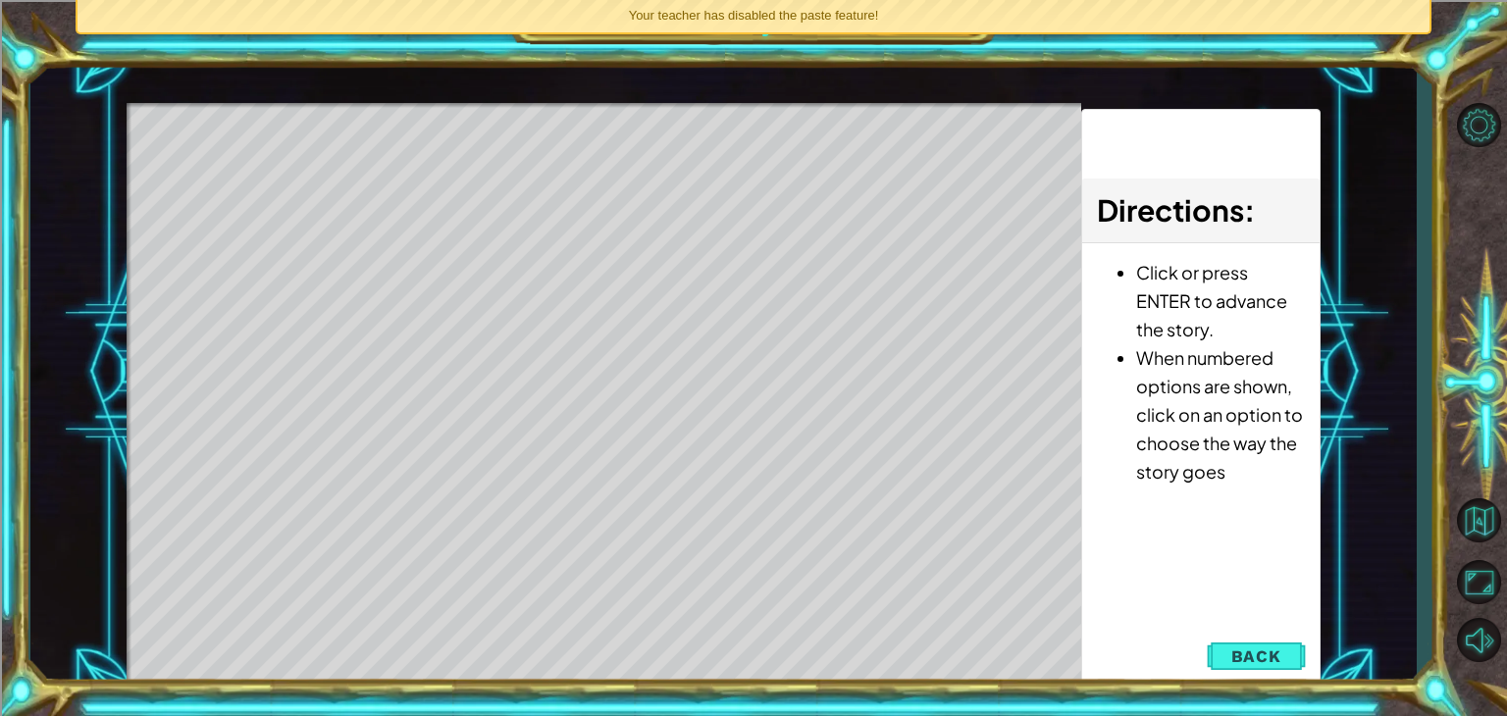
click at [458, 641] on div "Level Map" at bounding box center [580, 392] width 907 height 578
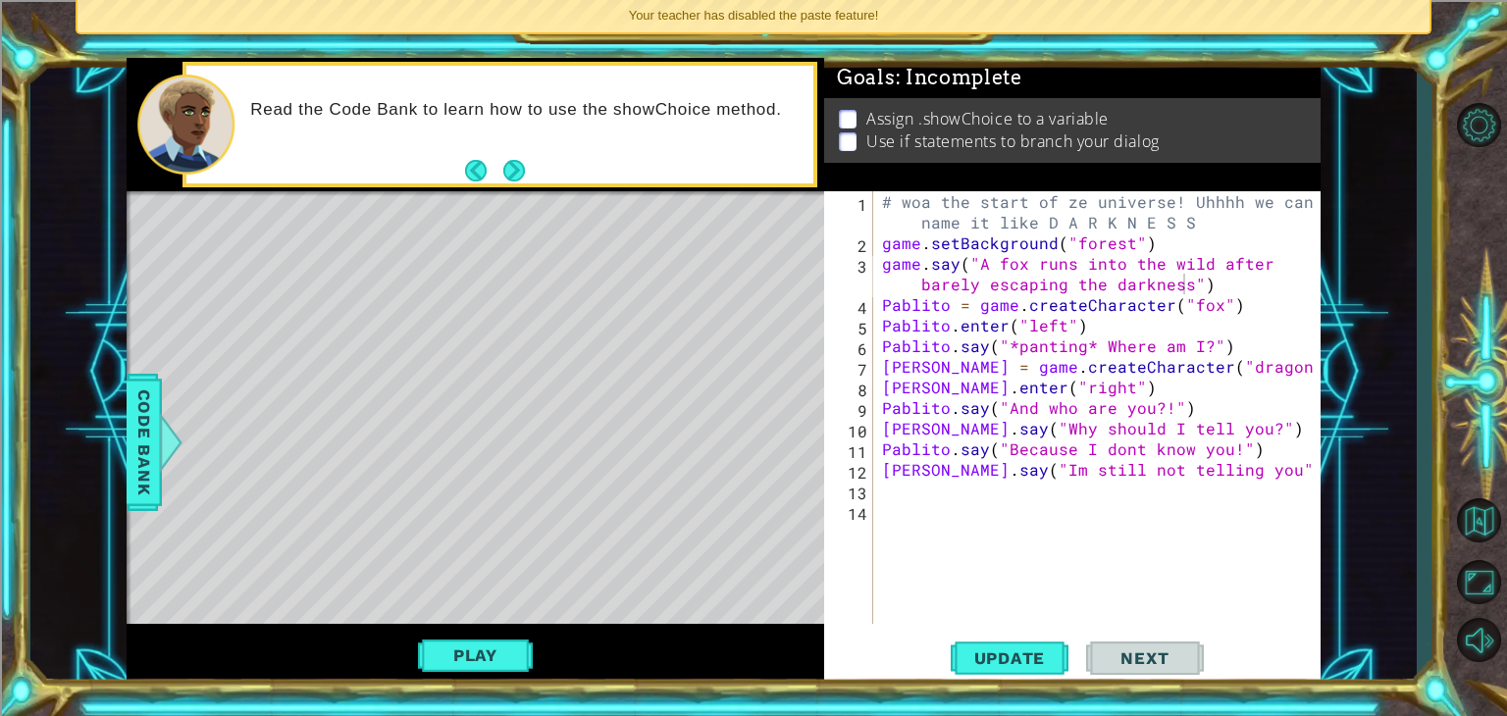
click at [124, 456] on div "1 ההההההההההההההההההההההההההההההההההההההההההההההההההההההההההההההההההההההההההההה…" at bounding box center [723, 372] width 1387 height 630
click at [150, 457] on span "Code Bank" at bounding box center [144, 443] width 31 height 120
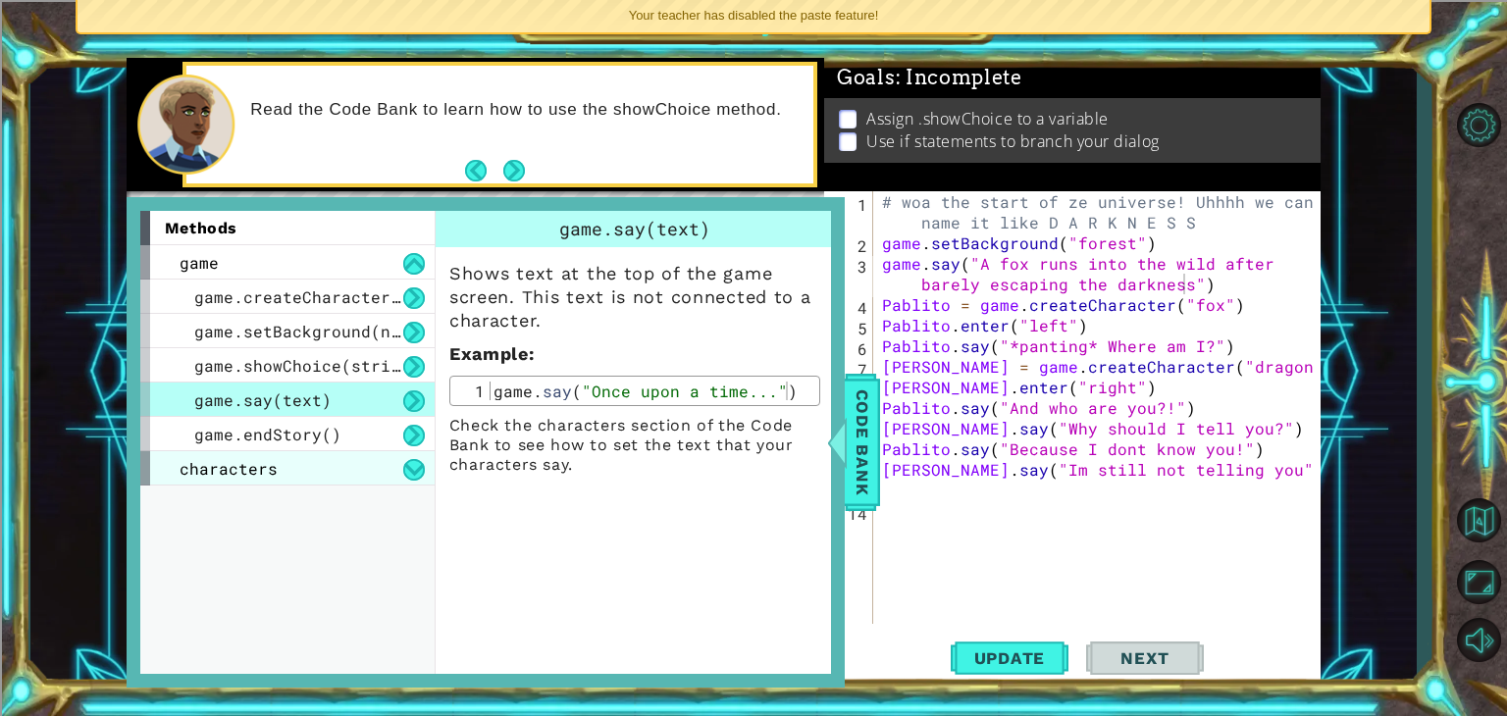
click at [311, 475] on div "characters" at bounding box center [287, 468] width 294 height 34
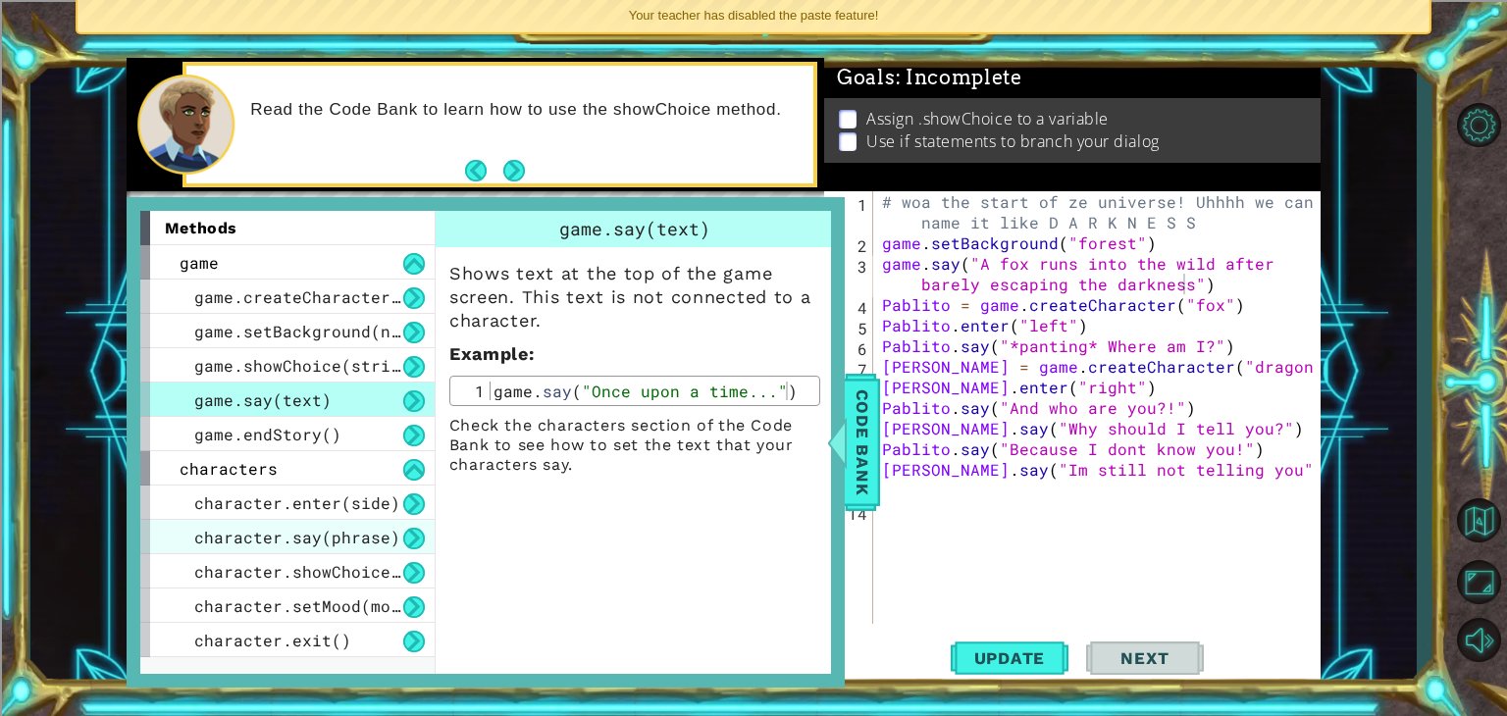
click at [340, 528] on span "character.say(phrase)" at bounding box center [297, 537] width 206 height 21
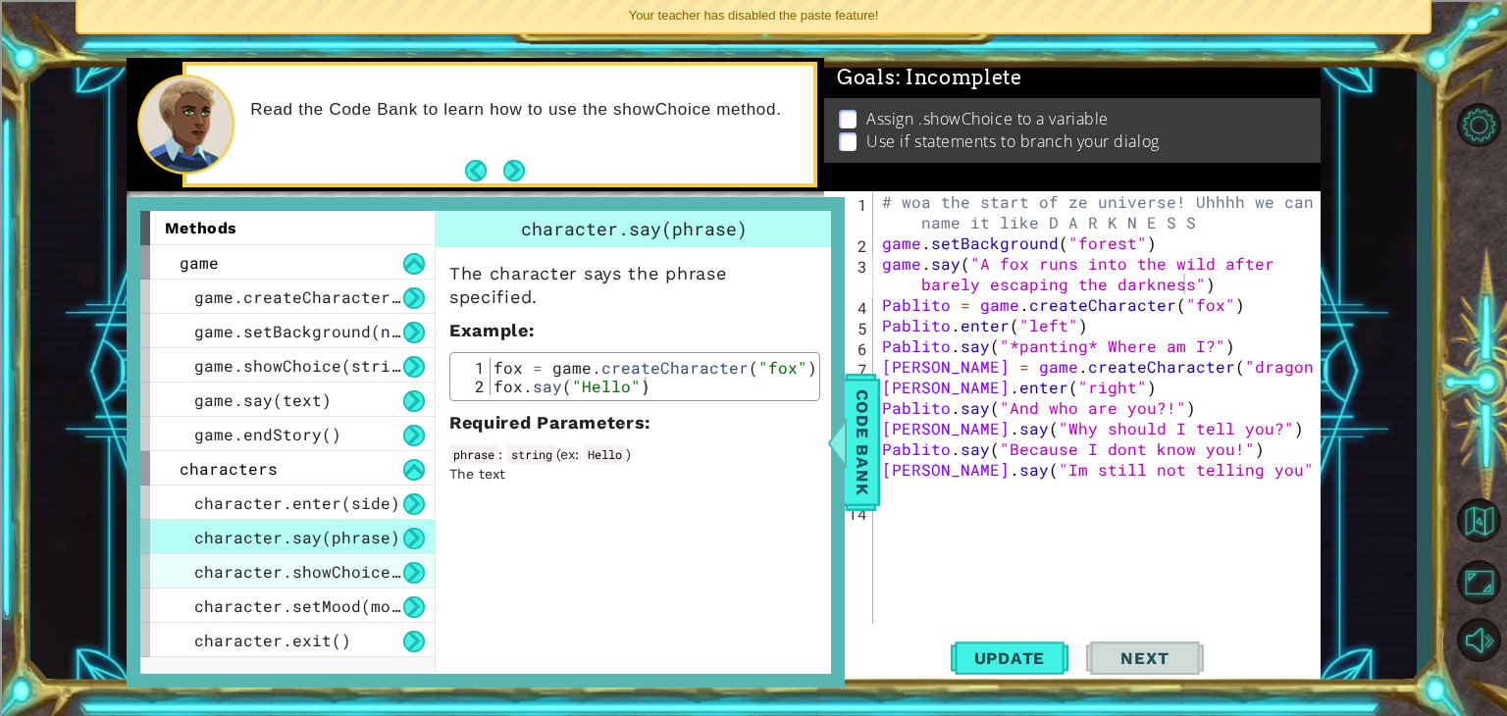
click at [339, 566] on span "character.showChoice(string1, string2)" at bounding box center [380, 571] width 373 height 21
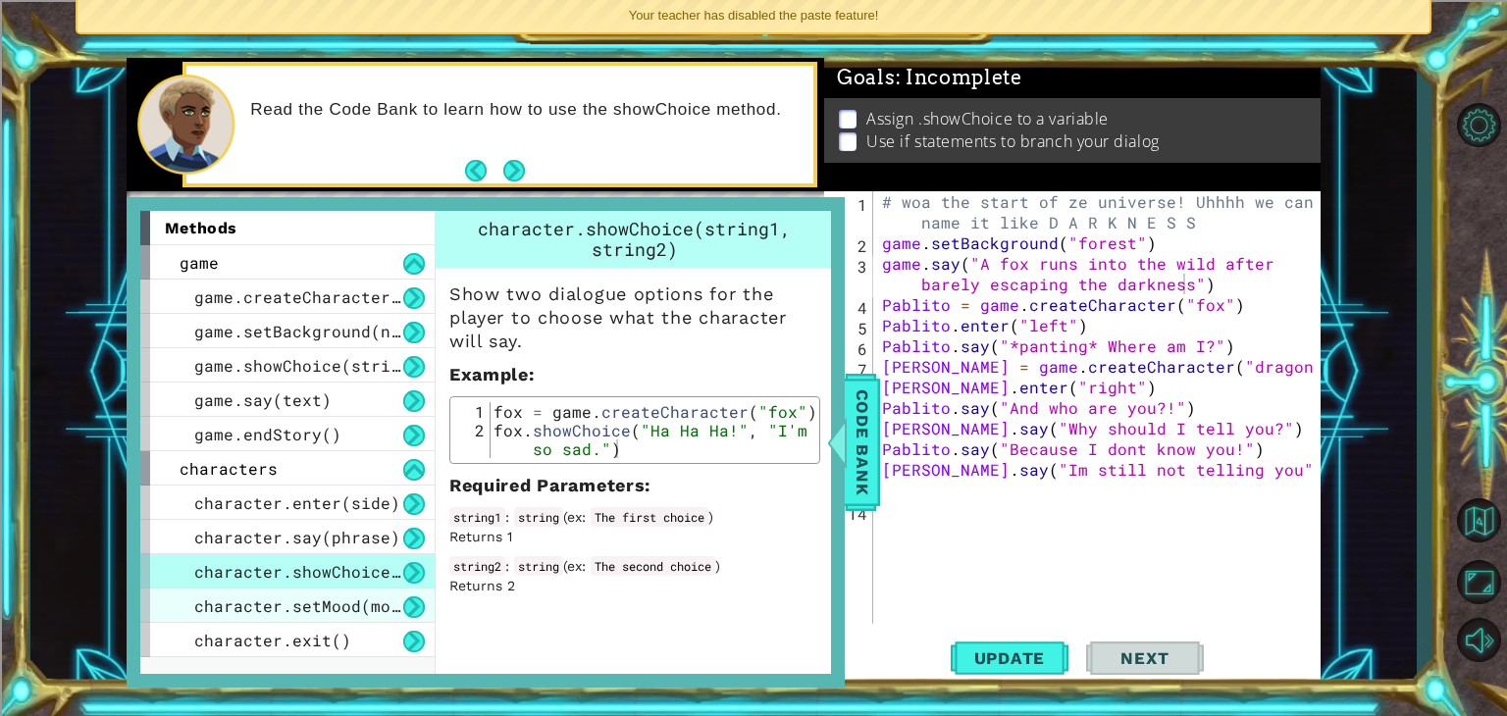
click at [358, 598] on span "character.setMood(mood)" at bounding box center [307, 606] width 226 height 21
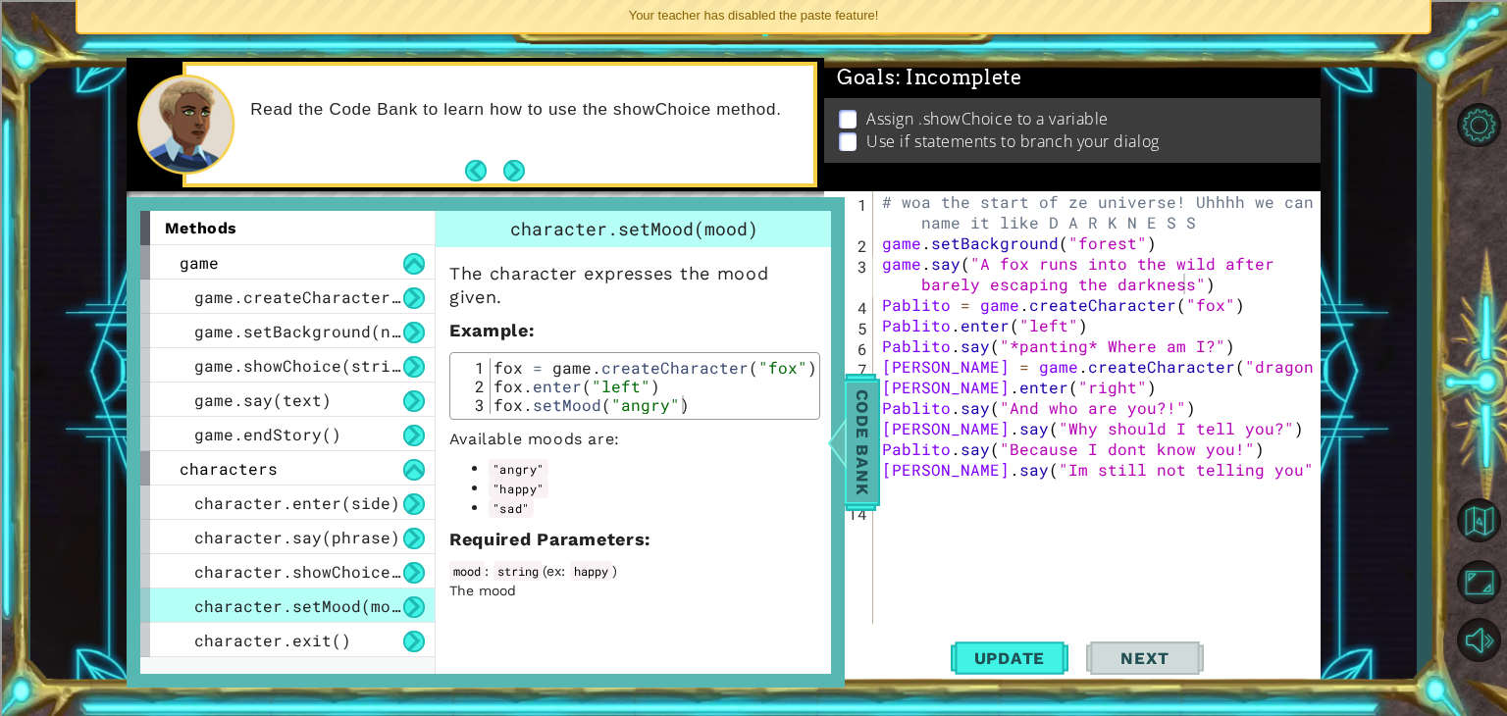
click at [868, 454] on span "Code Bank" at bounding box center [862, 443] width 31 height 120
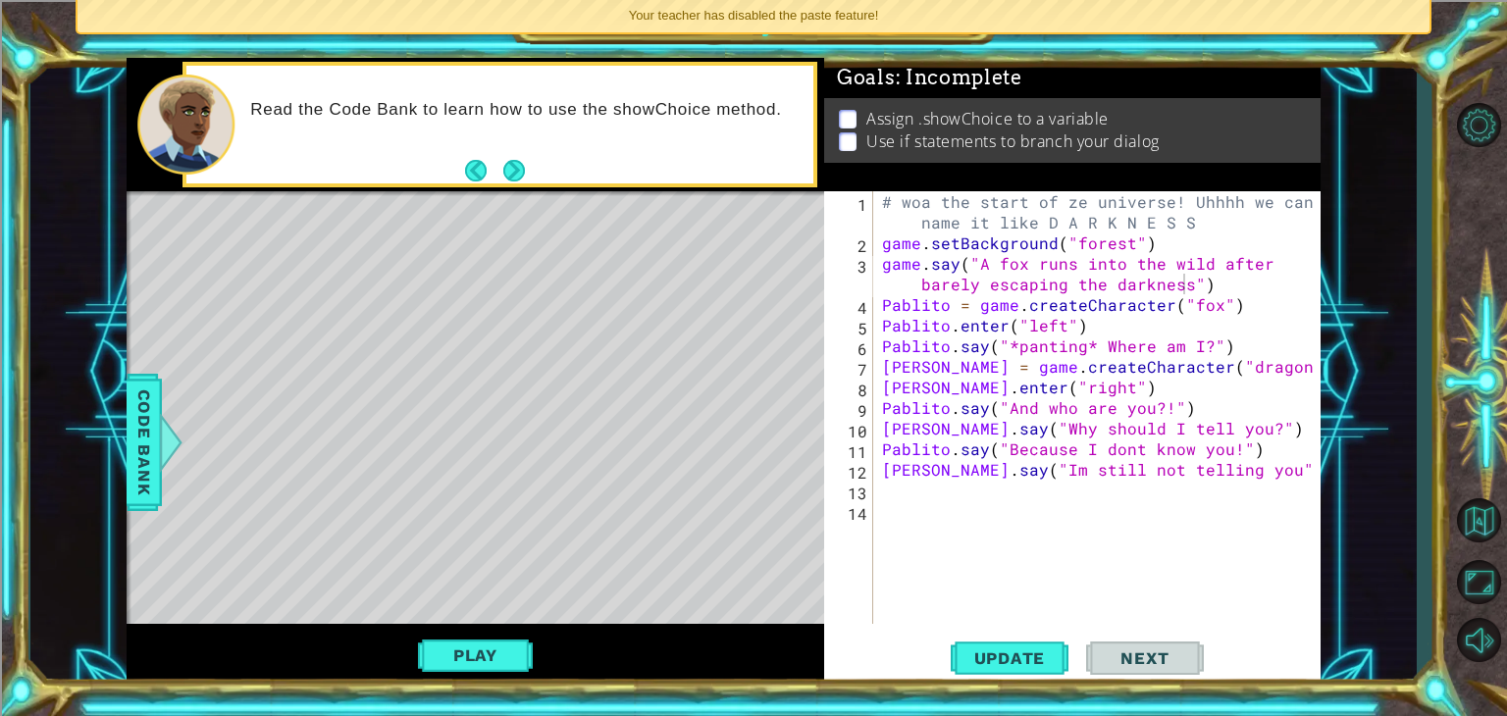
type textarea "Pablito.say("And who are you?!")"
click at [1149, 402] on div "# woa the start of ze universe! Uhhhh we can name it like D A R K N E S S game …" at bounding box center [1102, 438] width 448 height 495
click at [1213, 399] on div "# woa the start of ze universe! Uhhhh we can name it like D A R K N E S S game …" at bounding box center [1102, 438] width 448 height 495
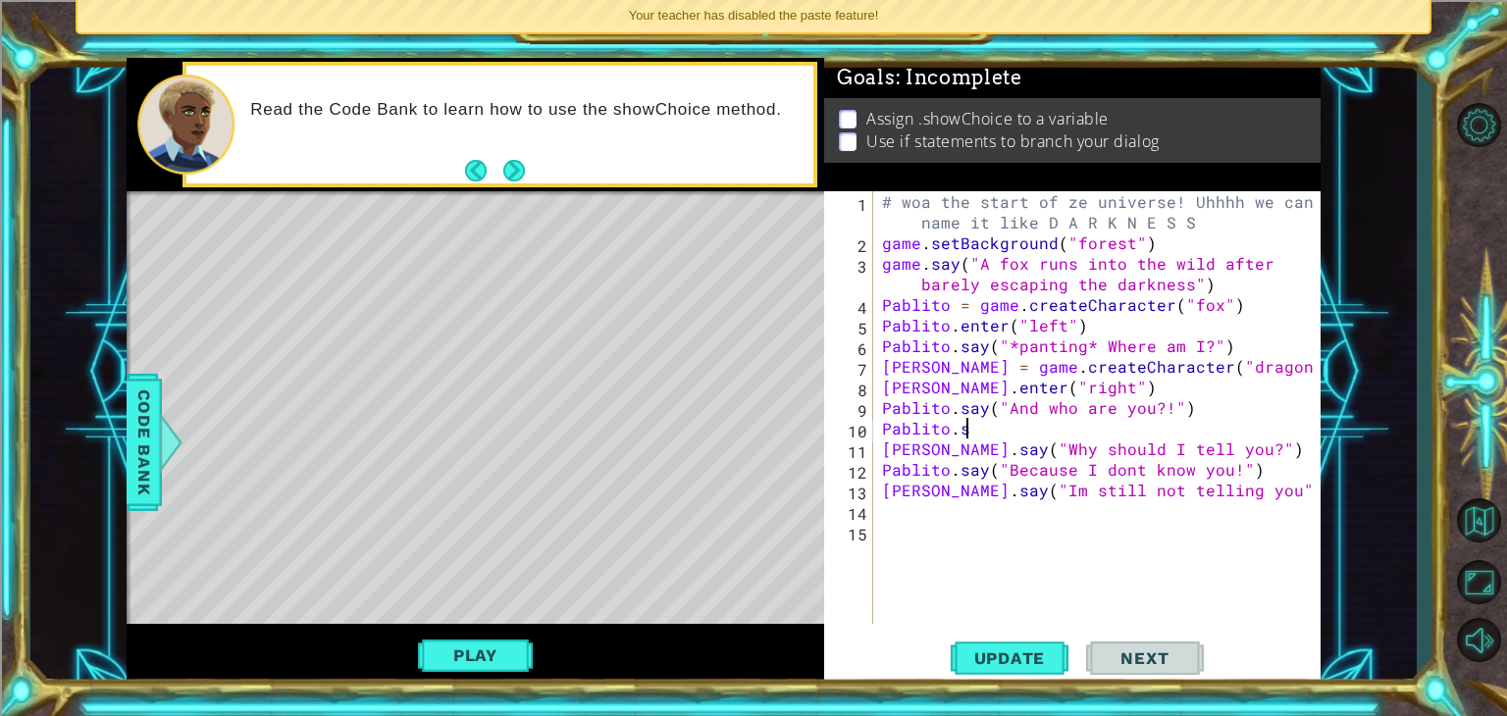
scroll to position [0, 3]
click at [144, 448] on span "Code Bank" at bounding box center [144, 443] width 31 height 120
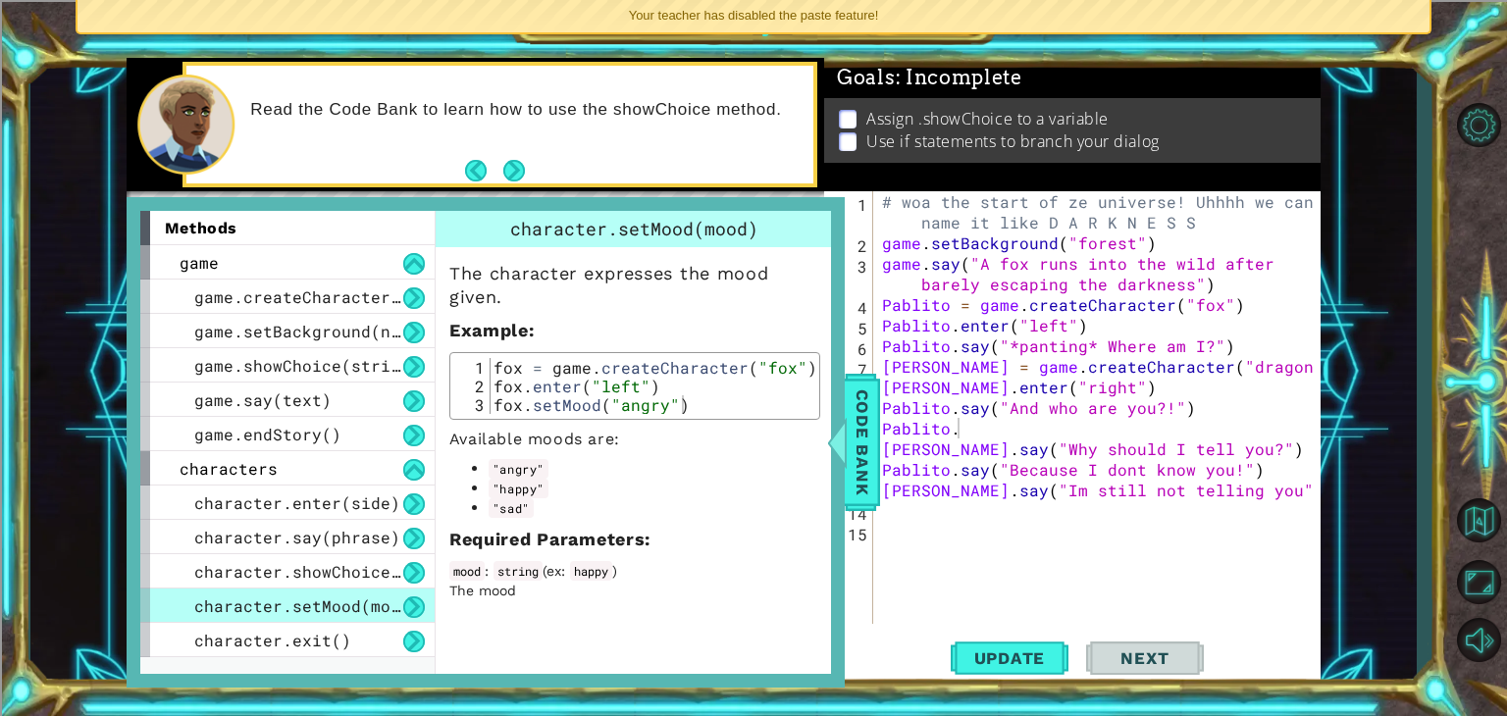
click at [964, 431] on div "# woa the start of ze universe! Uhhhh we can name it like D A R K N E S S game …" at bounding box center [1102, 438] width 448 height 495
click at [858, 463] on span "Code Bank" at bounding box center [862, 443] width 31 height 120
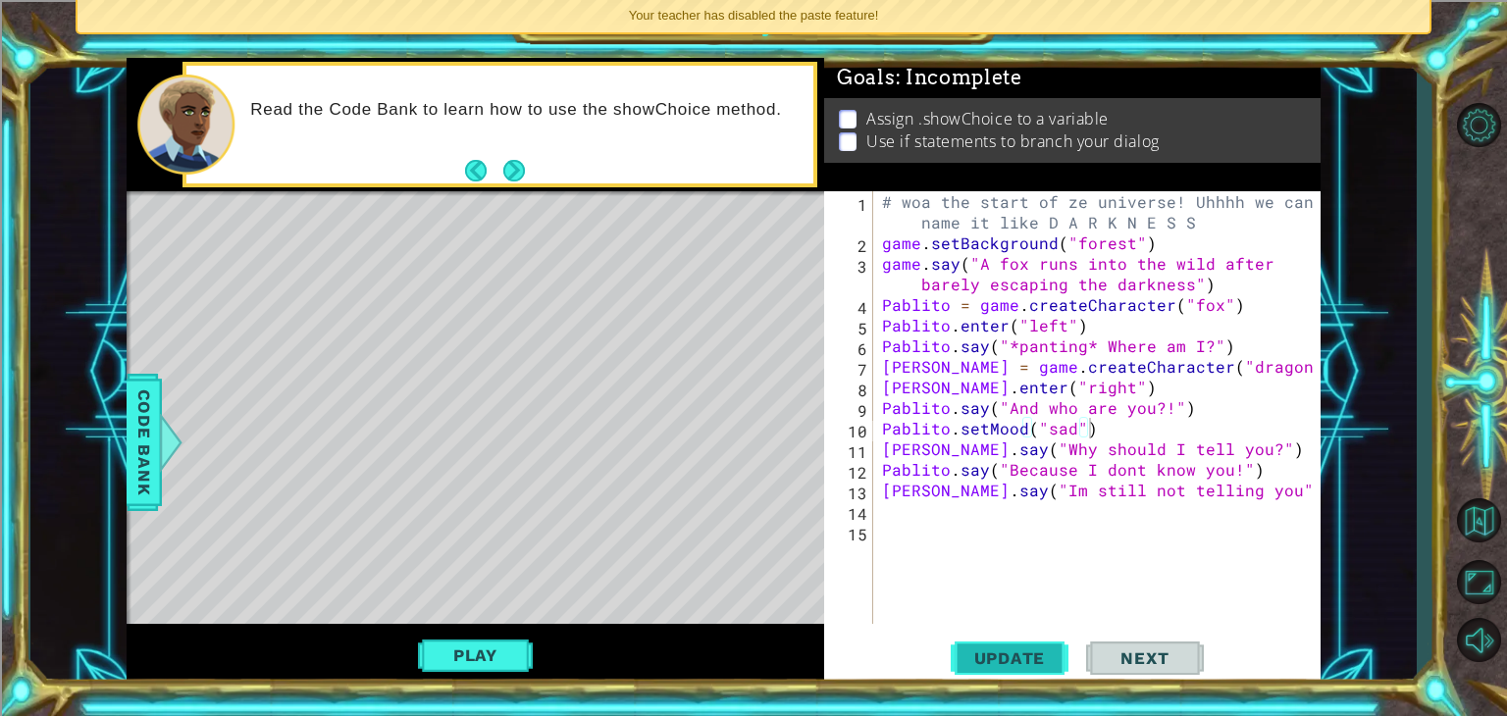
click at [1025, 672] on button "Update" at bounding box center [1010, 659] width 118 height 50
click at [441, 639] on button "Play" at bounding box center [475, 655] width 115 height 37
click at [1240, 659] on div "Update Next" at bounding box center [1077, 659] width 497 height 50
click at [1233, 440] on div "# woa the start of ze universe! Uhhhh we can name it like D A R K N E S S game …" at bounding box center [1102, 438] width 448 height 495
type textarea "Pablito.setMood("sad")"
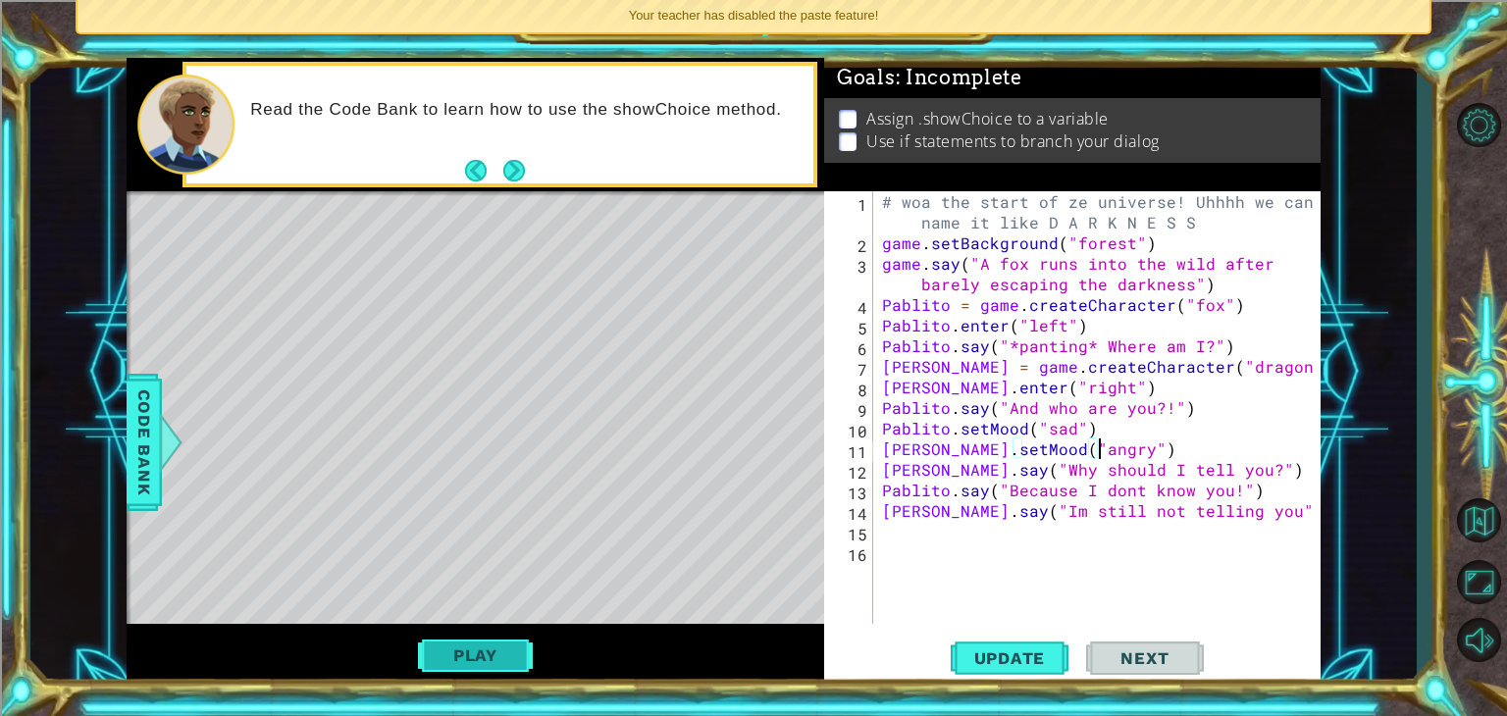
click at [493, 645] on button "Play" at bounding box center [475, 655] width 115 height 37
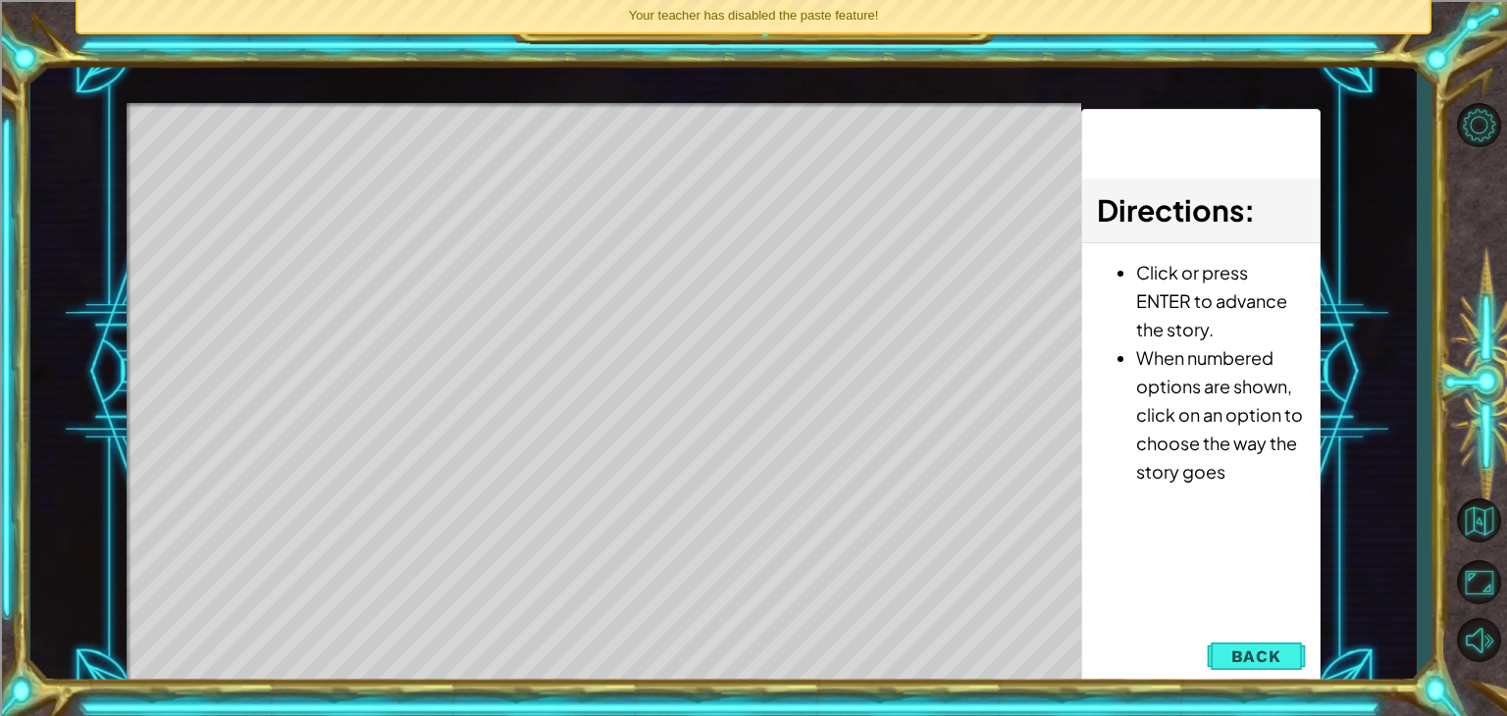
click at [605, 592] on div "Level Map" at bounding box center [580, 392] width 907 height 578
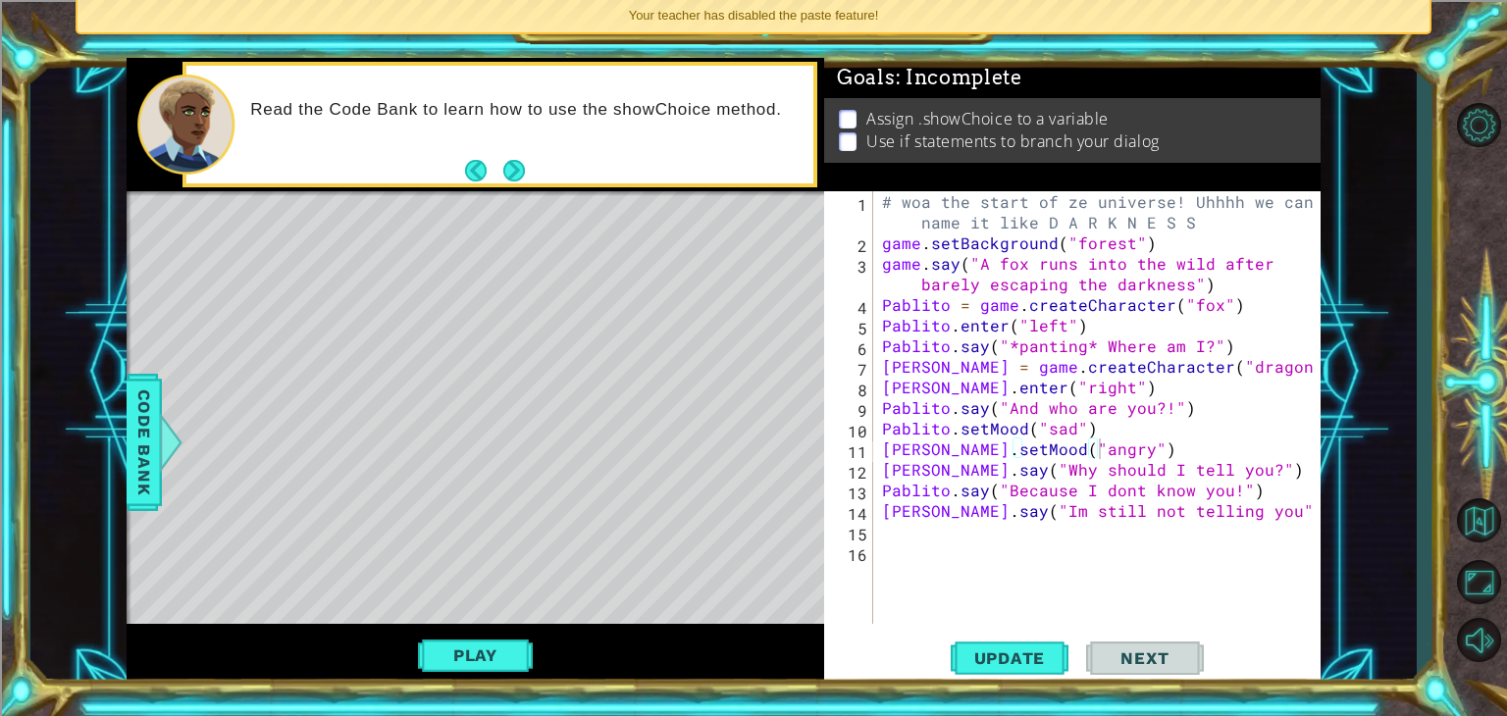
type textarea "[PERSON_NAME].say("Im still not telling you")"
click at [1238, 512] on div "# woa the start of ze universe! Uhhhh we can name it like D A R K N E S S game …" at bounding box center [1102, 438] width 448 height 495
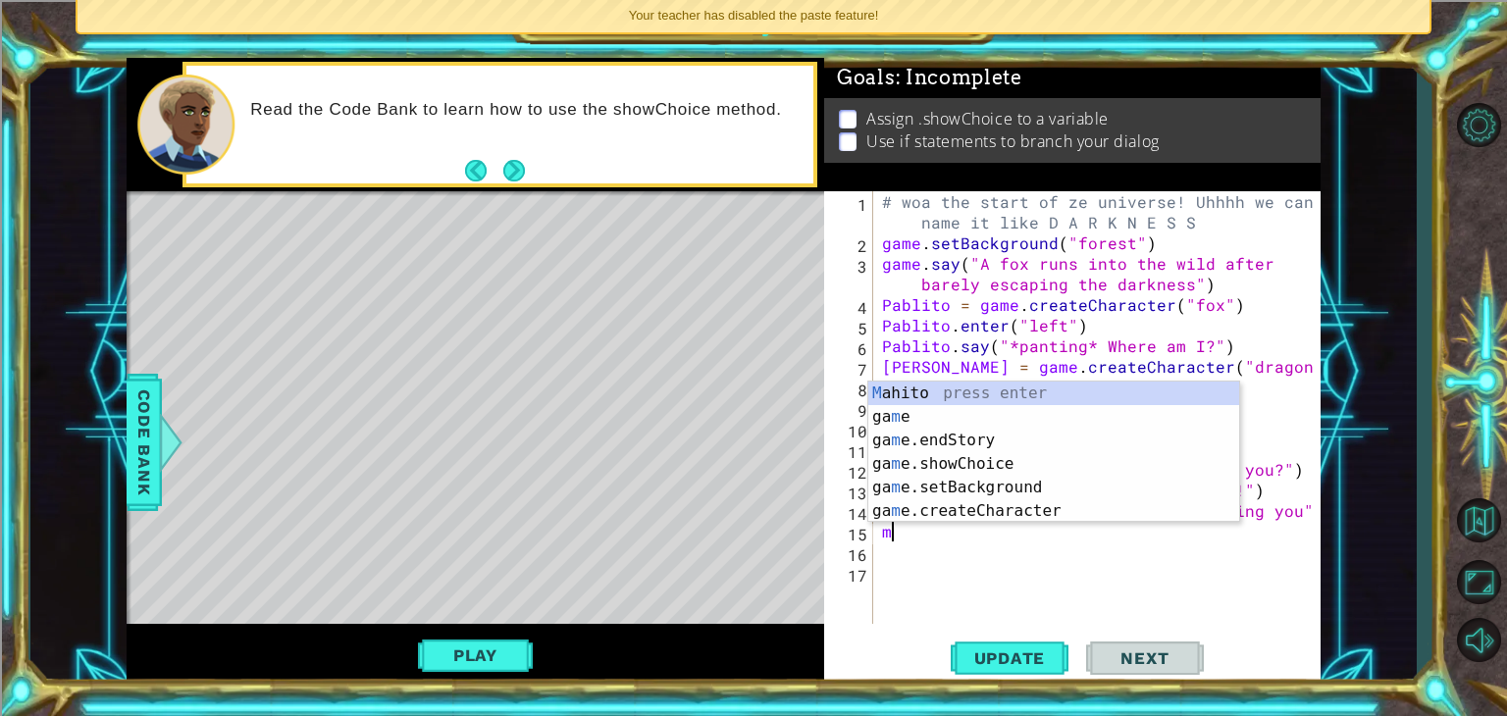
type textarea "mh"
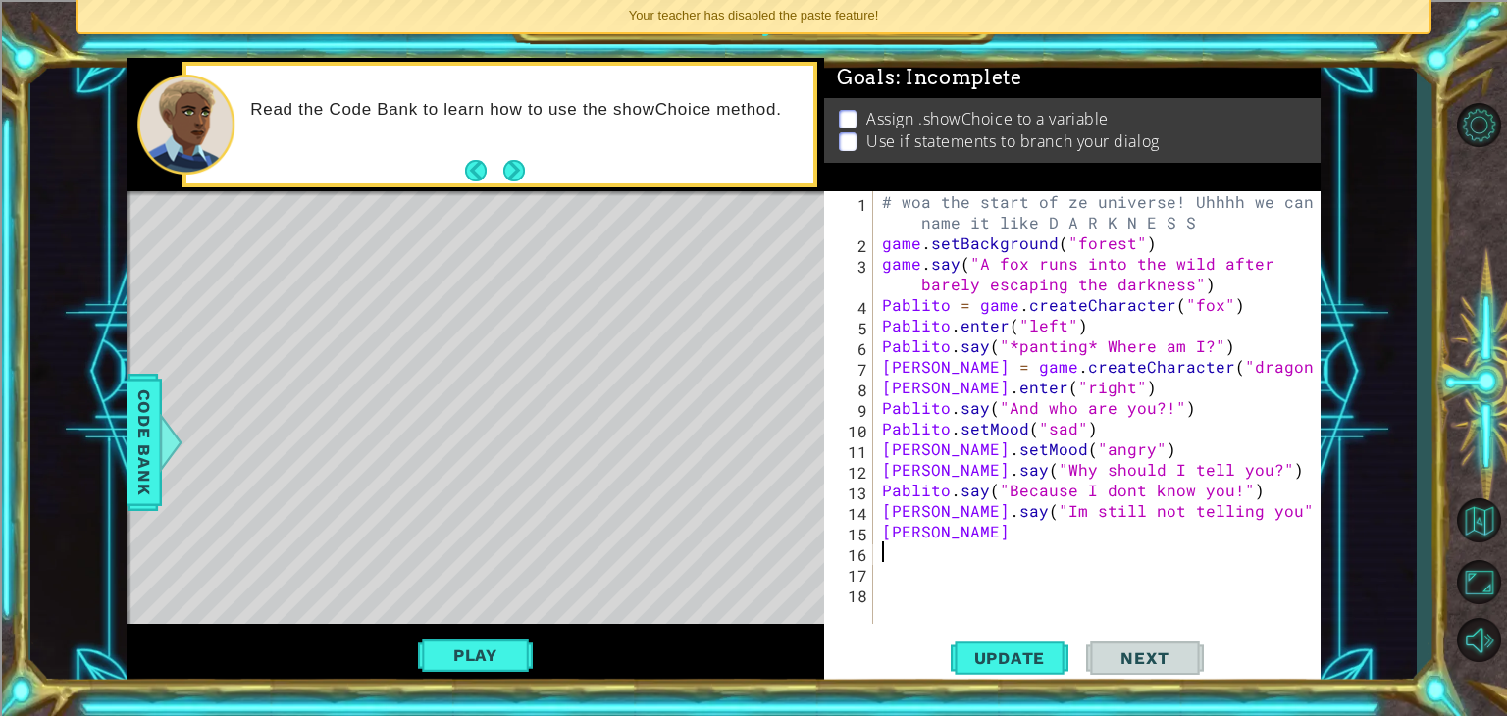
type textarea "[PERSON_NAME]"
type textarea "[PERSON_NAME].say("Why are you here anyway")"
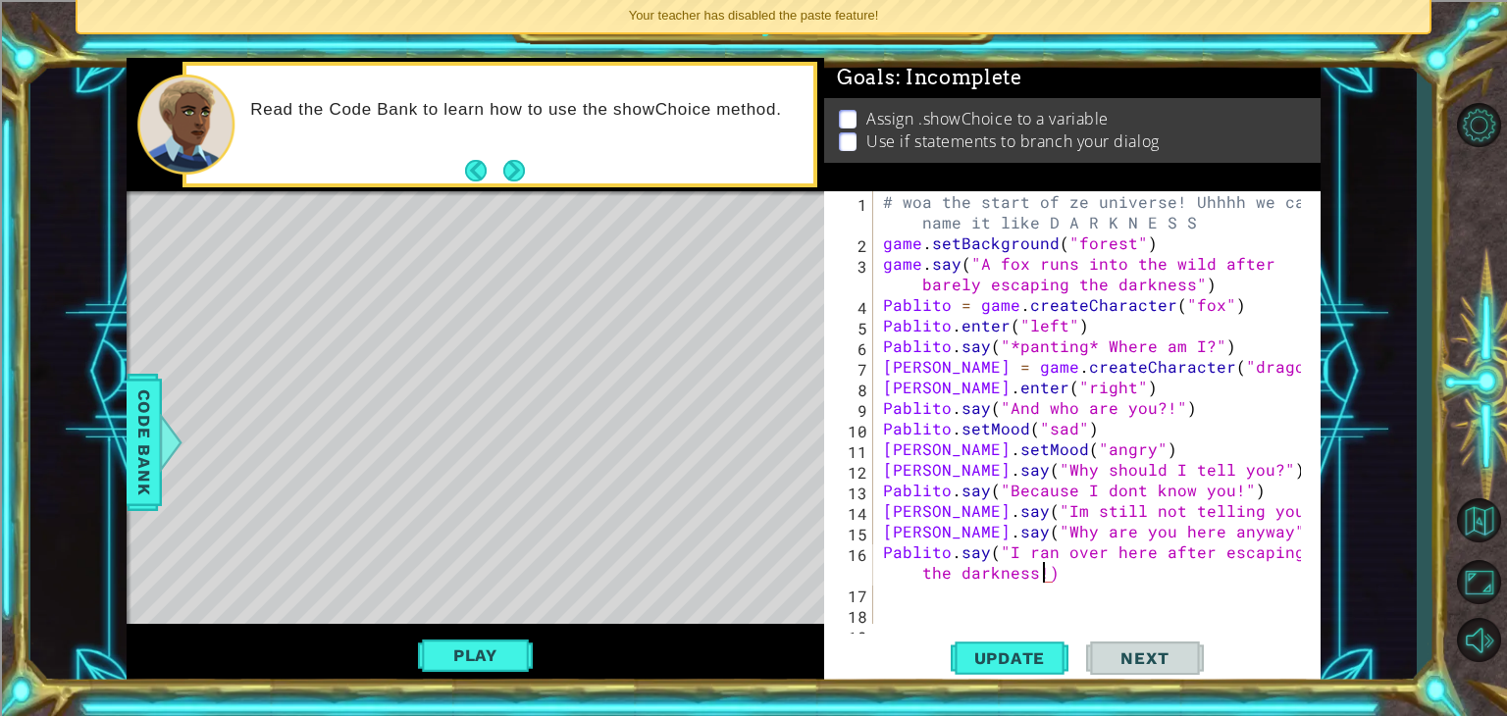
scroll to position [0, 33]
type textarea "Pablito.say("I ran over here after escaping the darkness!")"
click at [1048, 656] on span "Update" at bounding box center [1010, 659] width 111 height 20
click at [471, 658] on button "Play" at bounding box center [475, 655] width 115 height 37
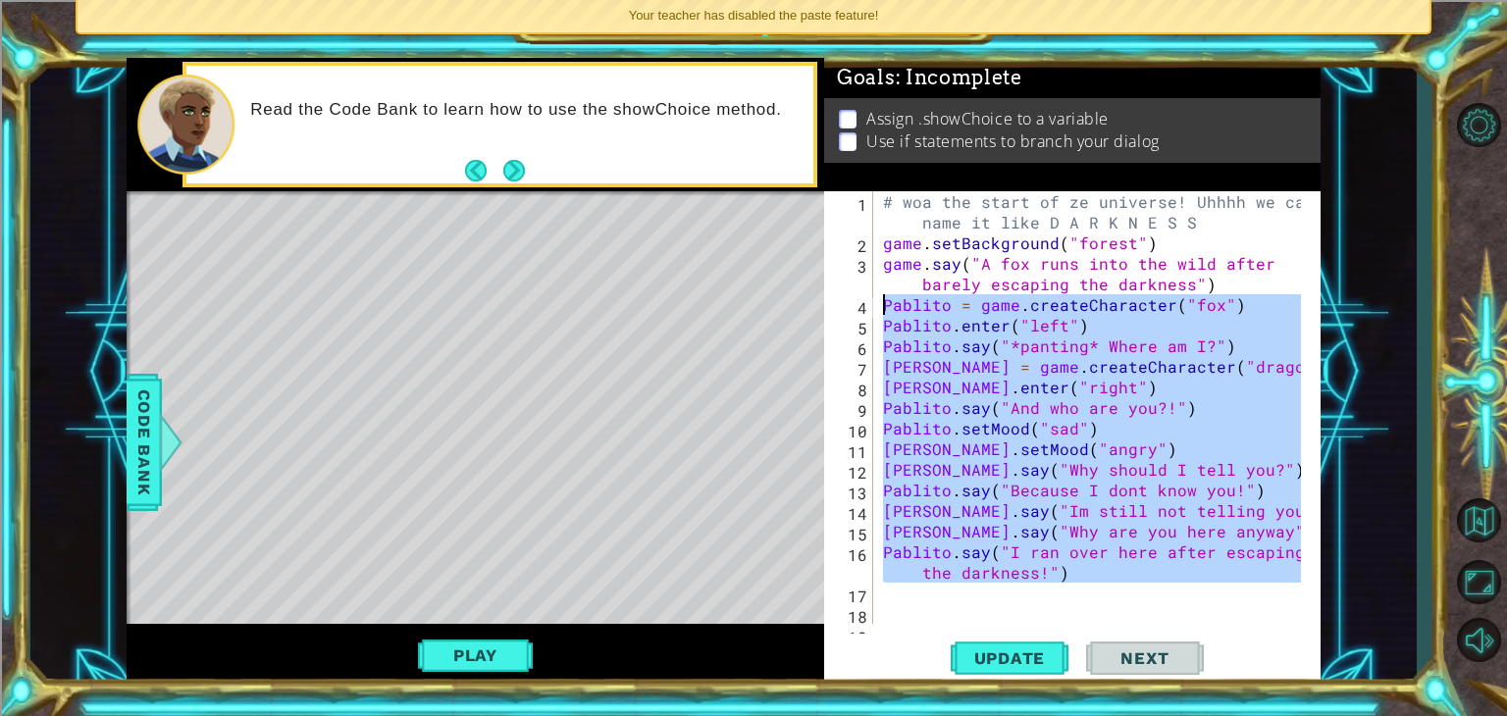
drag, startPoint x: 1116, startPoint y: 585, endPoint x: 859, endPoint y: 308, distance: 377.8
click at [859, 308] on div "1 2 3 4 5 6 7 8 9 10 11 12 13 14 15 16 17 18 19 # woa the start of ze universe!…" at bounding box center [1070, 407] width 492 height 433
click at [949, 325] on div "# woa the start of ze universe! Uhhhh we can name it like D A R K N E S S game …" at bounding box center [1095, 438] width 432 height 495
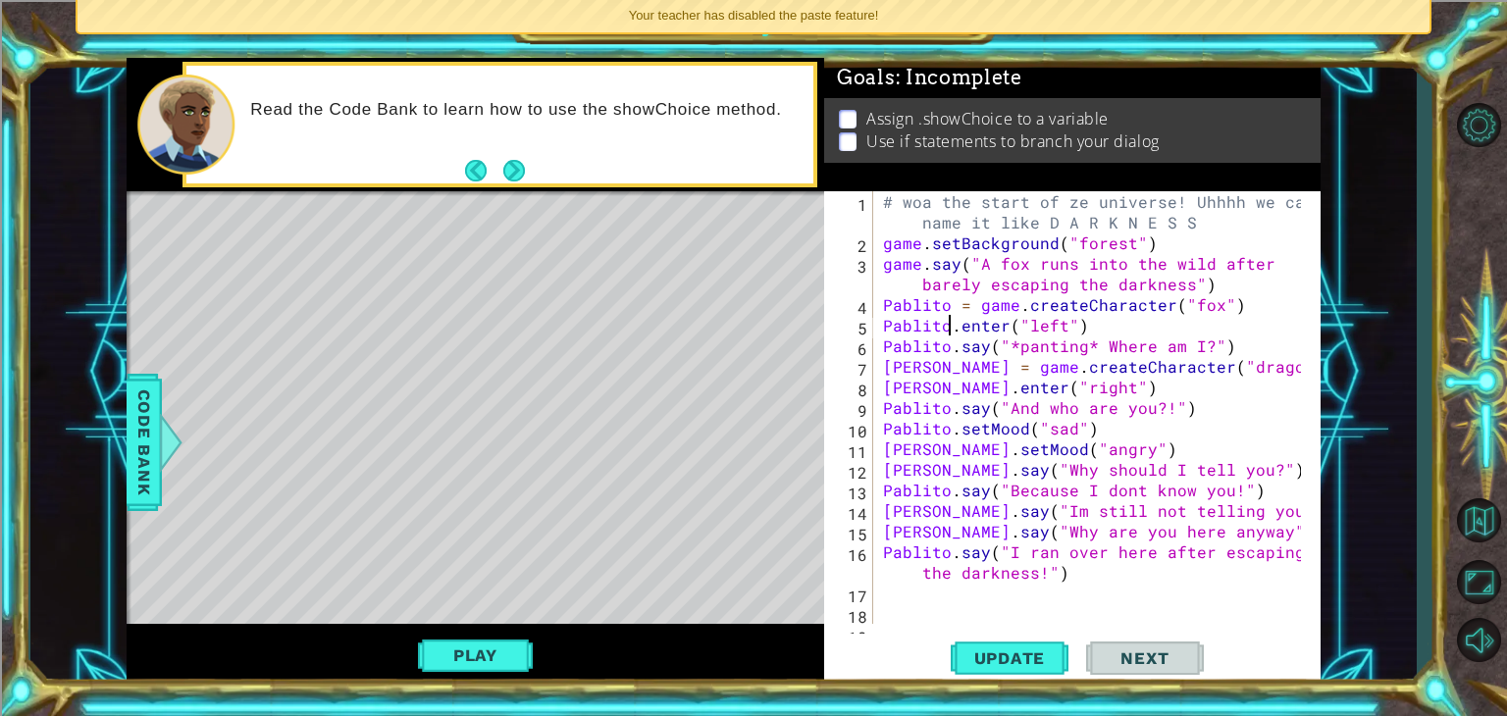
click at [949, 325] on div "# woa the start of ze universe! Uhhhh we can name it like D A R K N E S S game …" at bounding box center [1095, 438] width 432 height 495
type textarea "Pablito.say("I ran over here after escaping the darkness!")"
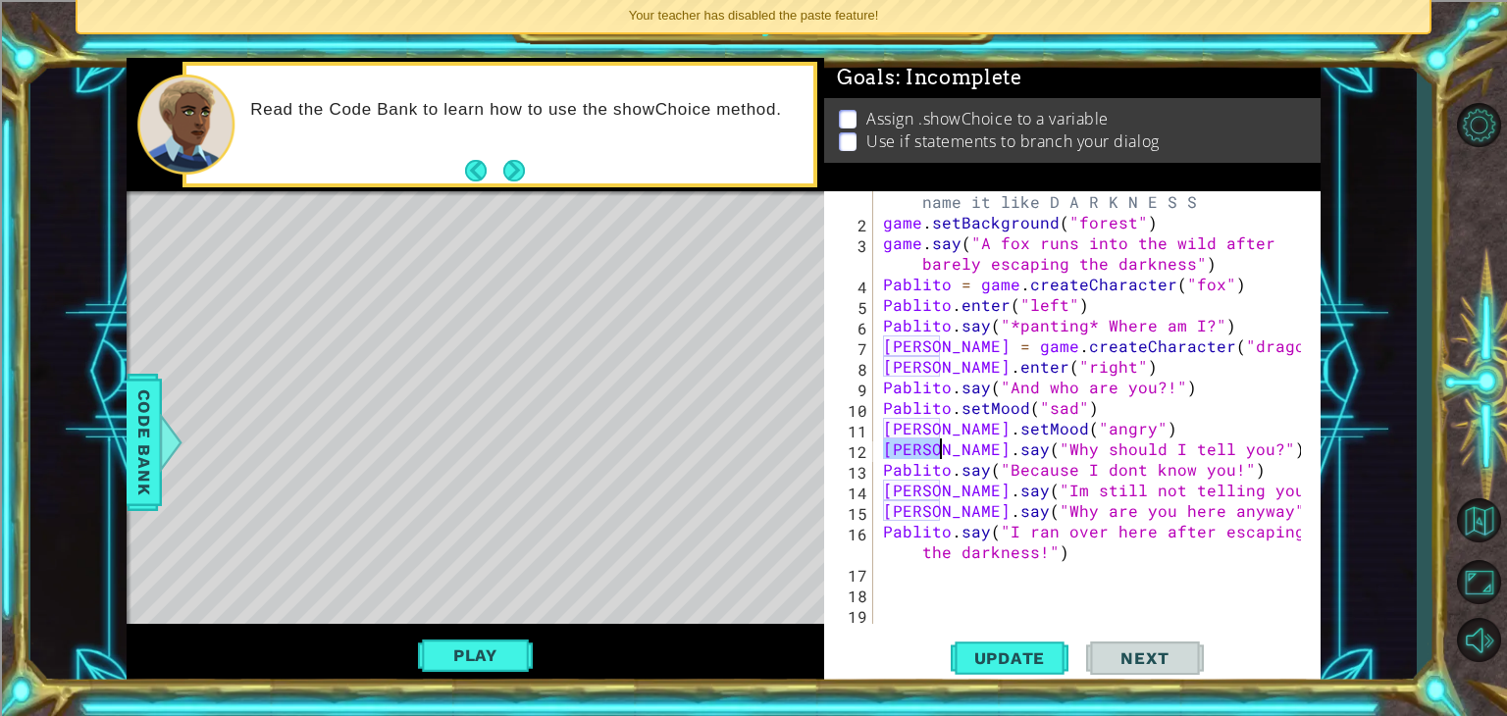
click at [906, 522] on div "# woa the start of ze universe! Uhhhh we can name it like D A R K N E S S game …" at bounding box center [1095, 418] width 432 height 495
type textarea "Pablito.say("I ran over here after escaping the darkness!")"
click at [561, 476] on div "Level Map" at bounding box center [580, 480] width 907 height 578
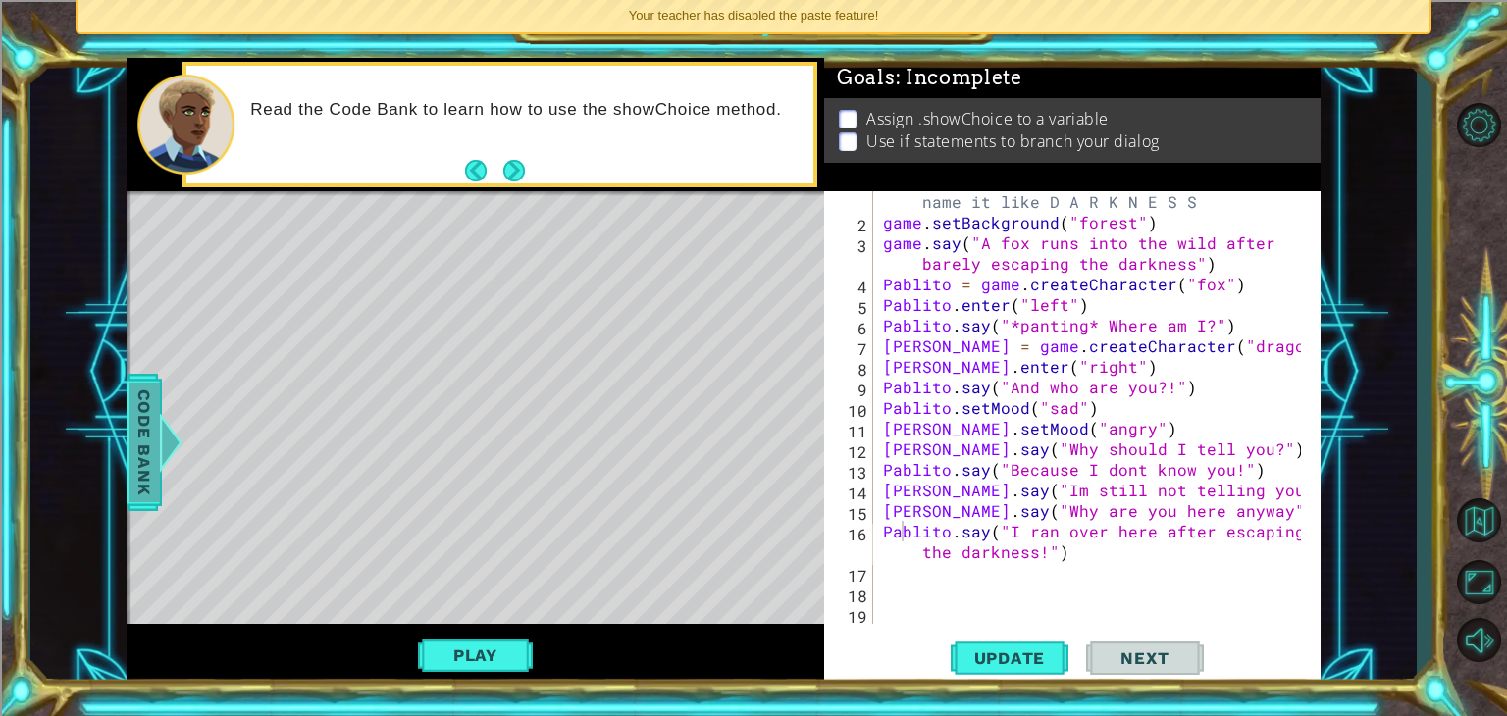
click at [140, 463] on span "Code Bank" at bounding box center [144, 443] width 31 height 120
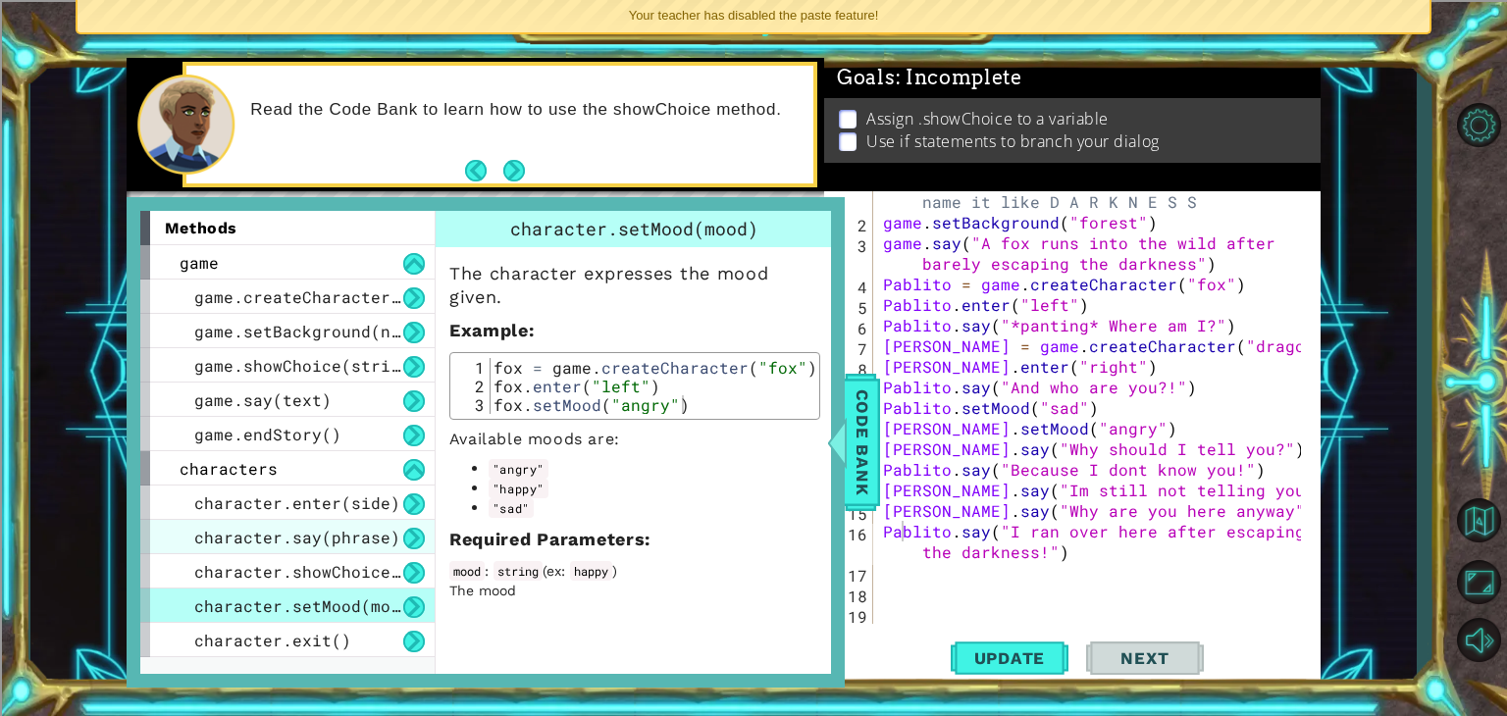
click at [329, 535] on span "character.say(phrase)" at bounding box center [297, 537] width 206 height 21
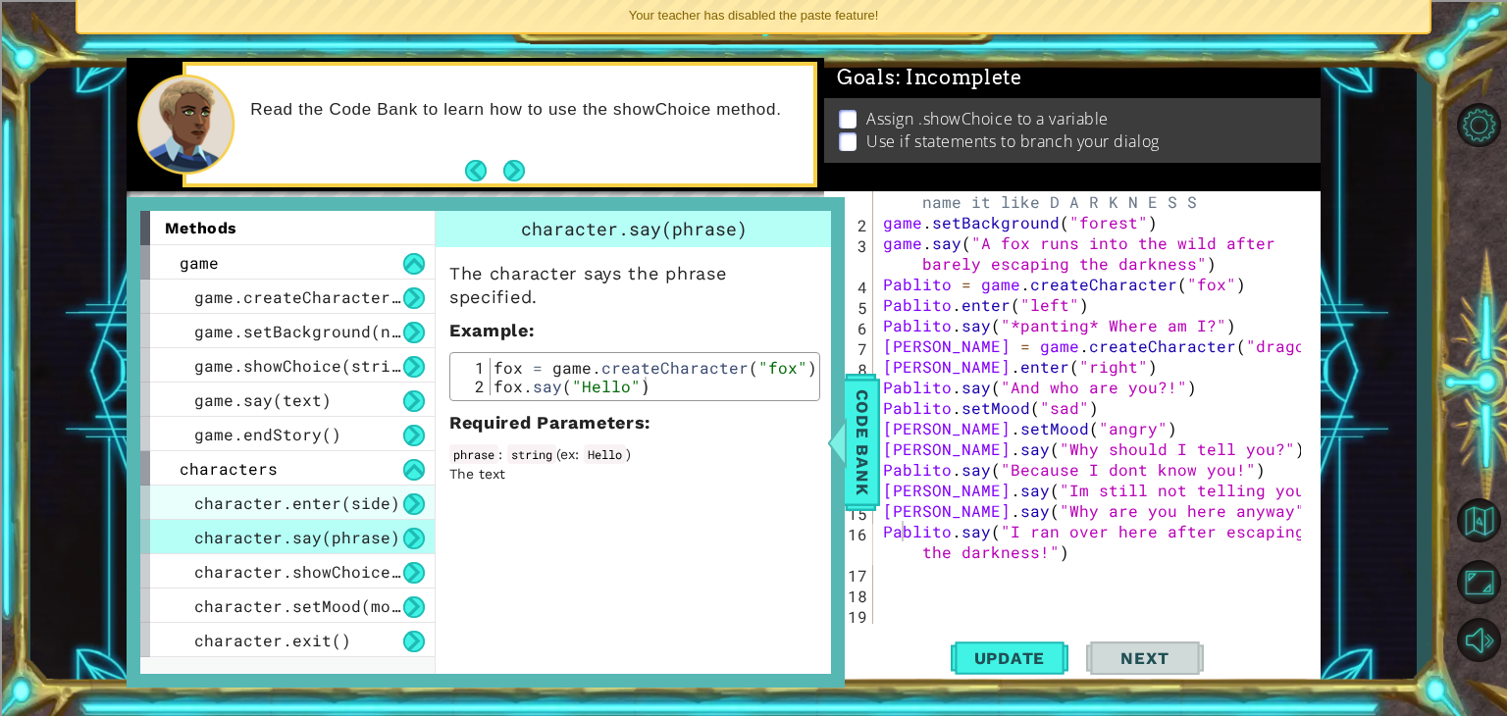
click at [353, 493] on span "character.enter(side)" at bounding box center [297, 503] width 206 height 21
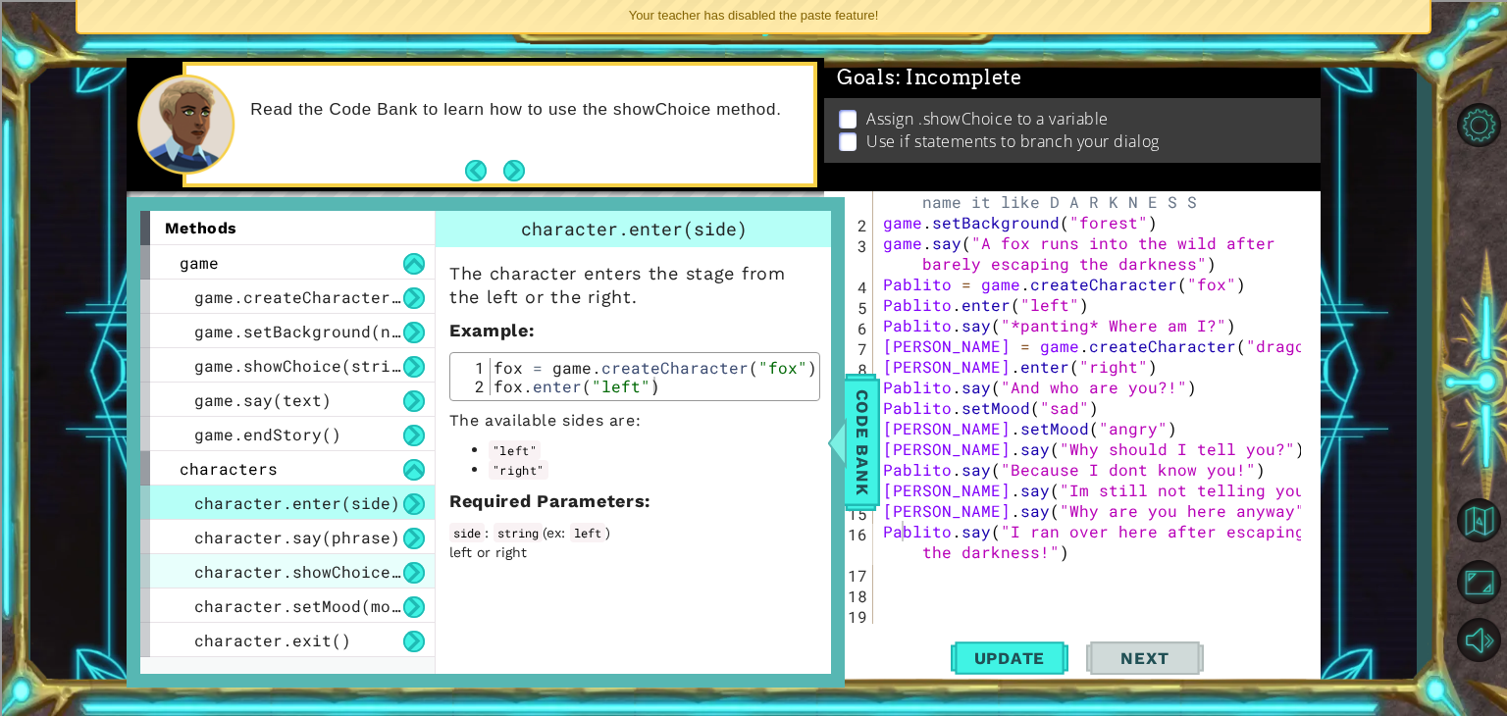
click at [334, 574] on span "character.showChoice(string1, string2)" at bounding box center [380, 571] width 373 height 21
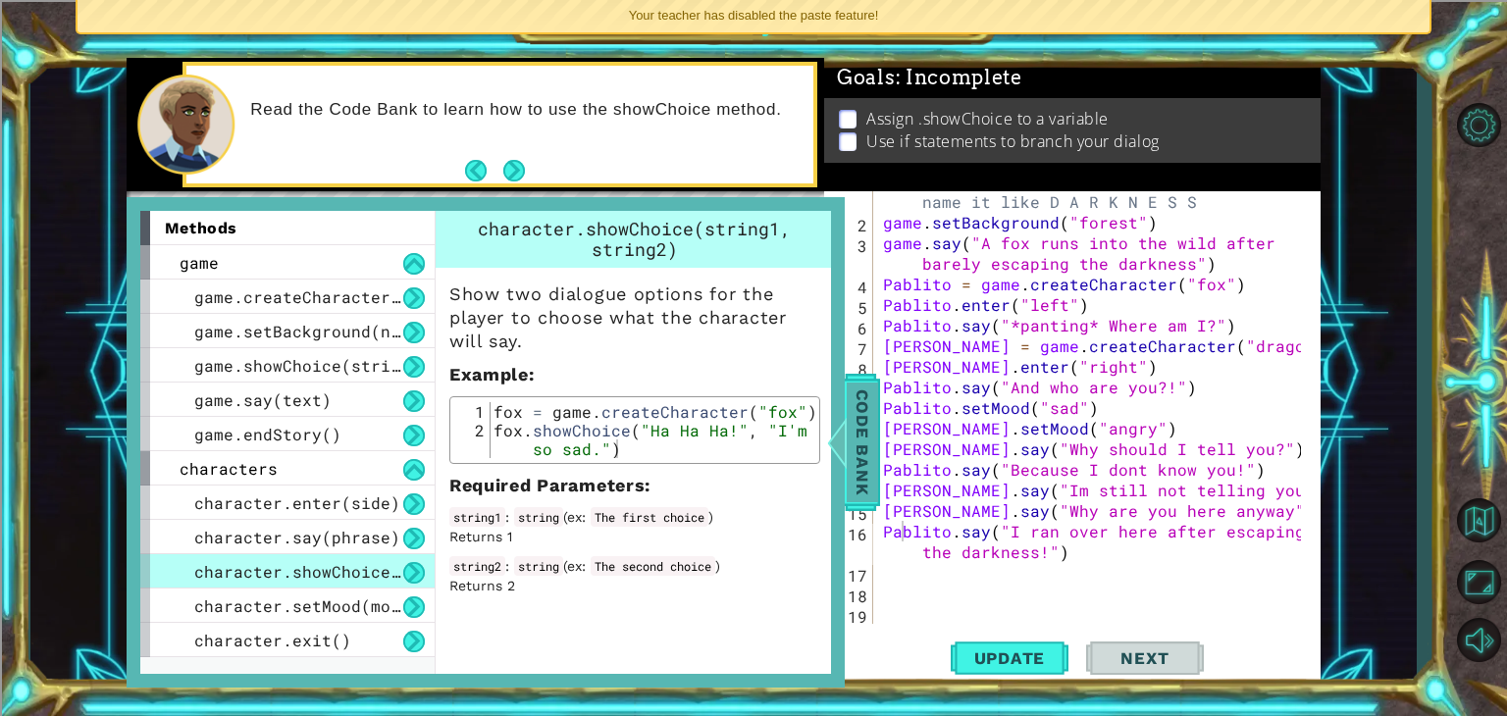
click at [870, 441] on span "Code Bank" at bounding box center [862, 443] width 31 height 120
